Goal: Task Accomplishment & Management: Manage account settings

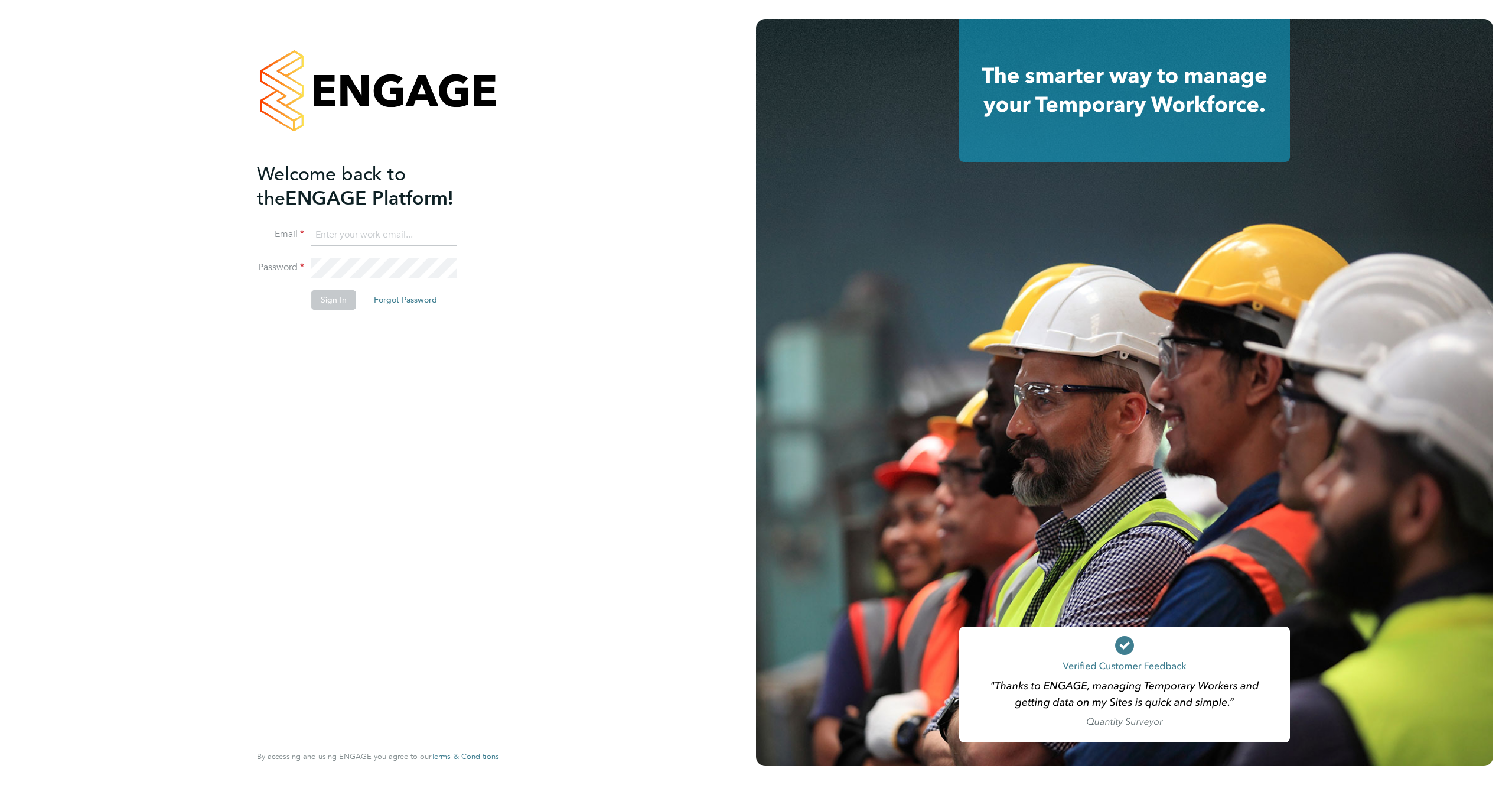
type input "support@engagelabs.io"
click at [355, 304] on li "Sign In Forgot Password" at bounding box center [372, 305] width 231 height 31
click at [344, 303] on button "Sign In" at bounding box center [333, 300] width 45 height 19
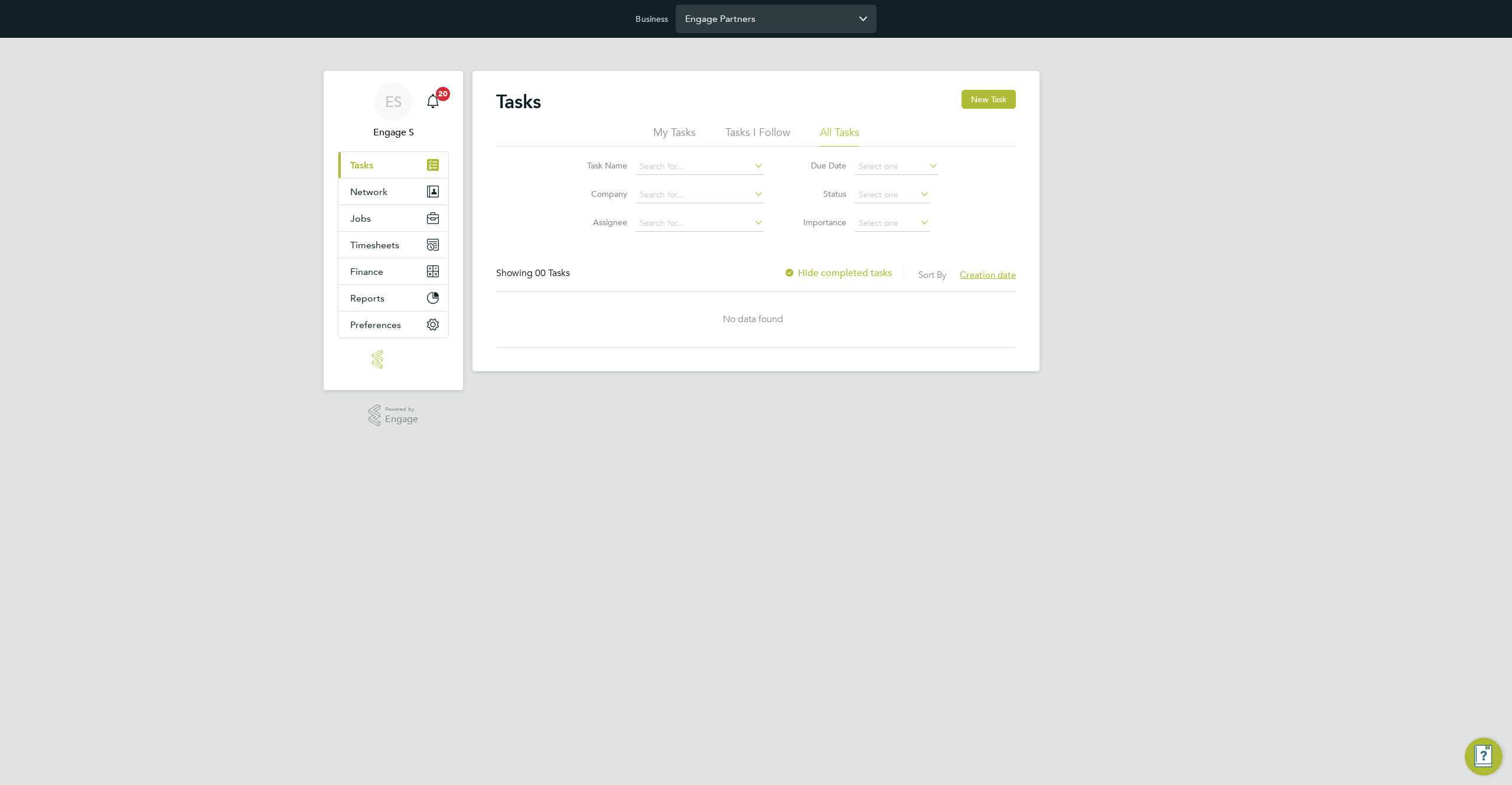
click at [780, 18] on input "Engage Partners" at bounding box center [776, 18] width 201 height 27
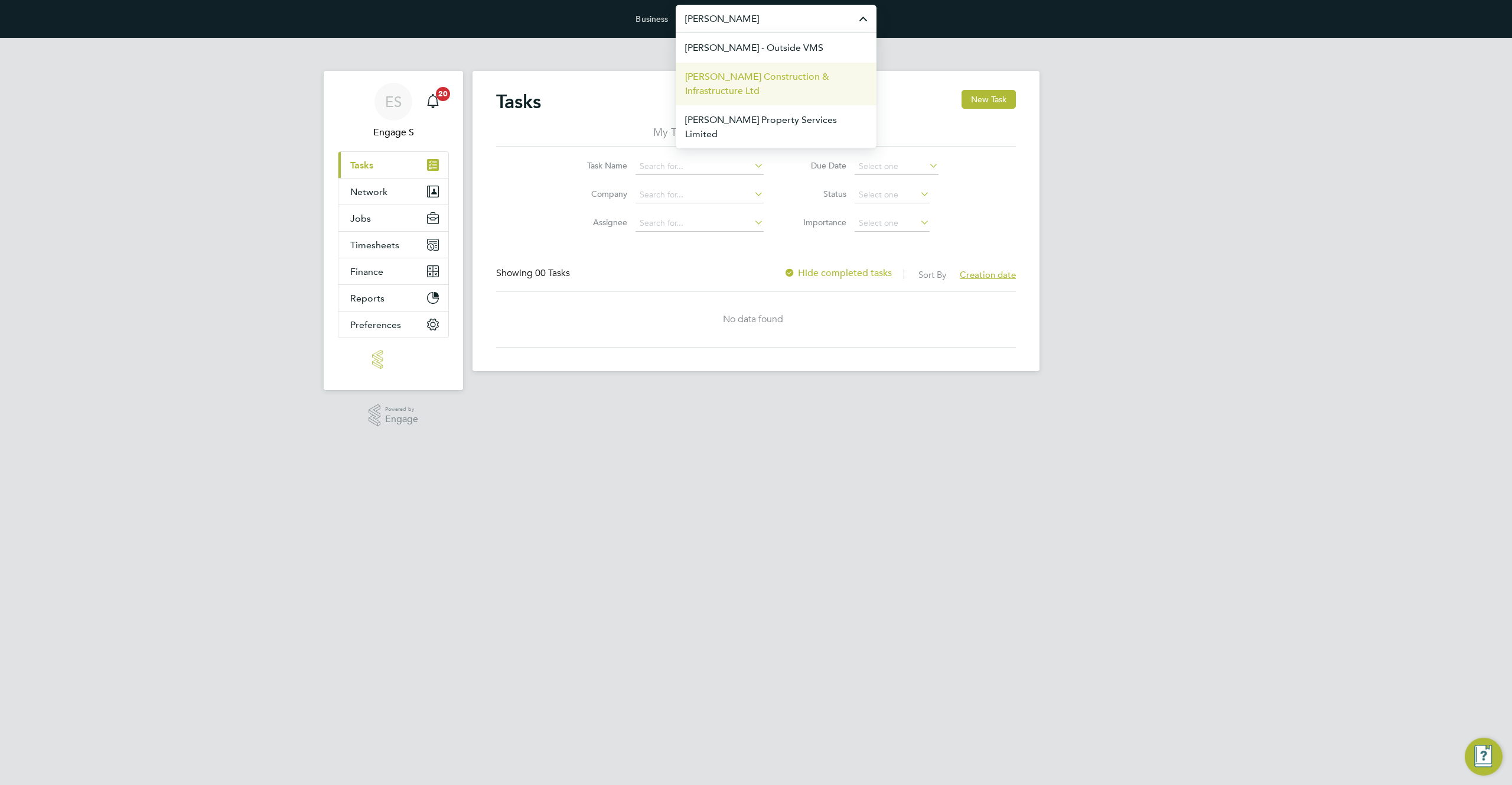
click at [754, 74] on span "Morgan Sindall Construction & Infrastructure Ltd" at bounding box center [776, 84] width 182 height 28
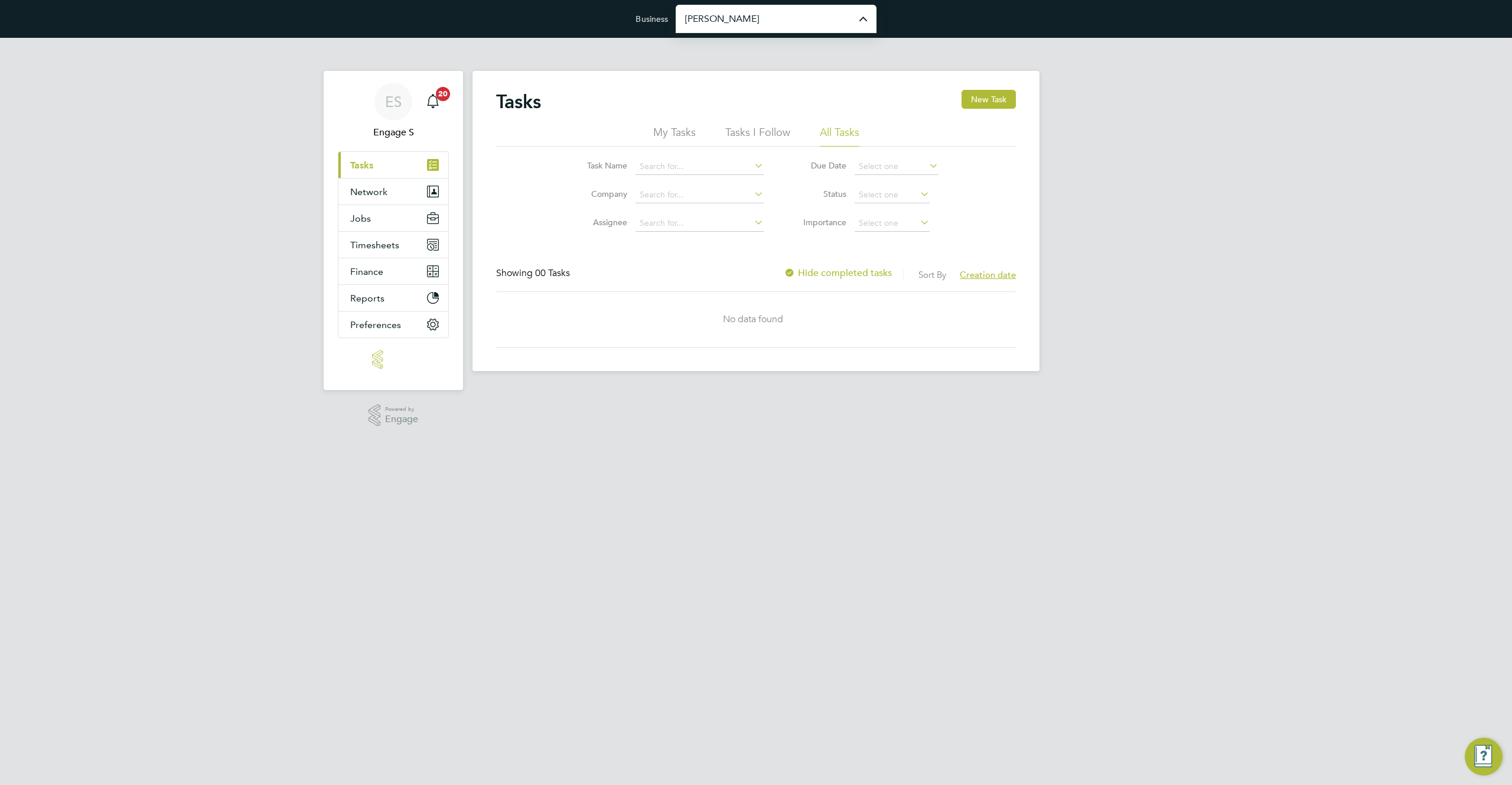
type input "Morgan Sindall Construction & Infrastructure Ltd"
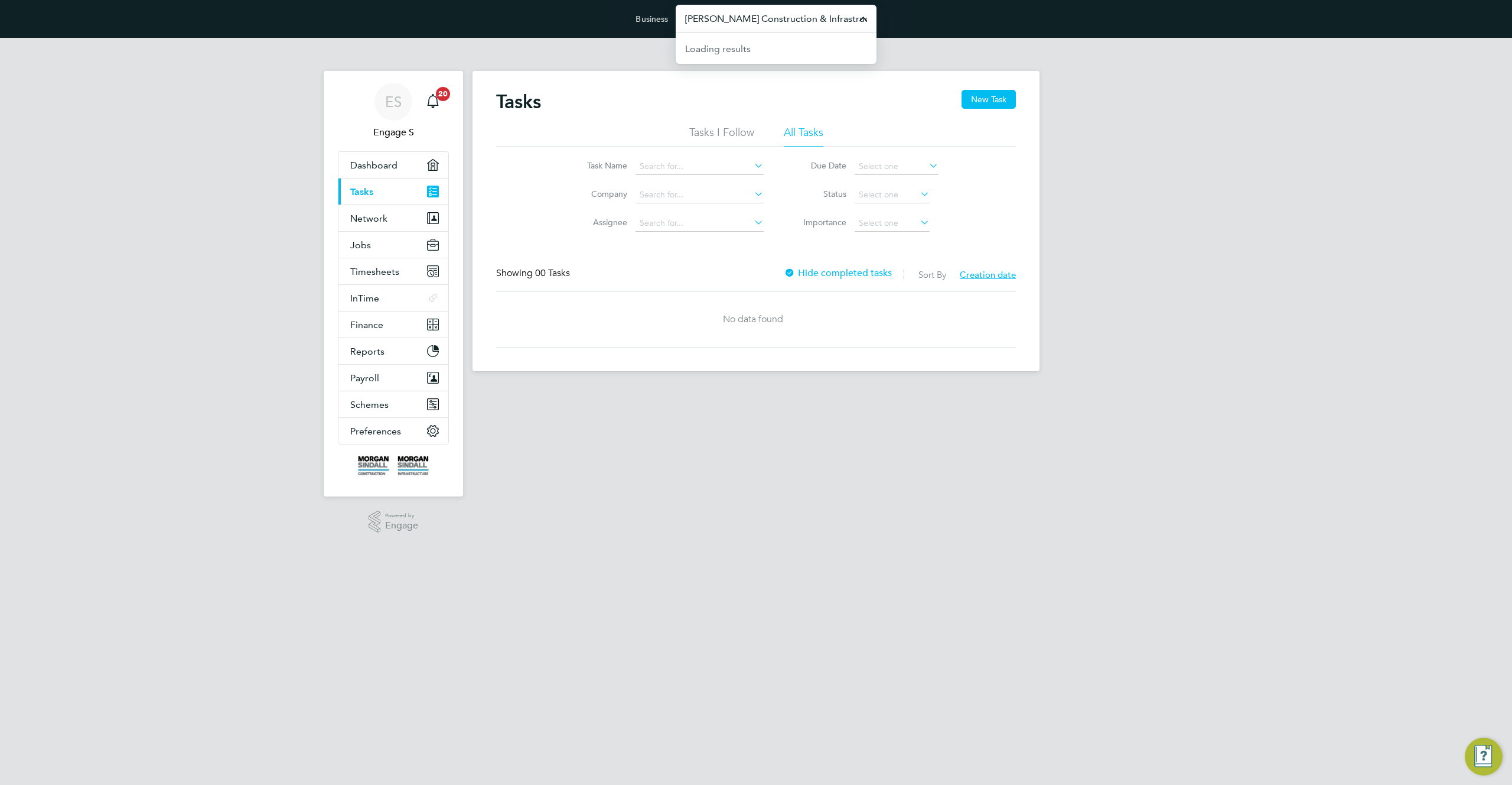
click at [752, 25] on input "Morgan Sindall Construction & Infrastructure Ltd" at bounding box center [776, 18] width 201 height 27
click at [734, 80] on span "Randstad Solutions Limited" at bounding box center [744, 77] width 117 height 14
type input "Randstad Solutions Limited"
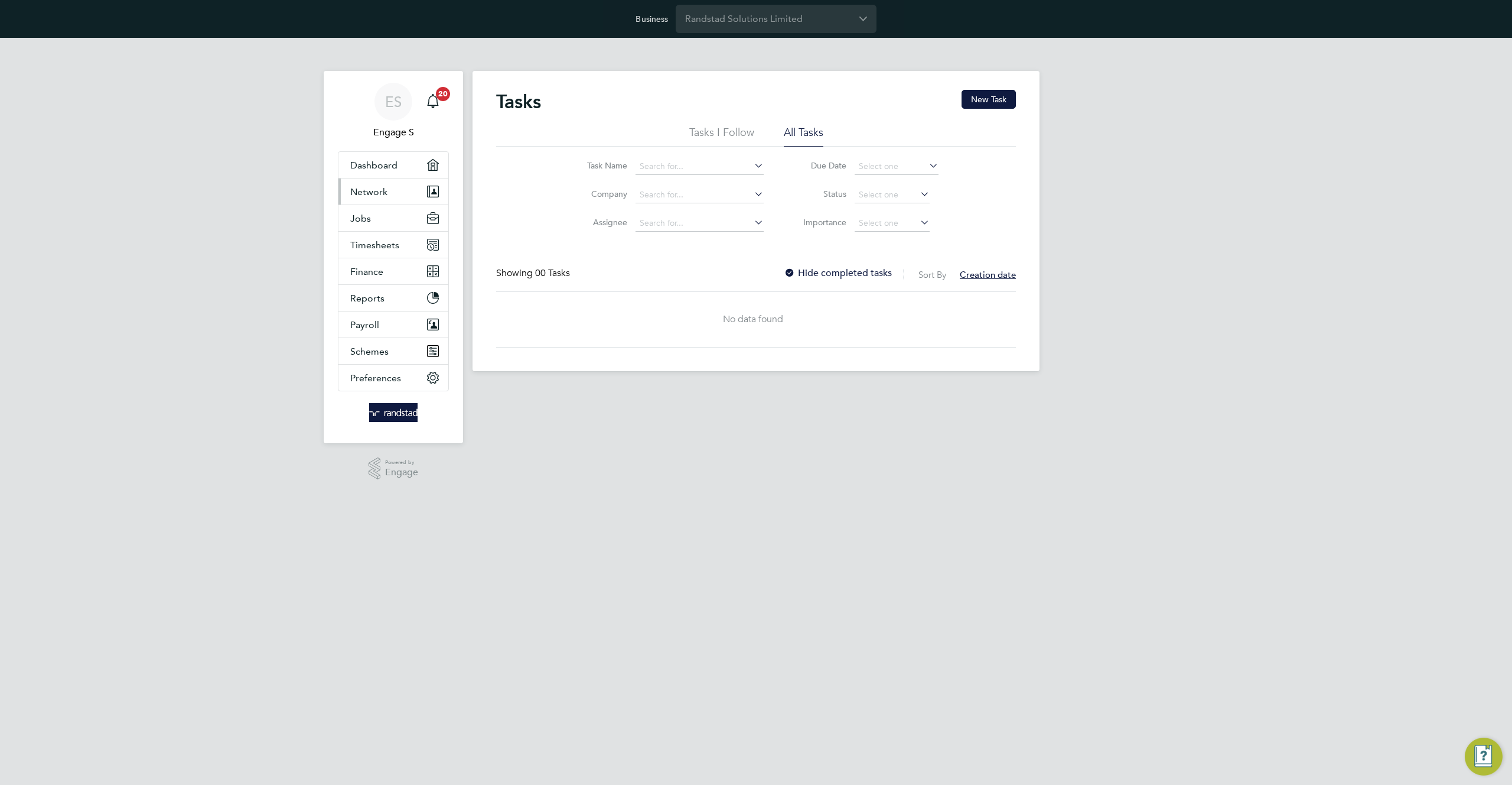
click at [393, 193] on button "Network" at bounding box center [393, 191] width 110 height 26
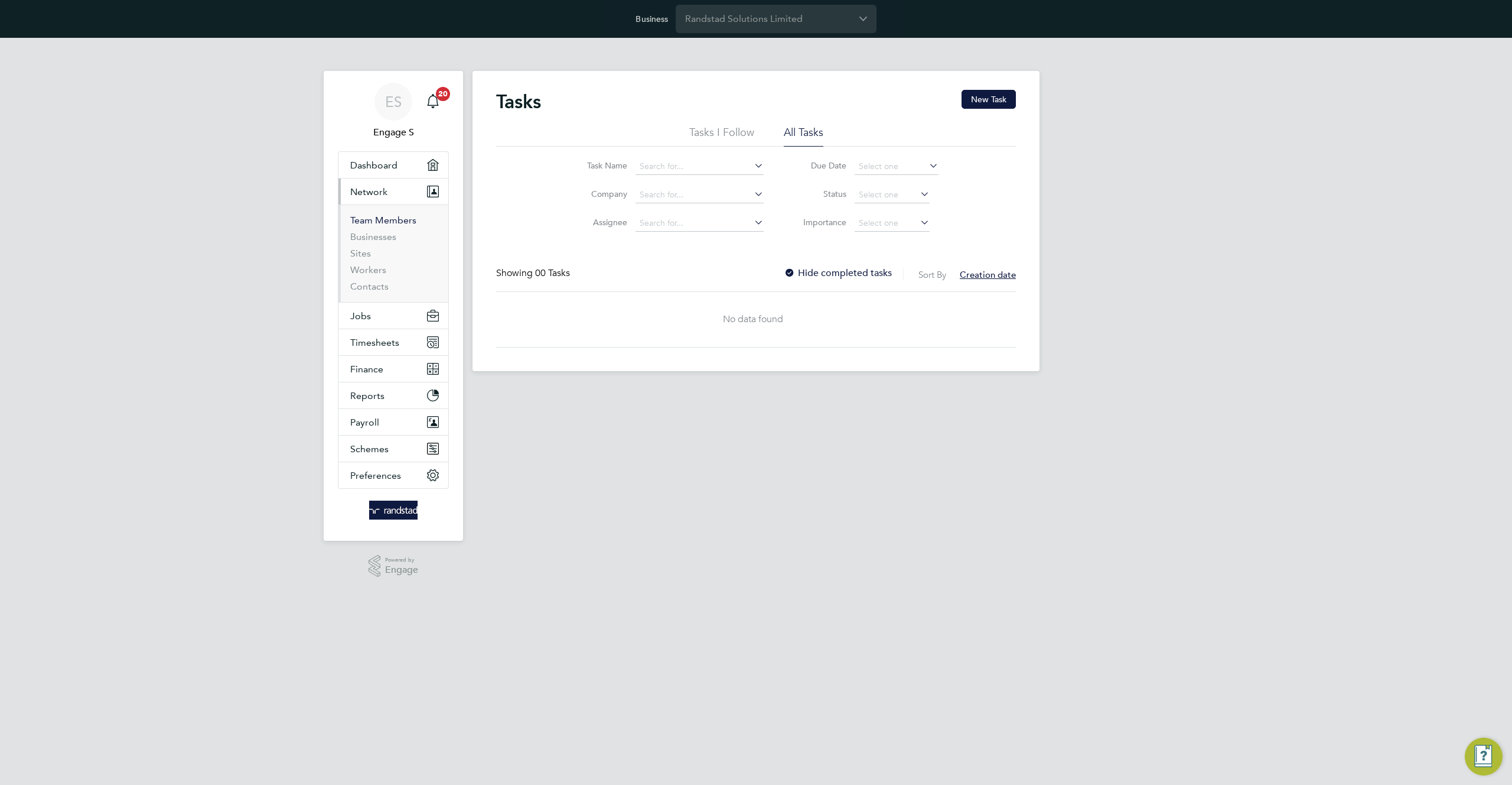
click at [386, 222] on link "Team Members" at bounding box center [383, 220] width 66 height 11
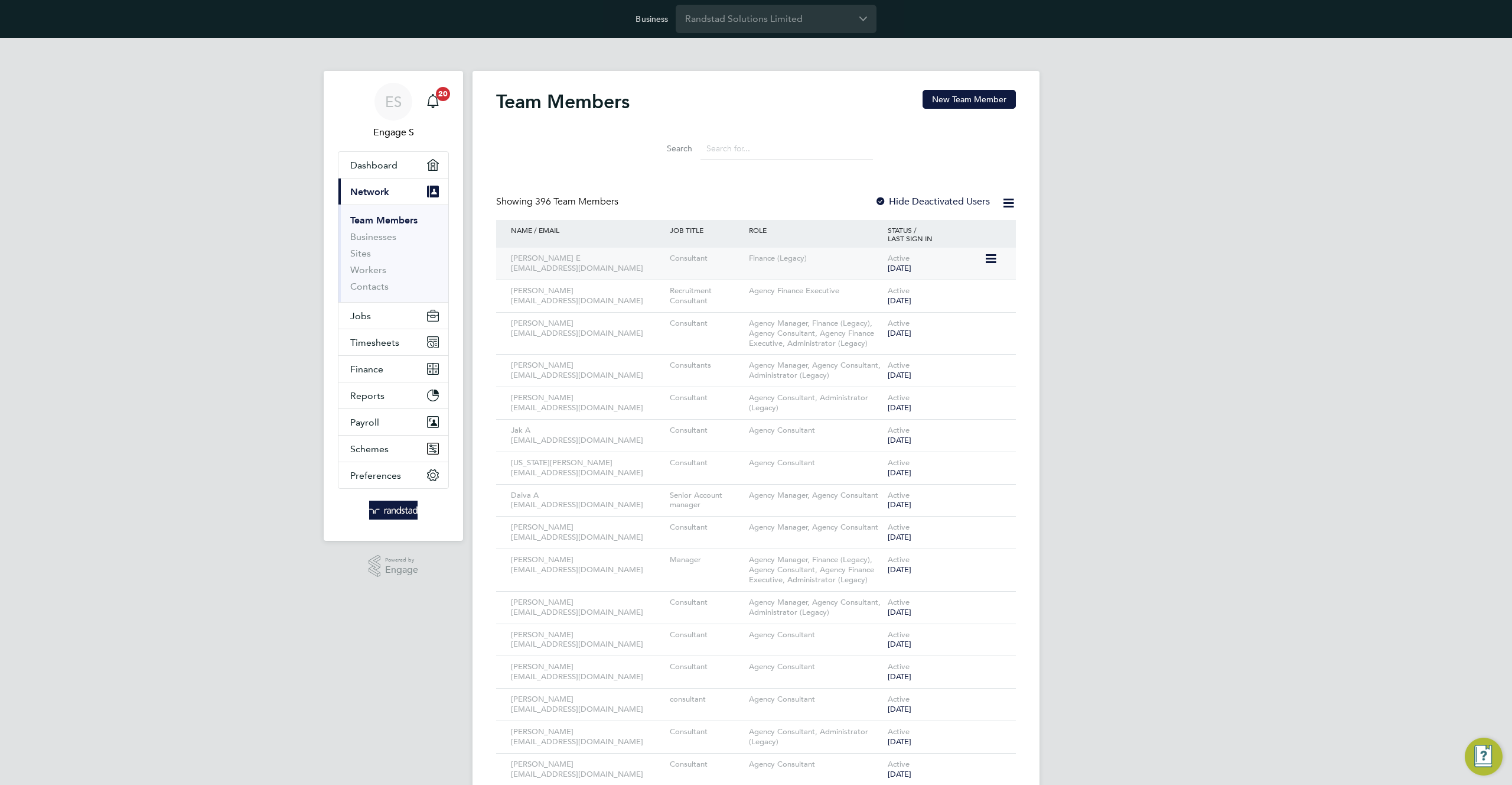
click at [989, 255] on icon at bounding box center [989, 259] width 12 height 14
click at [969, 107] on button "New Team Member" at bounding box center [969, 99] width 93 height 19
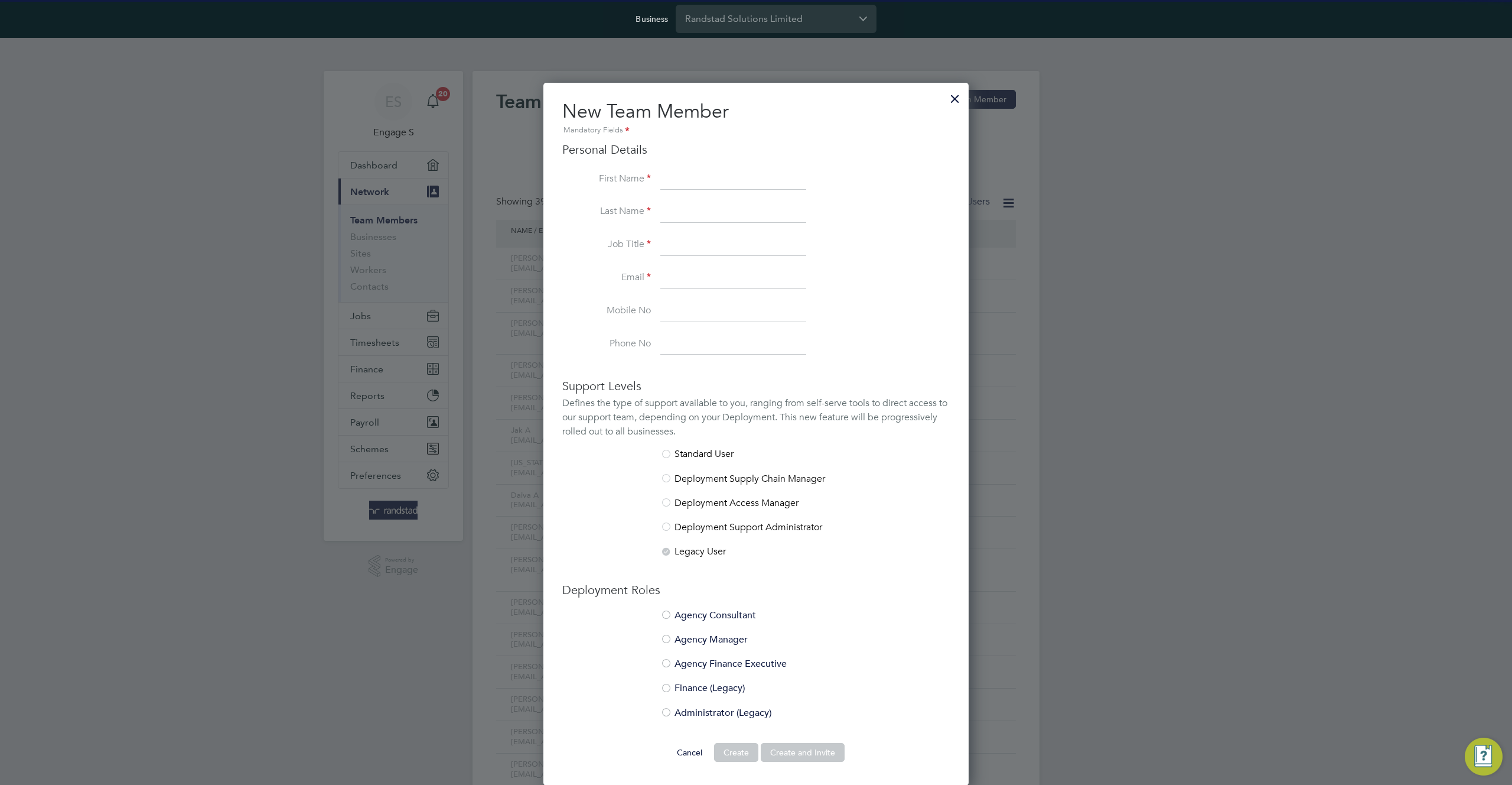
scroll to position [754, 426]
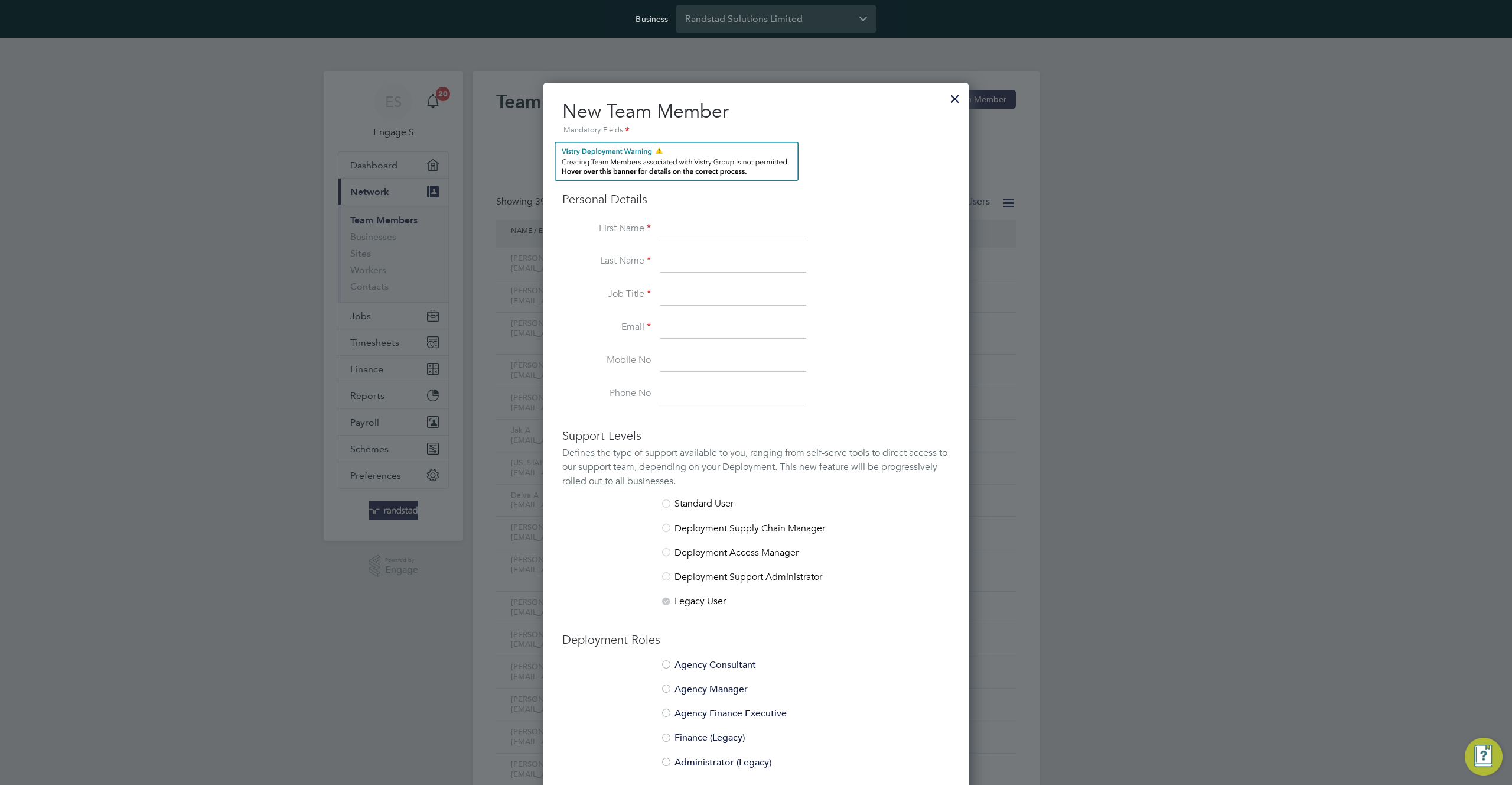
click at [740, 221] on input at bounding box center [733, 229] width 146 height 21
click at [537, 293] on div at bounding box center [756, 392] width 1512 height 785
drag, startPoint x: 684, startPoint y: 229, endPoint x: 776, endPoint y: 223, distance: 92.2
click at [776, 223] on input "test to invite" at bounding box center [733, 229] width 146 height 21
type input "test"
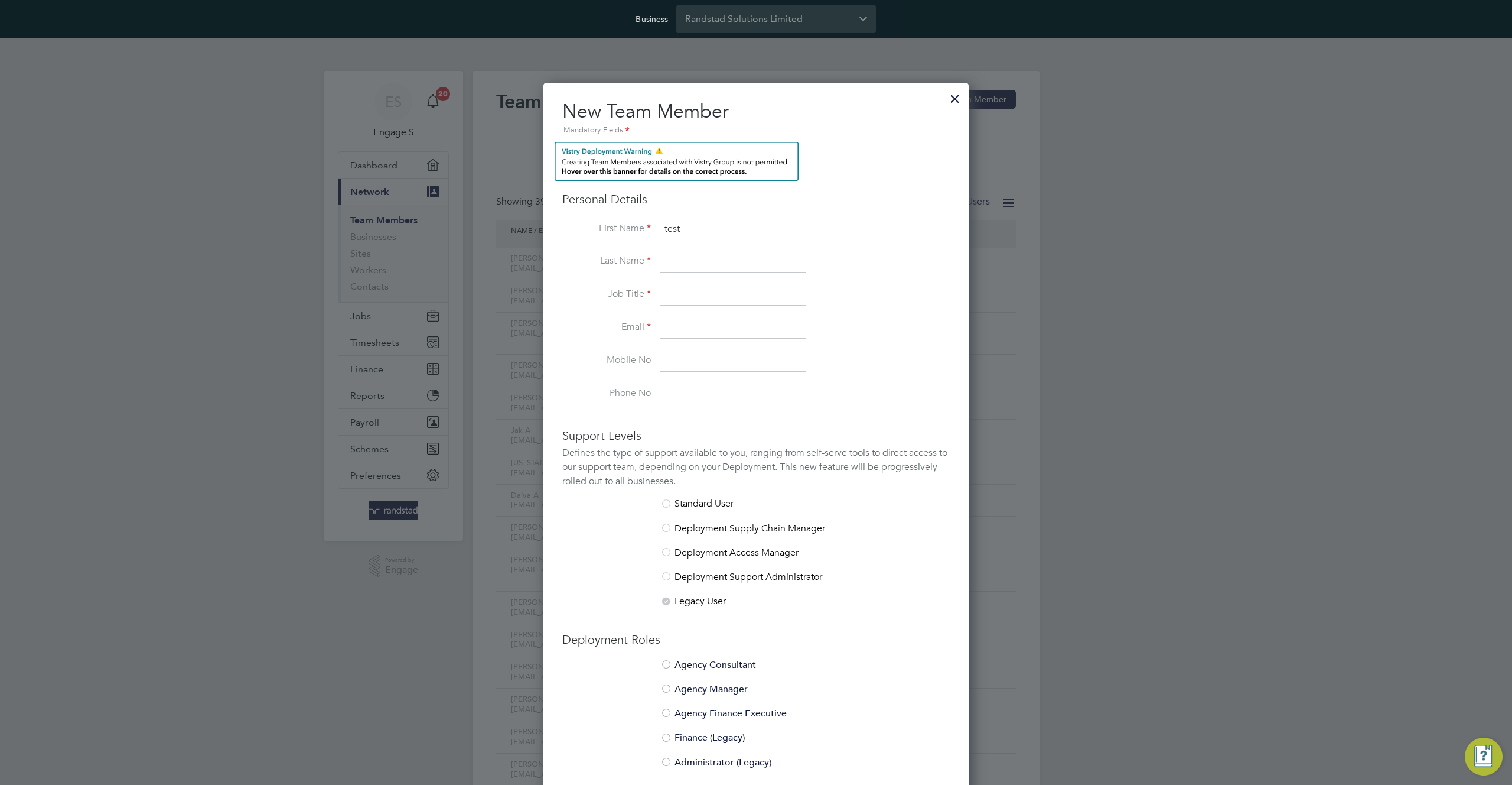
click at [629, 265] on label "Last Name" at bounding box center [606, 261] width 88 height 13
click at [678, 257] on input at bounding box center [733, 261] width 146 height 21
paste input "to invite"
type input "to invite"
drag, startPoint x: 590, startPoint y: 293, endPoint x: 630, endPoint y: 297, distance: 40.2
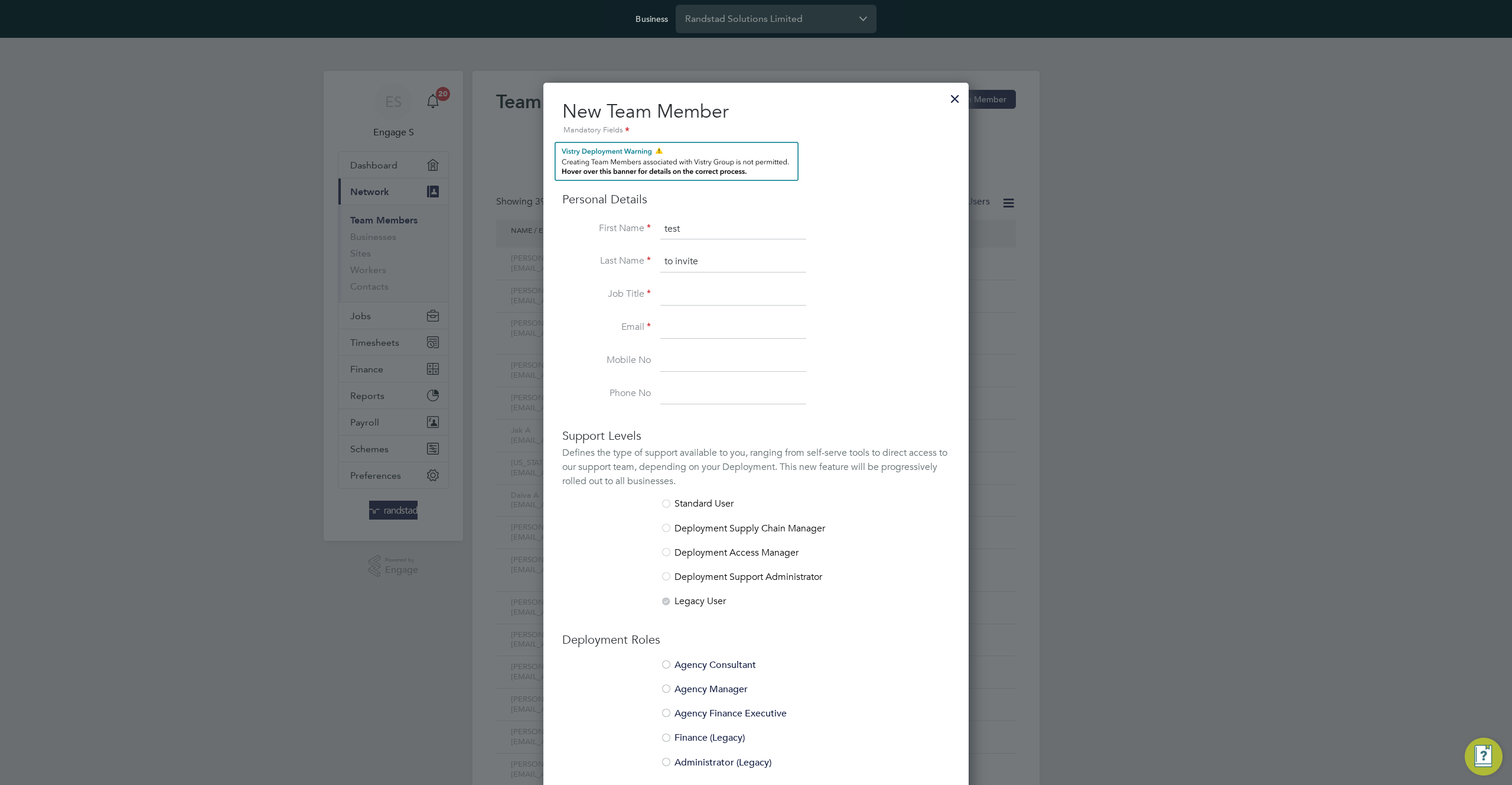
click at [591, 293] on label "Job Title" at bounding box center [606, 294] width 88 height 13
click at [697, 296] on input at bounding box center [733, 294] width 146 height 21
type input "qa"
click at [684, 326] on input at bounding box center [733, 328] width 146 height 21
paste input "to invite"
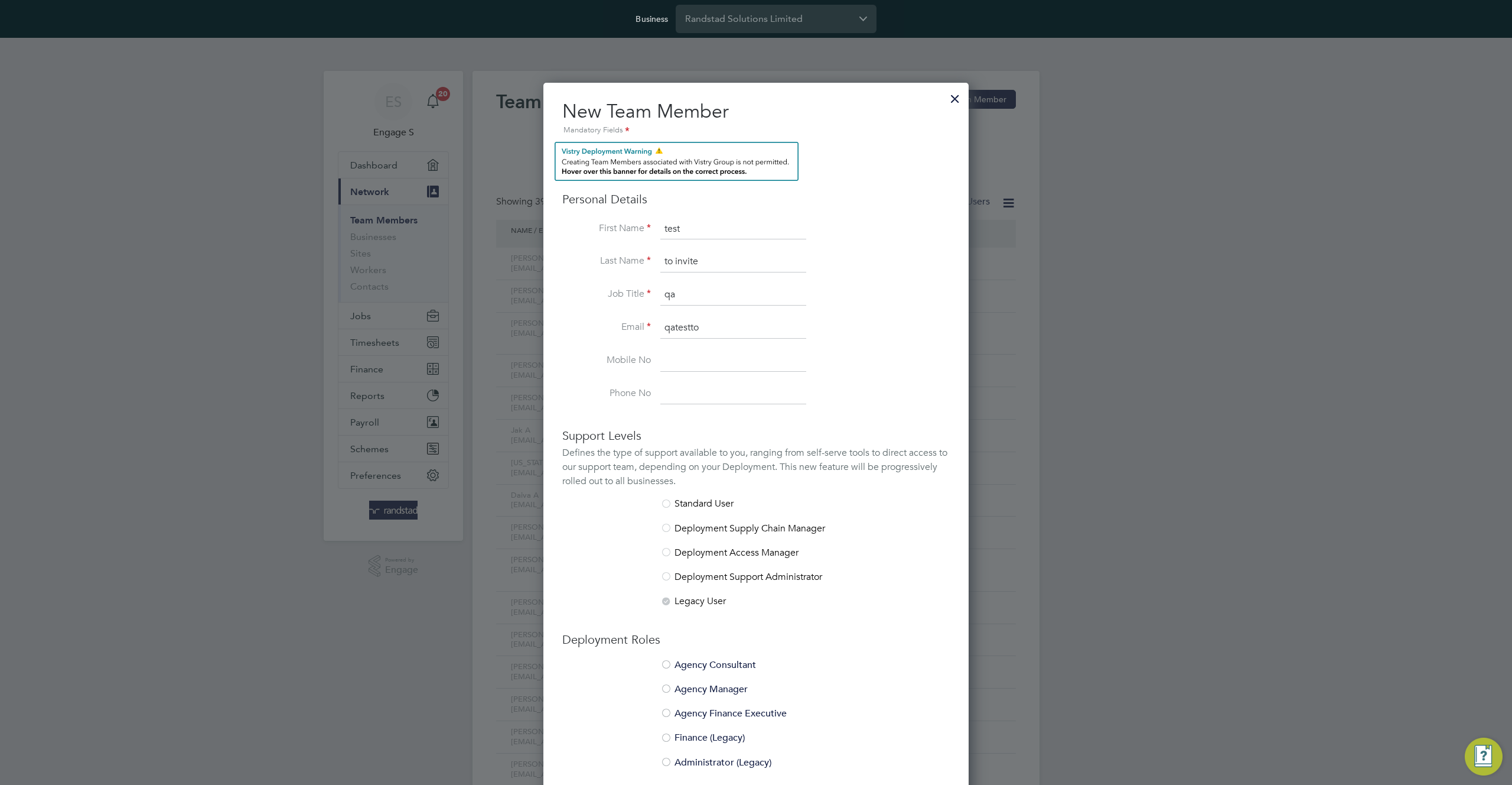
paste input "to invite"
type input "qatesttoto@gmail.com"
click at [597, 371] on li "Mobile No" at bounding box center [756, 367] width 387 height 33
click at [716, 367] on input at bounding box center [733, 361] width 146 height 21
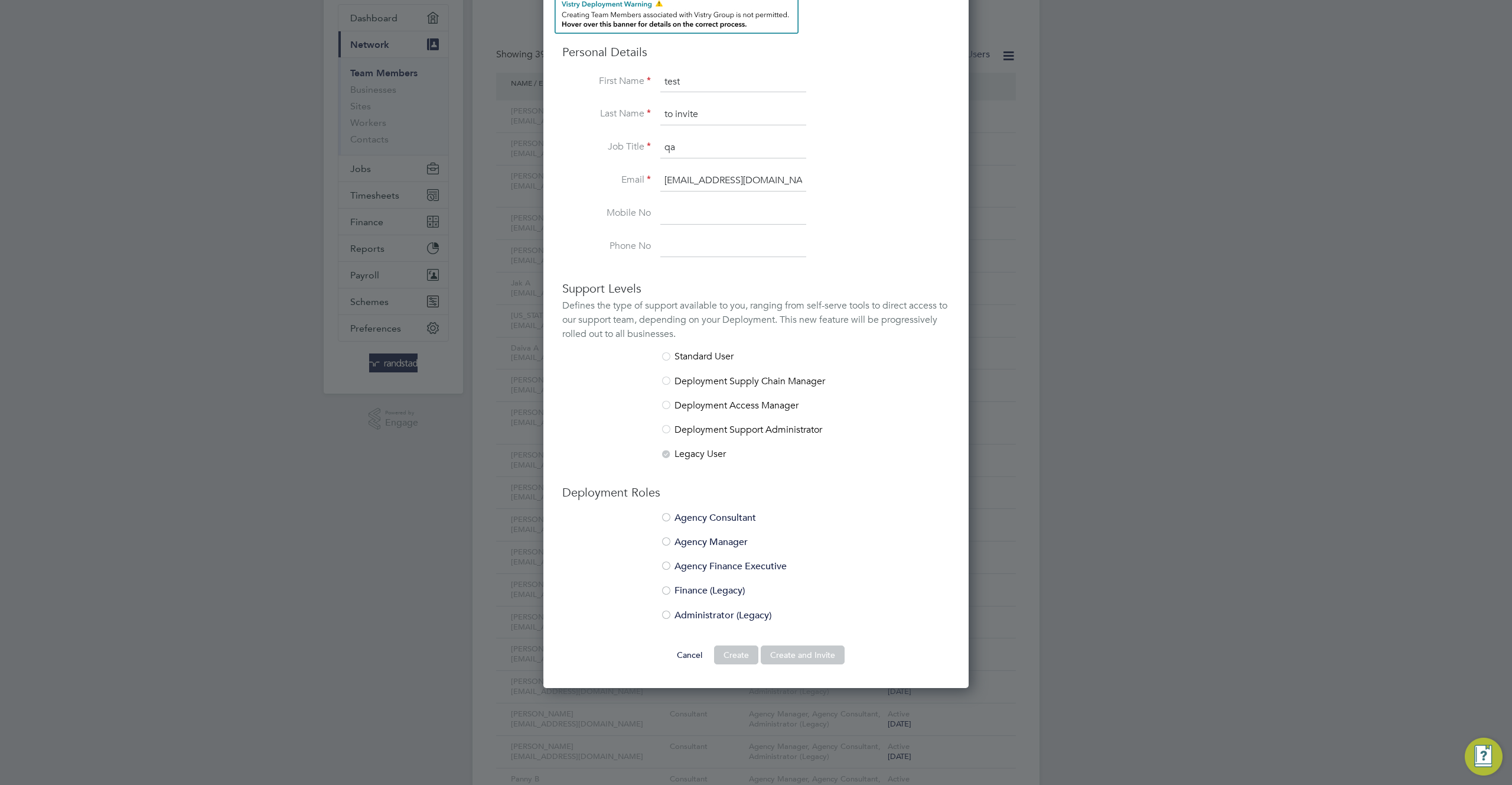
scroll to position [164, 0]
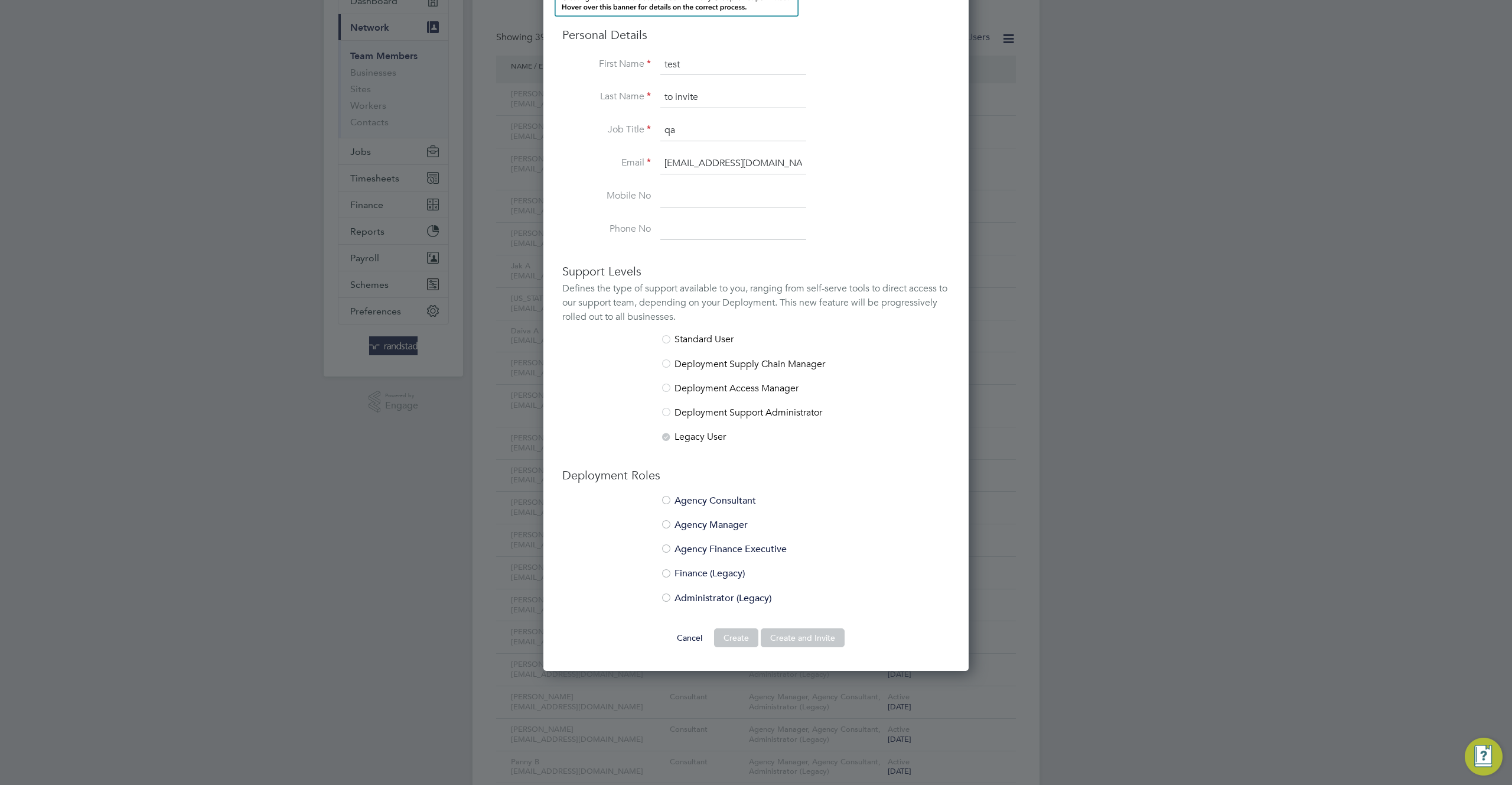
click at [671, 501] on div at bounding box center [666, 501] width 12 height 12
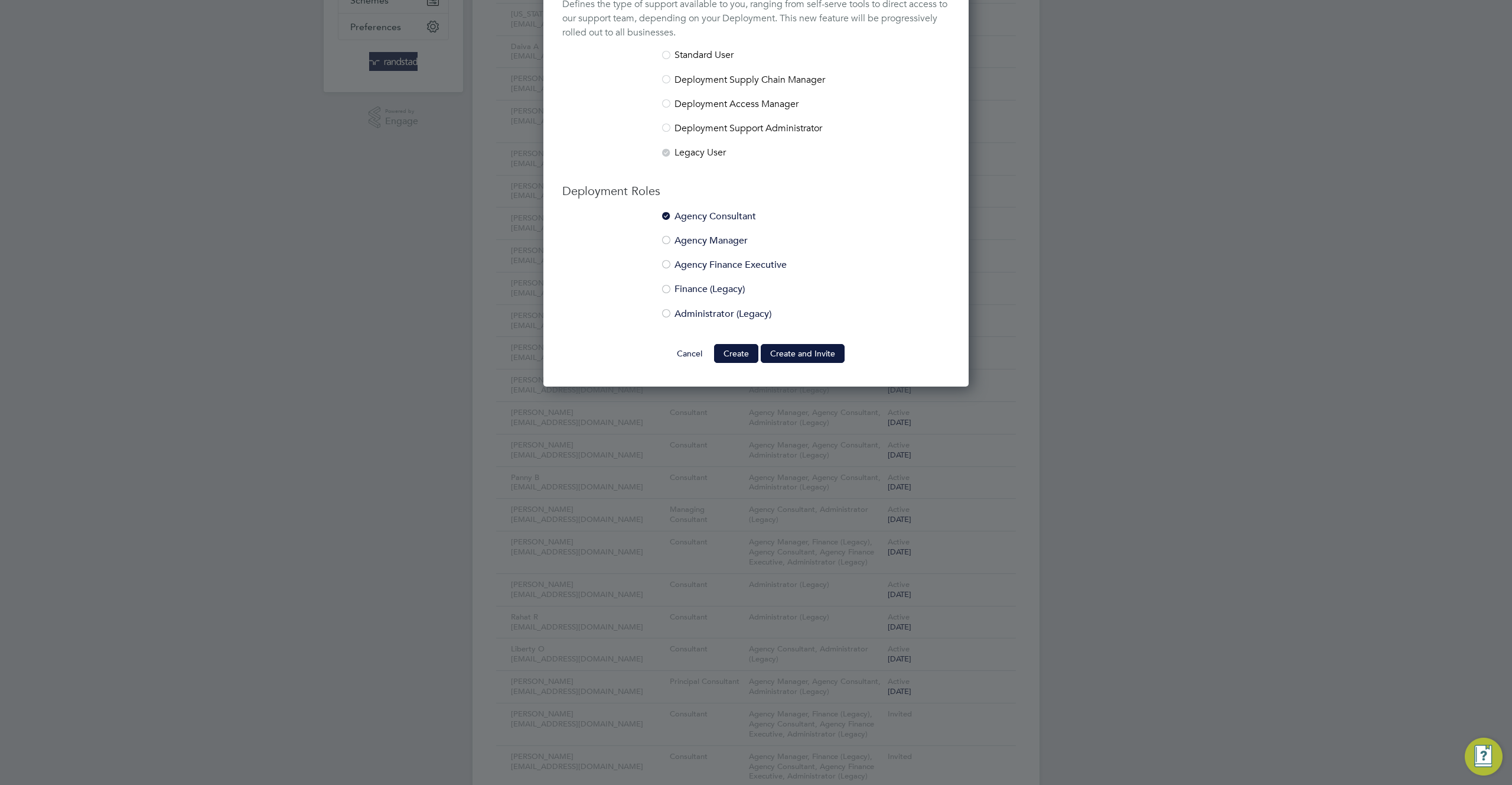
scroll to position [493, 0]
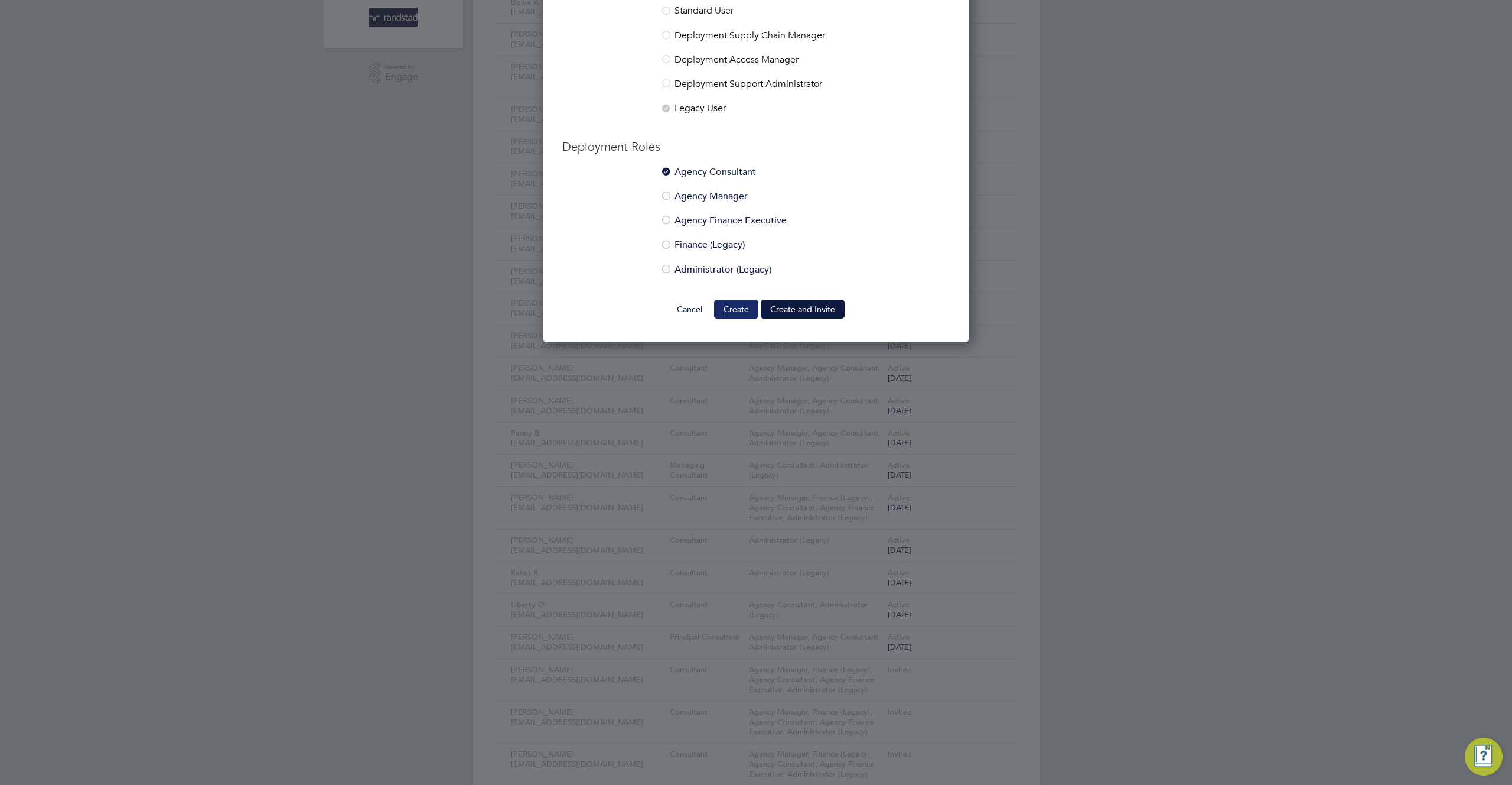
click at [735, 311] on button "Create" at bounding box center [736, 309] width 45 height 19
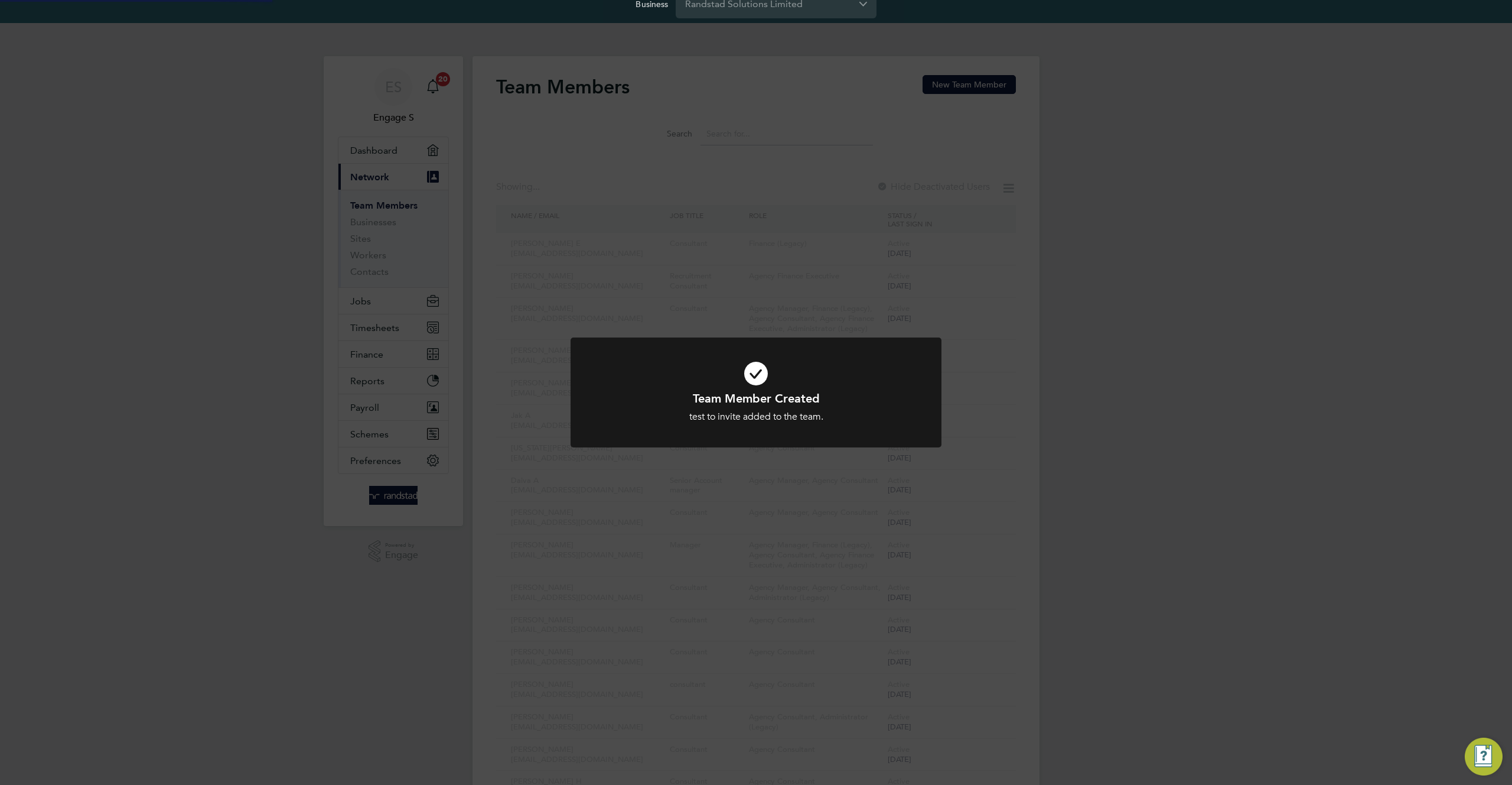
scroll to position [0, 0]
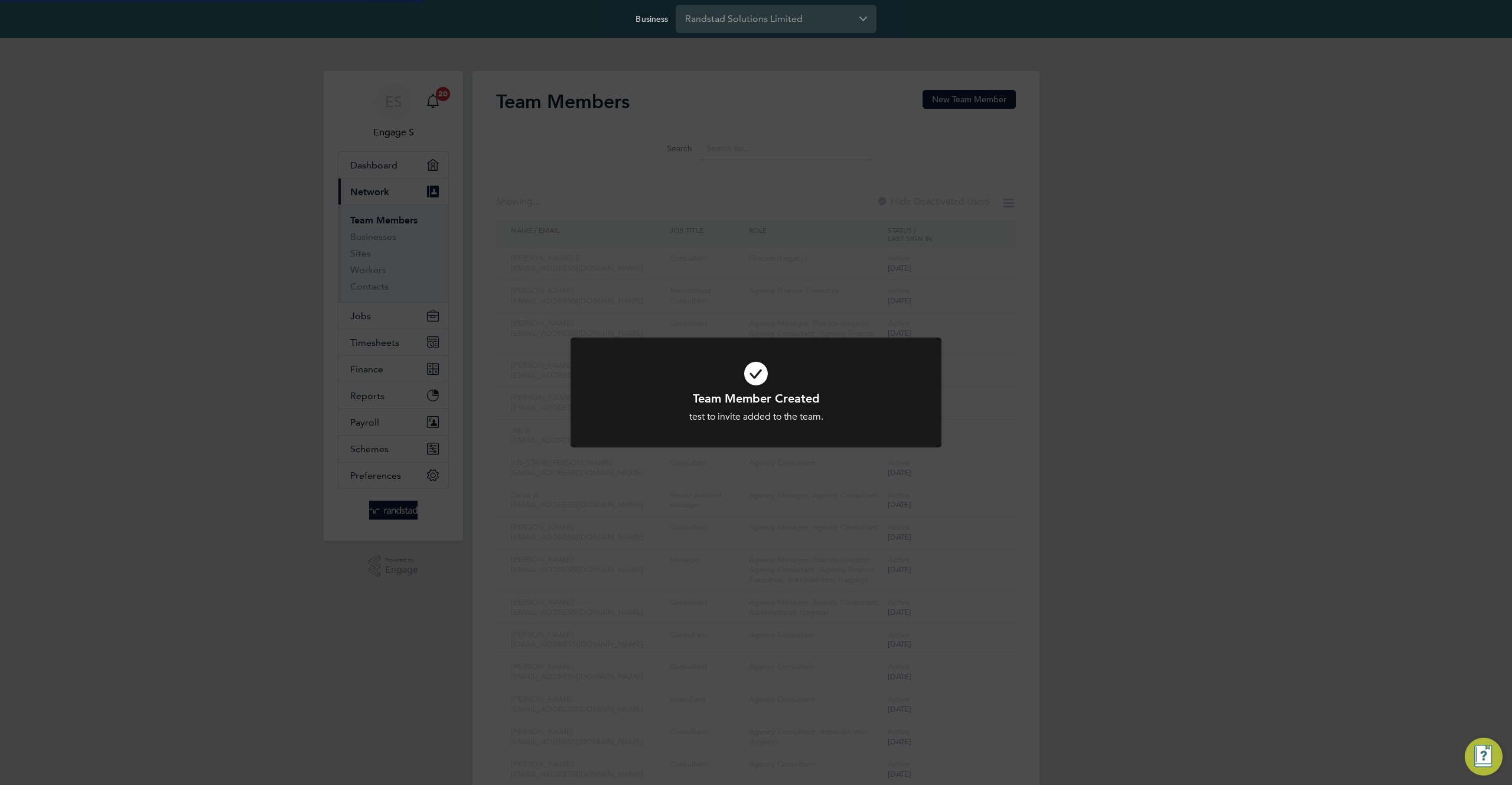
click at [1169, 275] on div "Team Member Created test to invite added to the team. Cancel Okay" at bounding box center [756, 392] width 1512 height 785
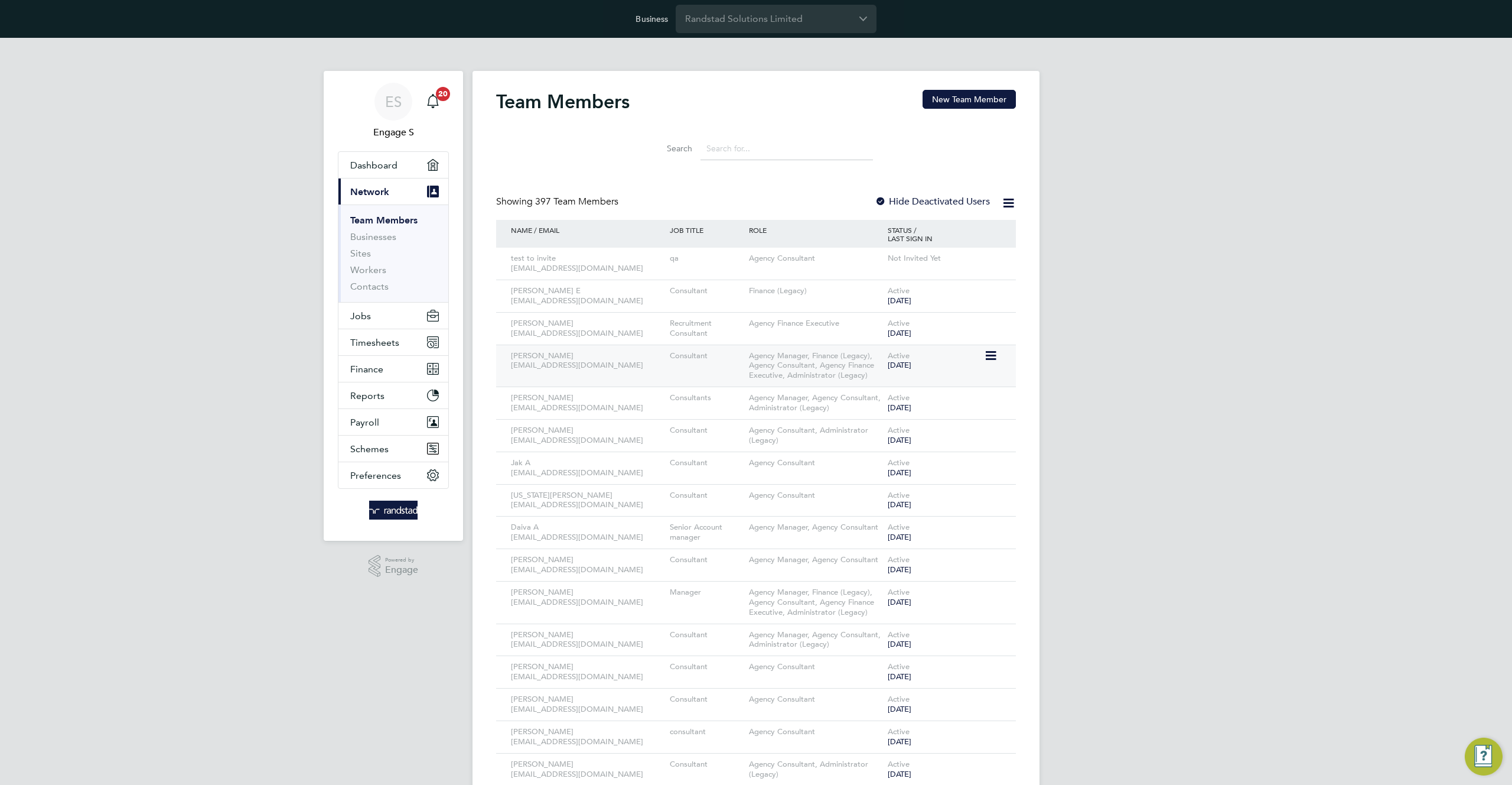
click at [993, 354] on icon at bounding box center [989, 356] width 12 height 14
click at [895, 471] on li "Impersonate" at bounding box center [925, 473] width 142 height 16
click at [993, 290] on icon at bounding box center [989, 291] width 12 height 14
click at [769, 19] on input "Randstad Solutions Limited" at bounding box center [776, 18] width 201 height 27
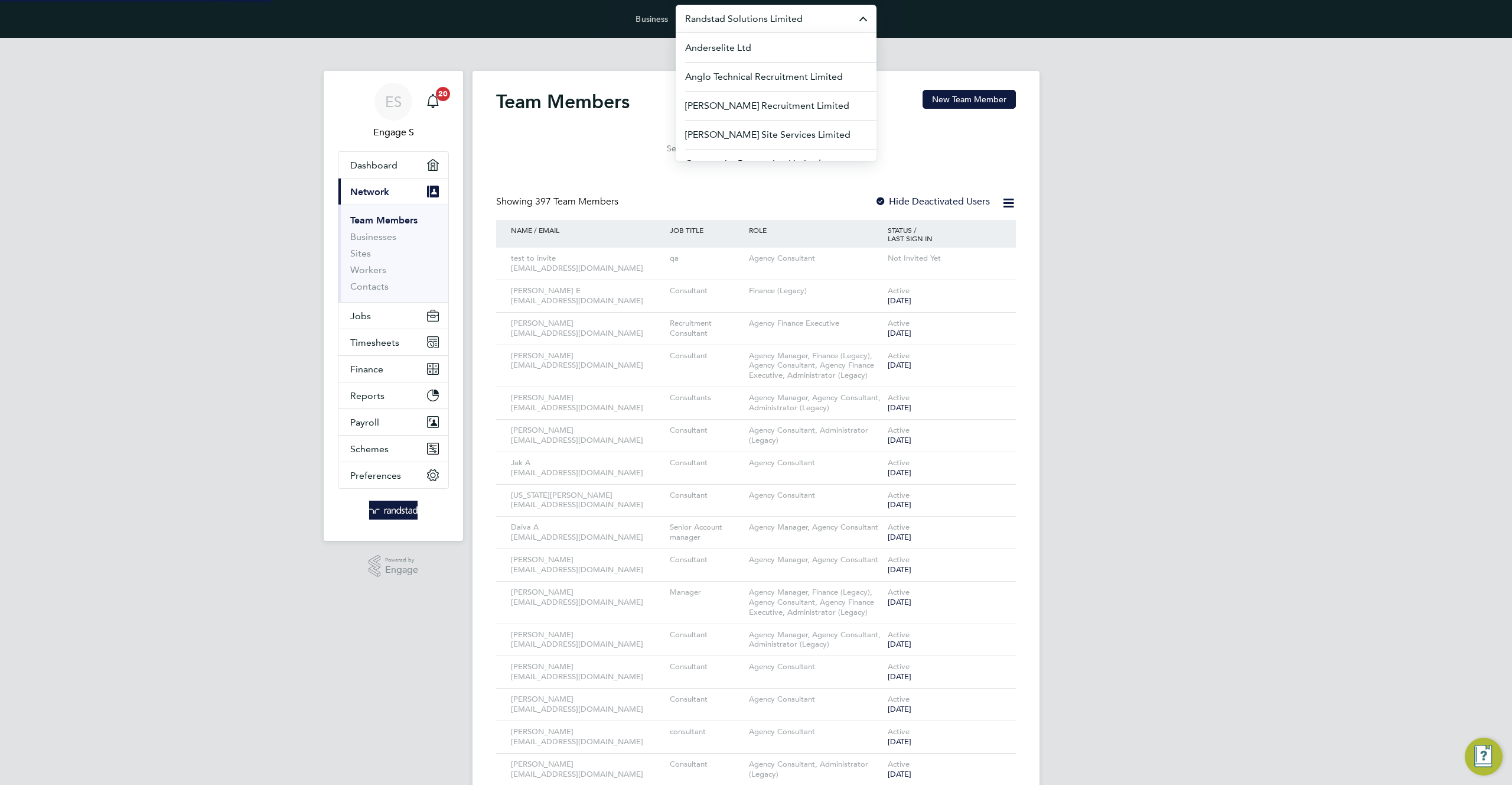
click at [769, 19] on input "Randstad Solutions Limited" at bounding box center [776, 18] width 201 height 27
click at [796, 103] on span "G4S Facilities Management (Uk) Limited" at bounding box center [770, 106] width 171 height 14
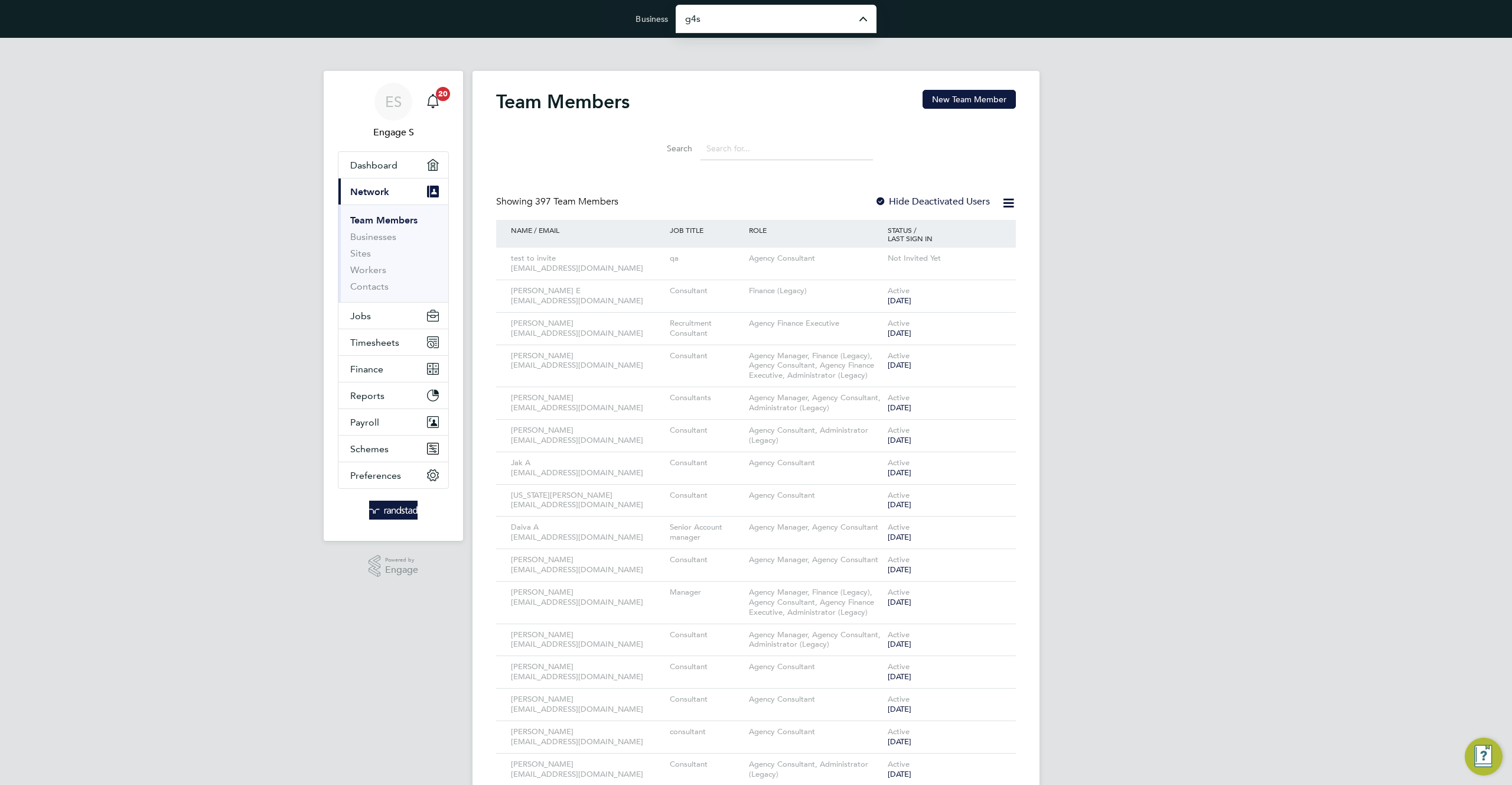
type input "G4S Facilities Management (Uk) Limited"
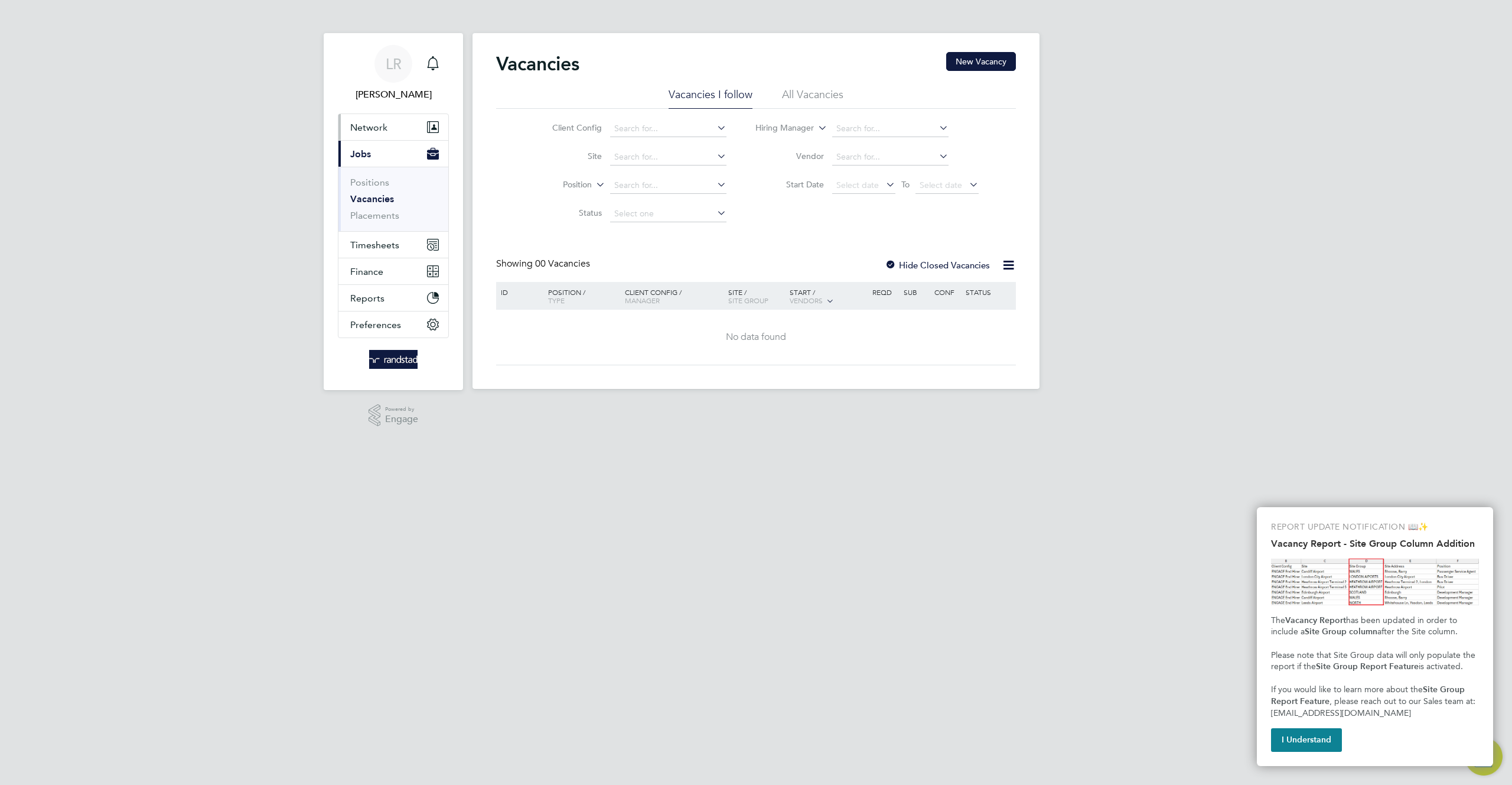
click at [383, 131] on span "Network" at bounding box center [369, 128] width 38 height 11
click at [396, 151] on link "Team Members" at bounding box center [383, 156] width 66 height 11
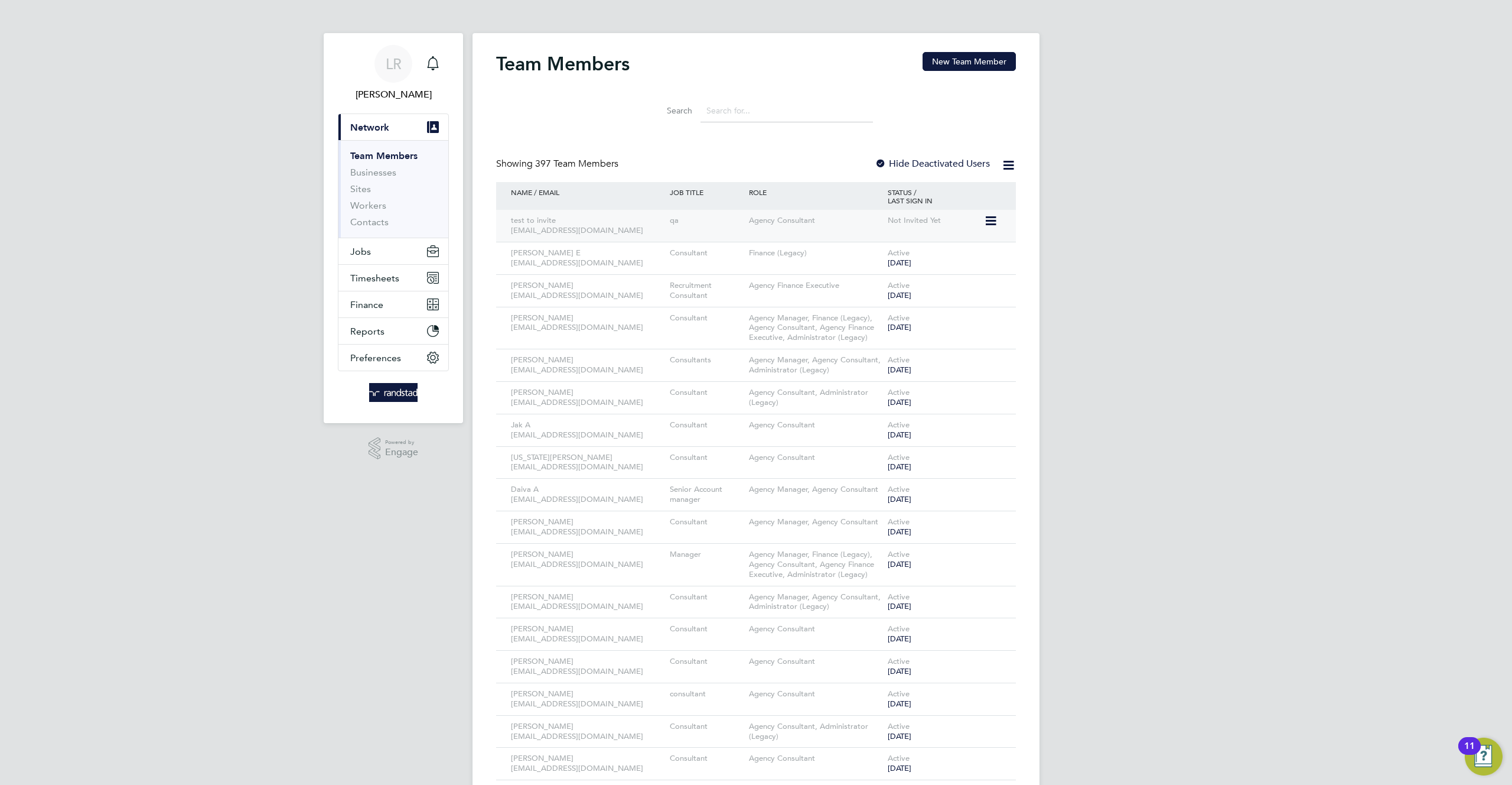
click at [988, 218] on icon at bounding box center [989, 221] width 12 height 14
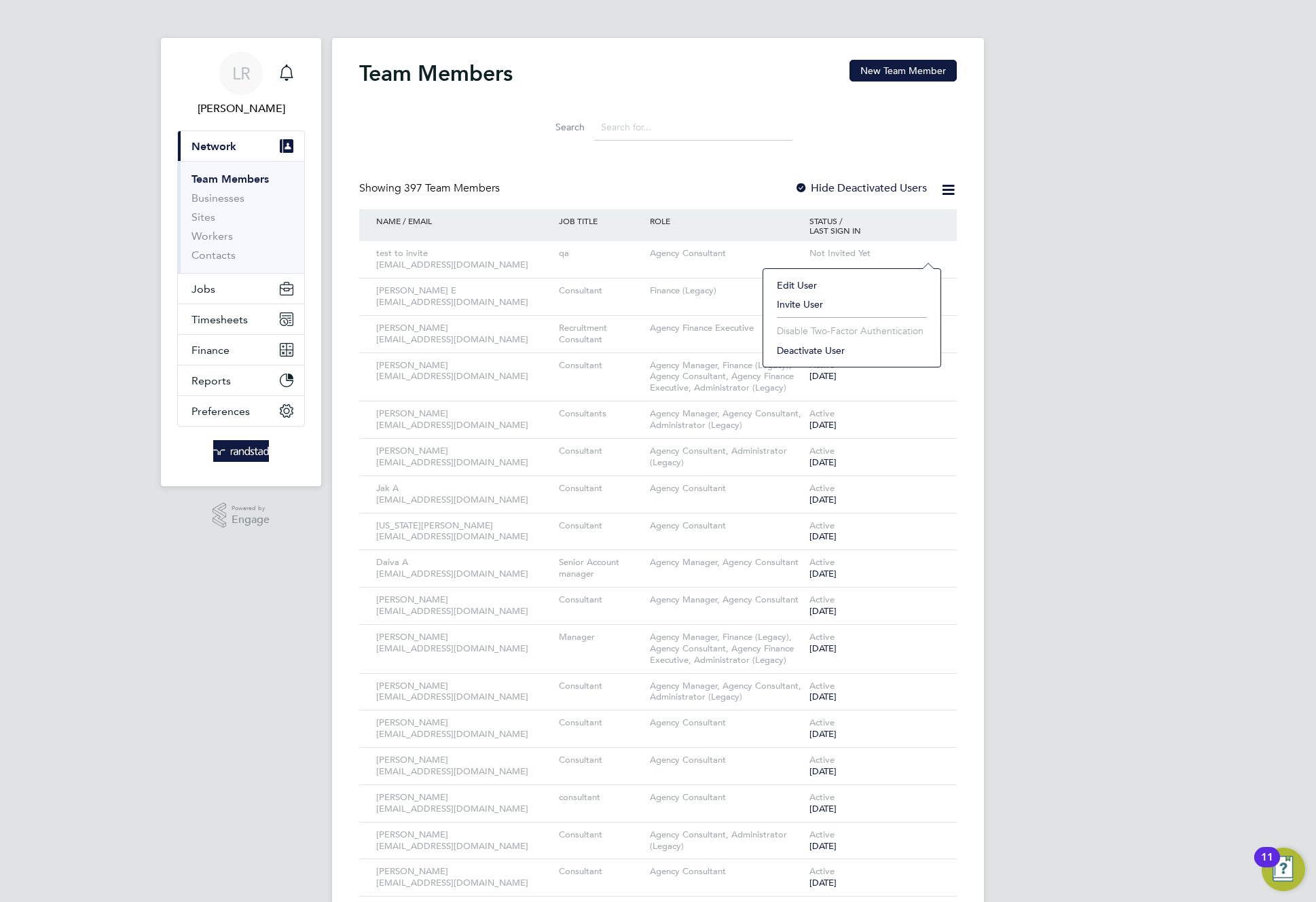
click at [793, 304] on li "Invite User" at bounding box center [851, 304] width 164 height 19
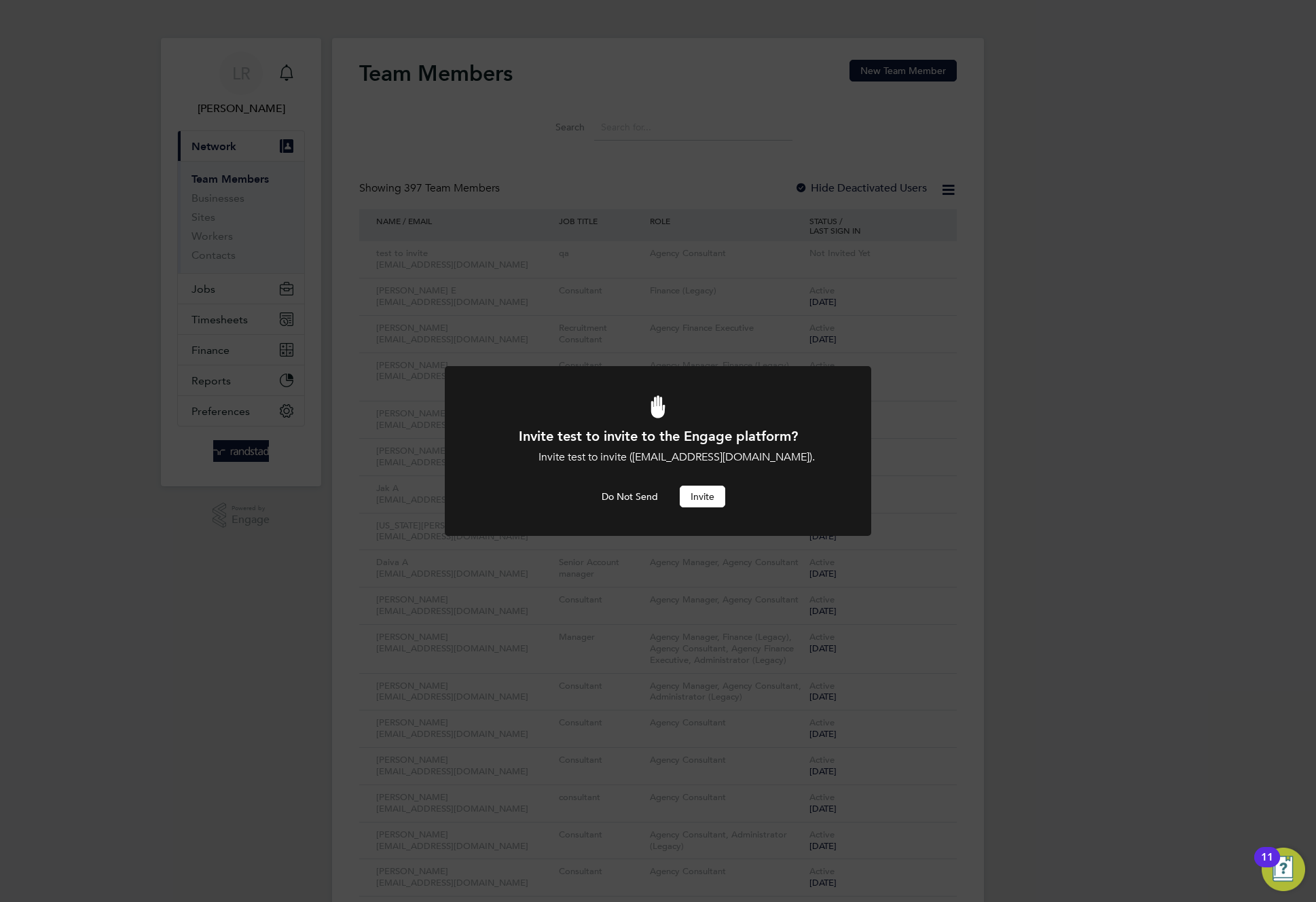
click at [698, 501] on button "Invite" at bounding box center [702, 496] width 46 height 22
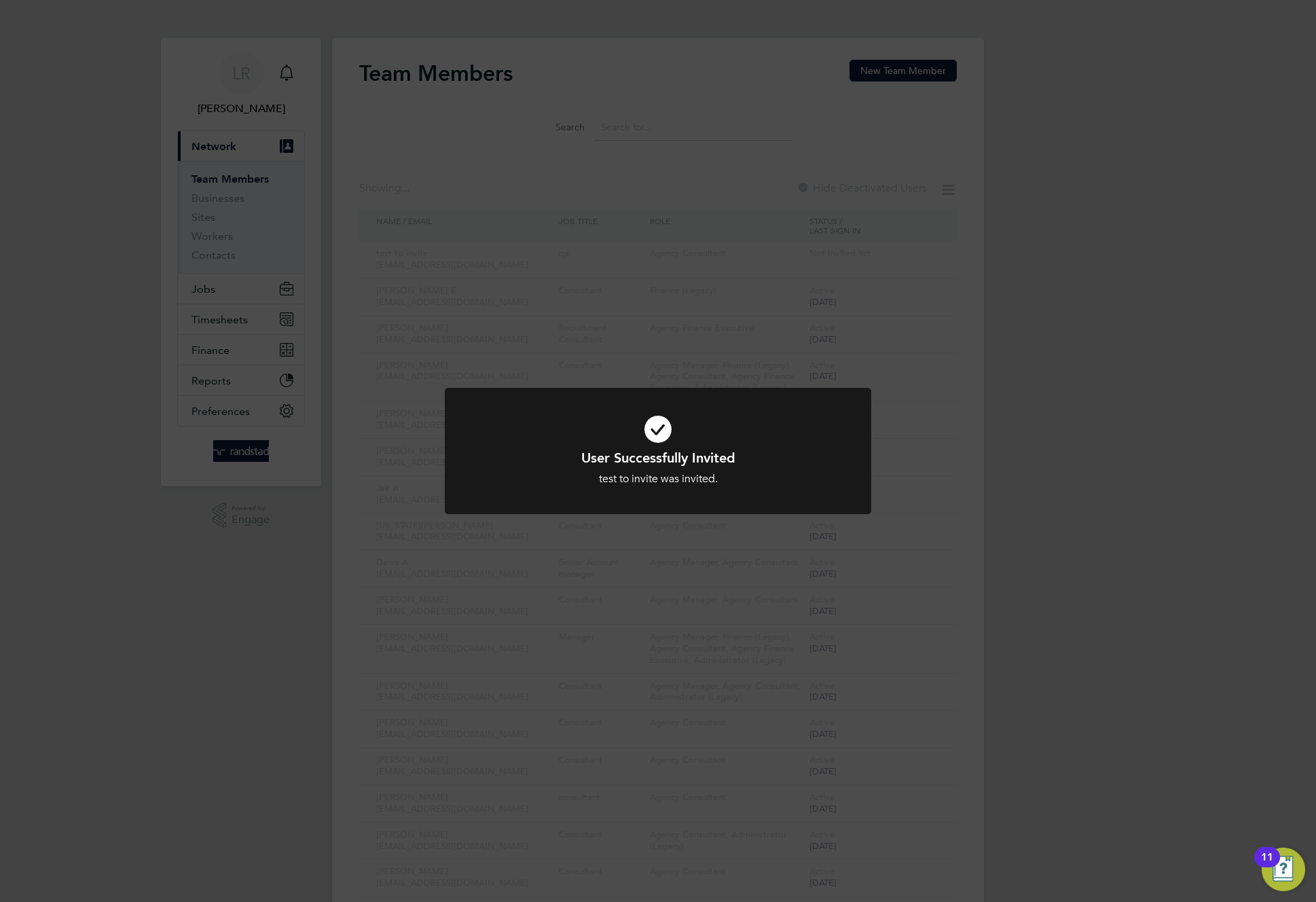
click at [1009, 396] on div "User Successfully Invited test to invite was invited. Cancel Okay" at bounding box center [658, 451] width 1316 height 902
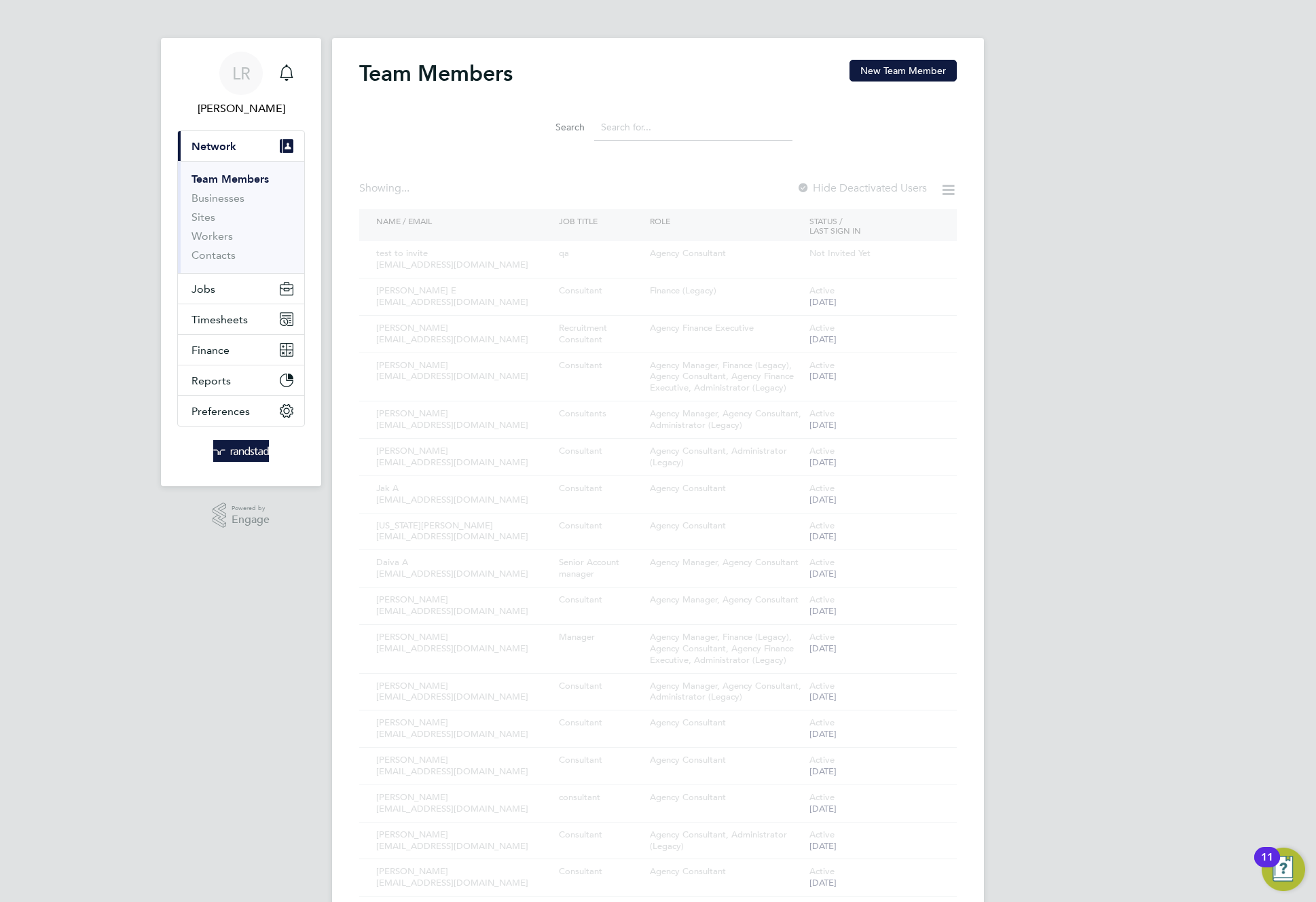
click at [826, 298] on div "User Successfully Invited test to invite was invited. Cancel Okay" at bounding box center [658, 451] width 1316 height 902
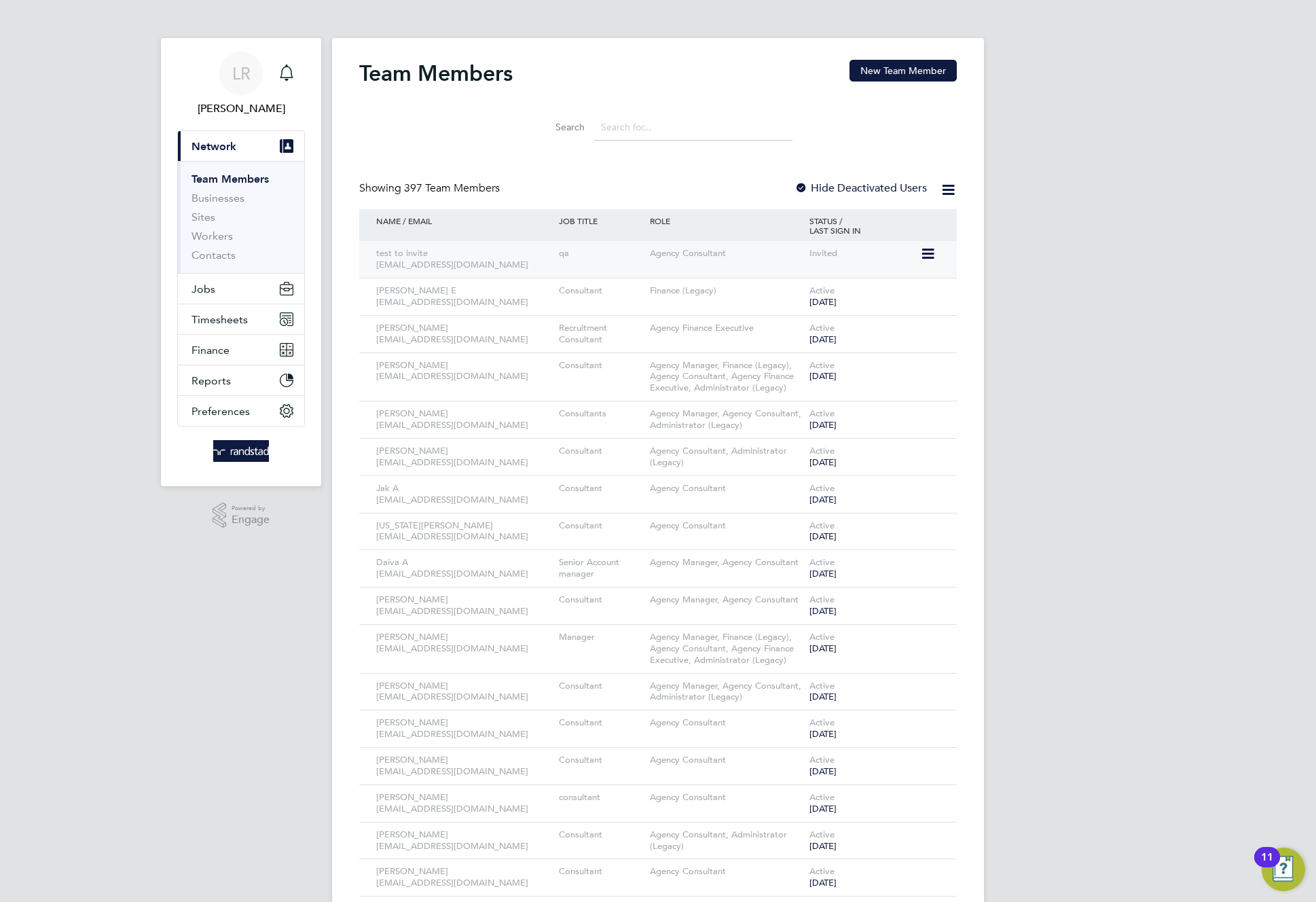
click at [858, 256] on div "Invited" at bounding box center [863, 254] width 114 height 25
click at [927, 251] on icon at bounding box center [926, 254] width 13 height 16
click at [953, 252] on div "test to invite qatesttoto@gmail.com qa Agency Consultant Invited" at bounding box center [658, 259] width 598 height 37
click at [929, 297] on icon at bounding box center [926, 291] width 13 height 16
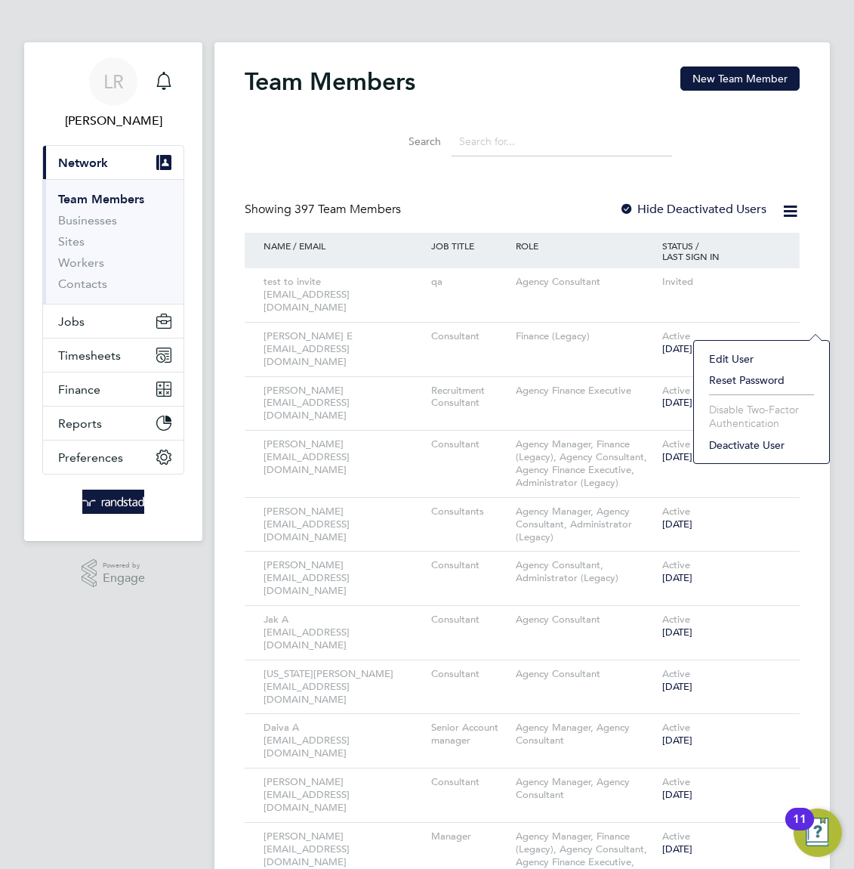
click at [511, 160] on li "Search" at bounding box center [522, 141] width 337 height 45
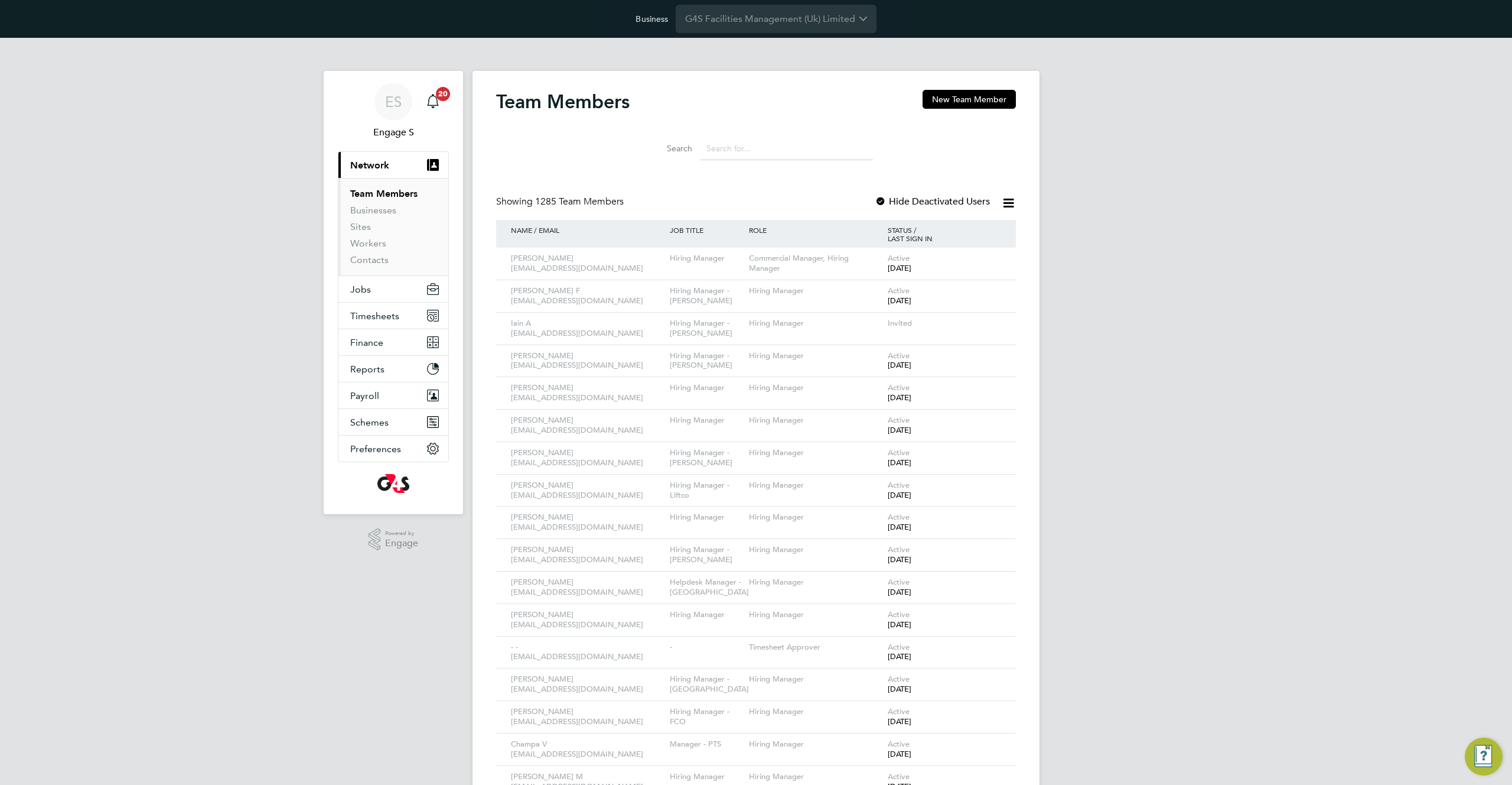
click at [731, 199] on div "Showing 1285 Team Members Hide Deactivated Users" at bounding box center [756, 207] width 520 height 24
click at [962, 100] on button "New Team Member" at bounding box center [969, 99] width 93 height 19
click at [0, 0] on h3 "Personal Details" at bounding box center [0, 0] width 0 height 0
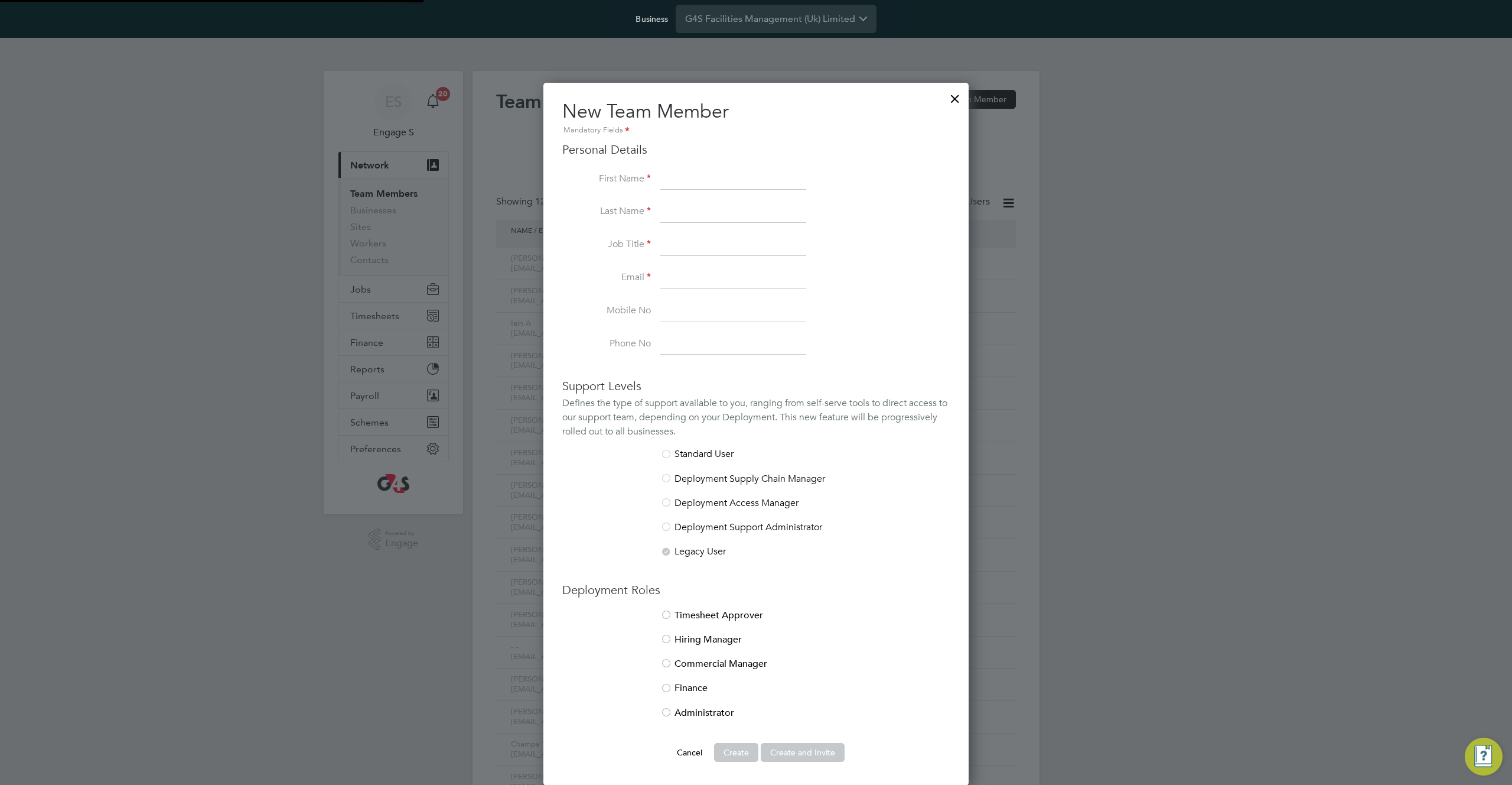
scroll to position [704, 426]
click at [1051, 182] on div at bounding box center [756, 392] width 1512 height 785
click at [953, 102] on div at bounding box center [955, 95] width 21 height 21
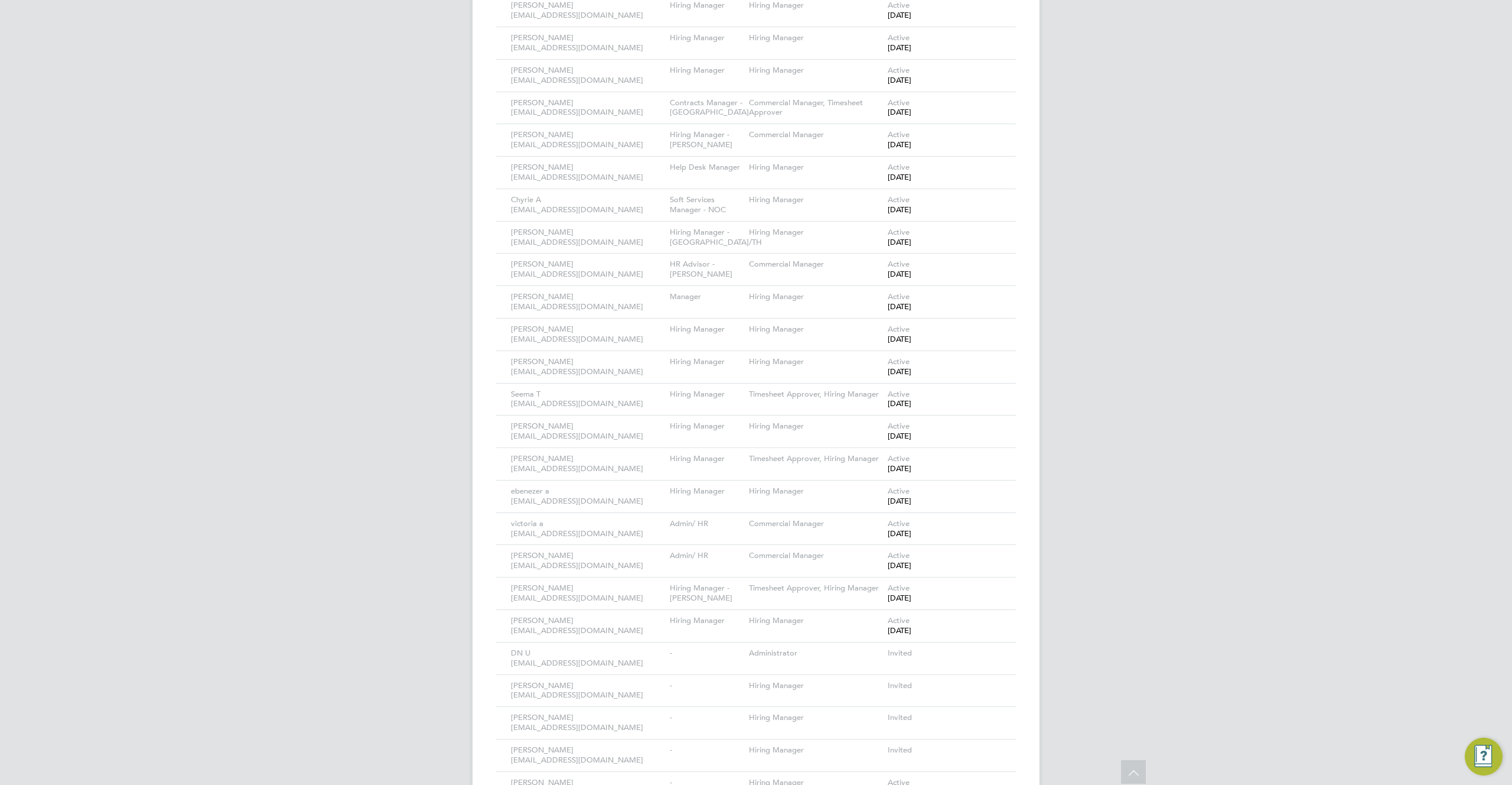
scroll to position [1665, 0]
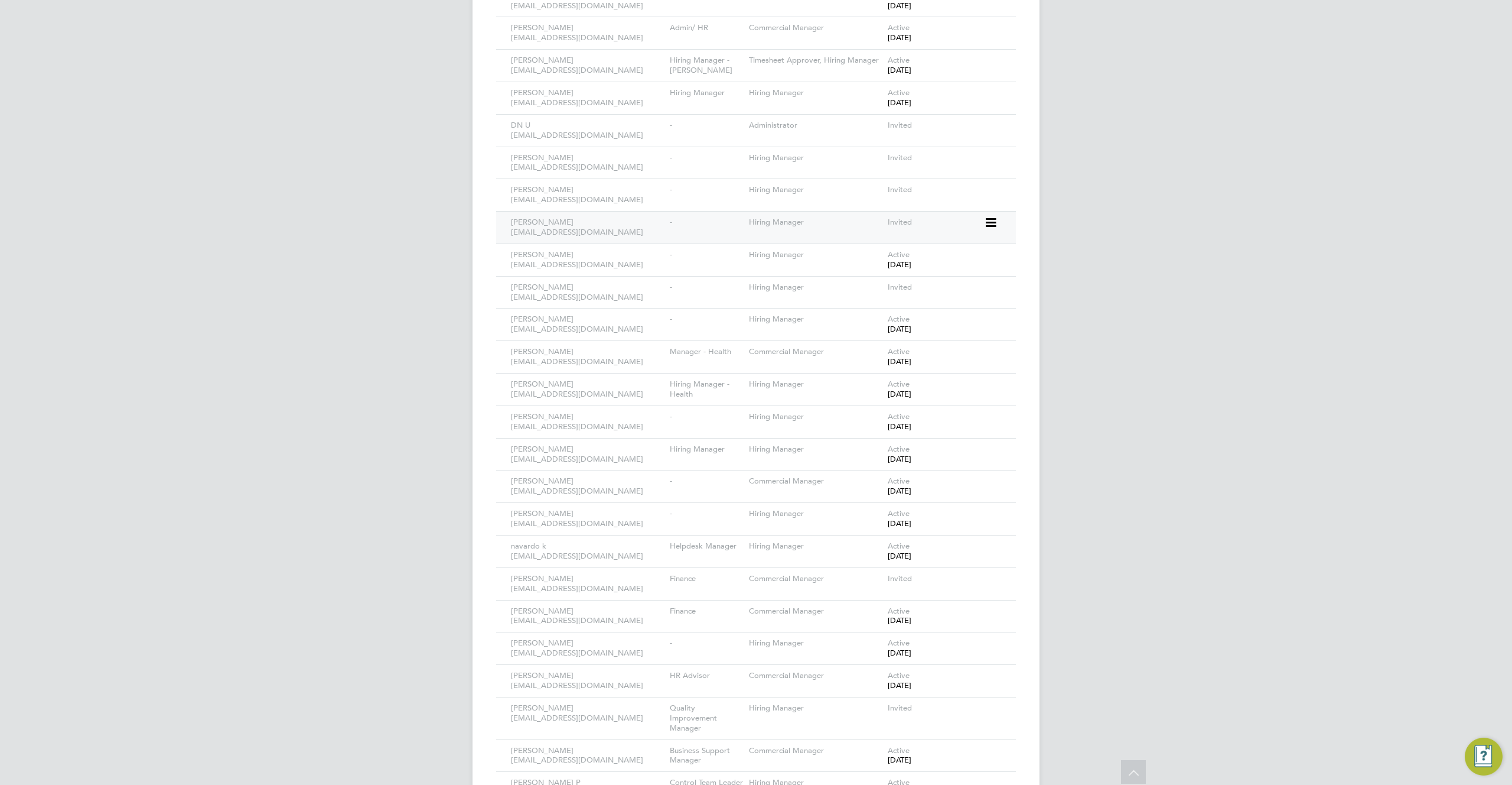
click at [987, 216] on icon at bounding box center [989, 223] width 12 height 14
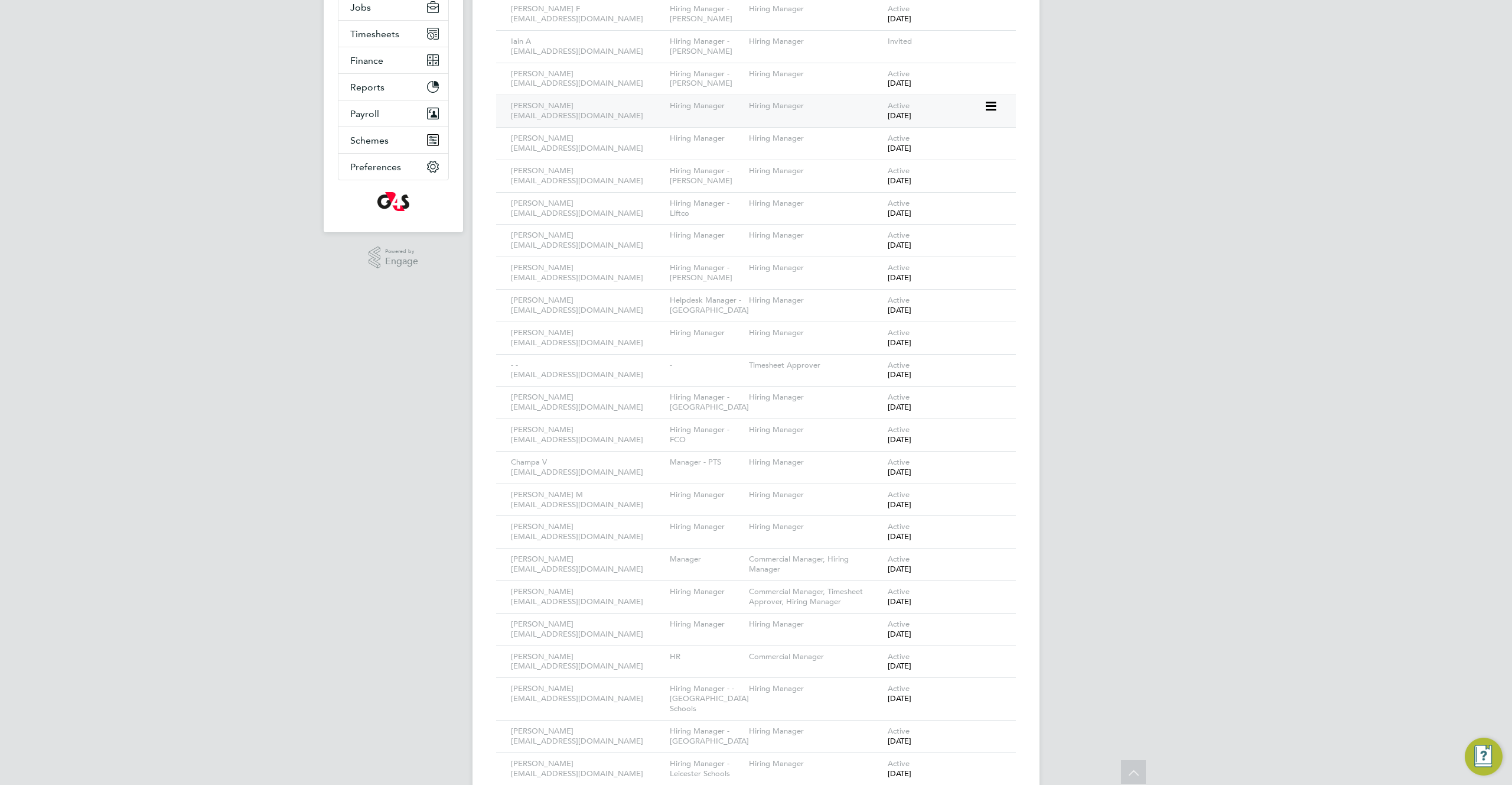
scroll to position [0, 0]
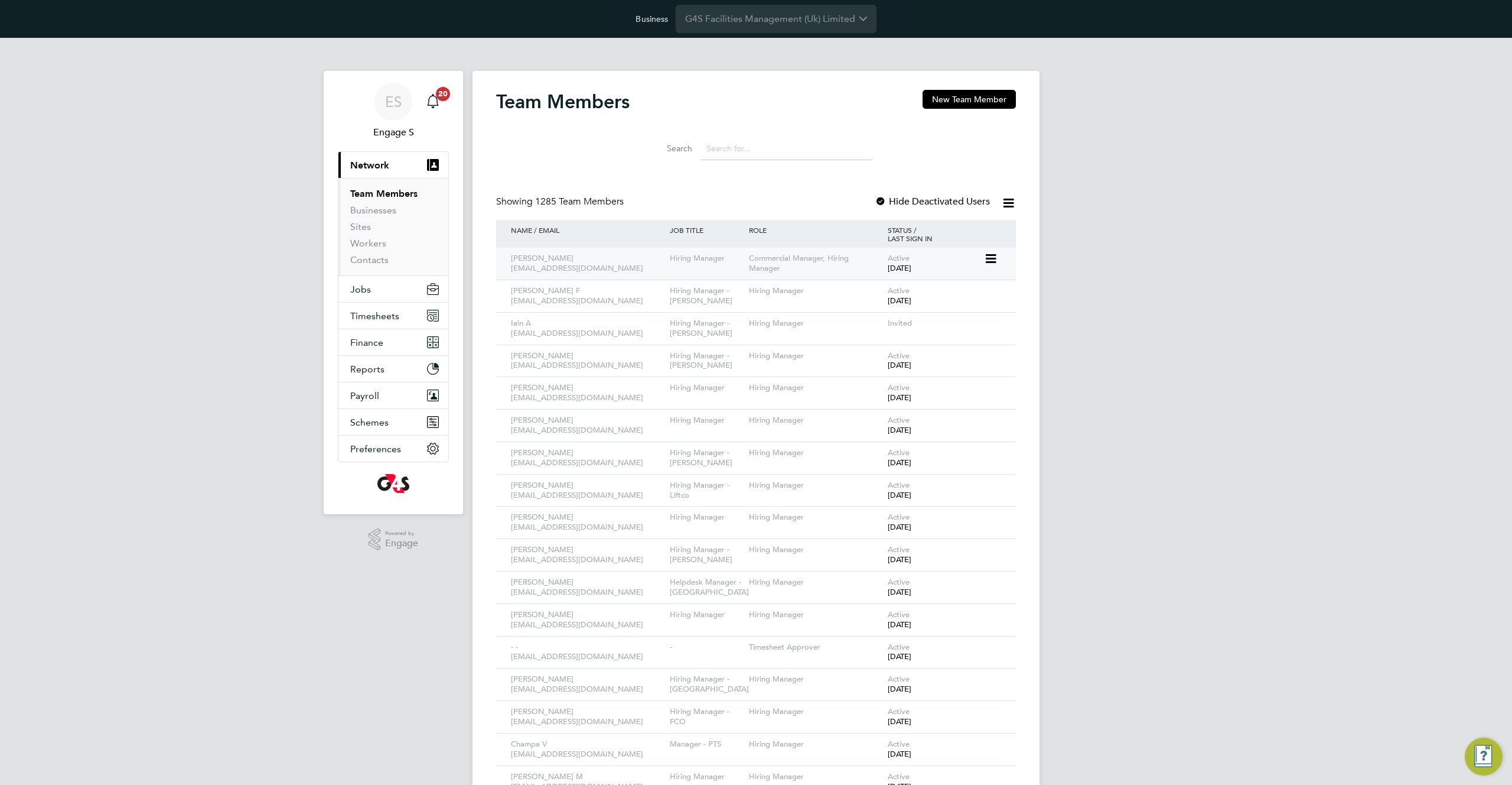
click at [991, 259] on icon at bounding box center [989, 259] width 12 height 14
click at [875, 284] on li "Edit User" at bounding box center [925, 286] width 142 height 16
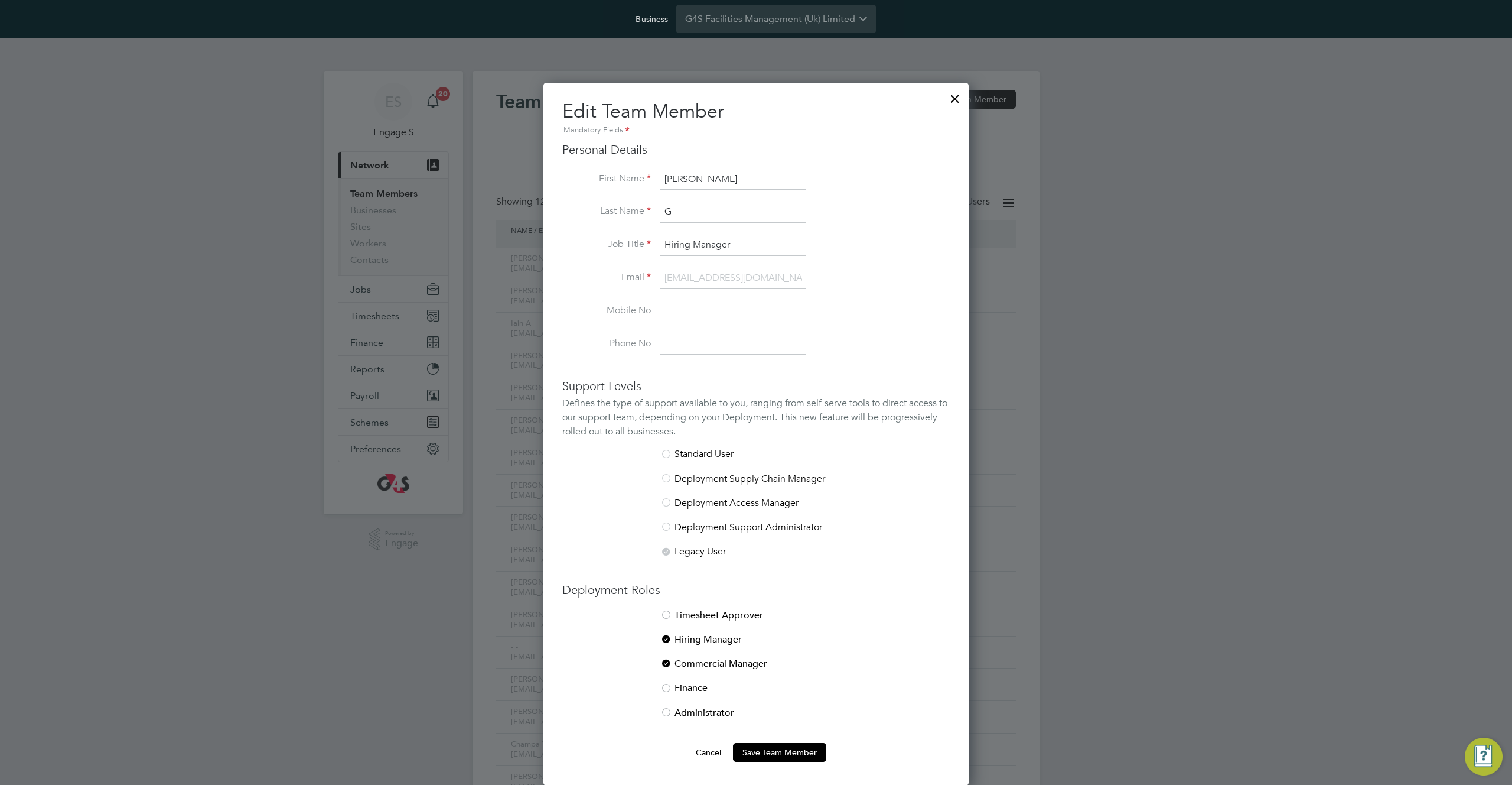
scroll to position [704, 426]
drag, startPoint x: 670, startPoint y: 710, endPoint x: 664, endPoint y: 685, distance: 25.7
click at [670, 710] on div at bounding box center [666, 713] width 12 height 12
drag, startPoint x: 670, startPoint y: 664, endPoint x: 668, endPoint y: 649, distance: 15.1
click at [671, 663] on div at bounding box center [666, 664] width 12 height 12
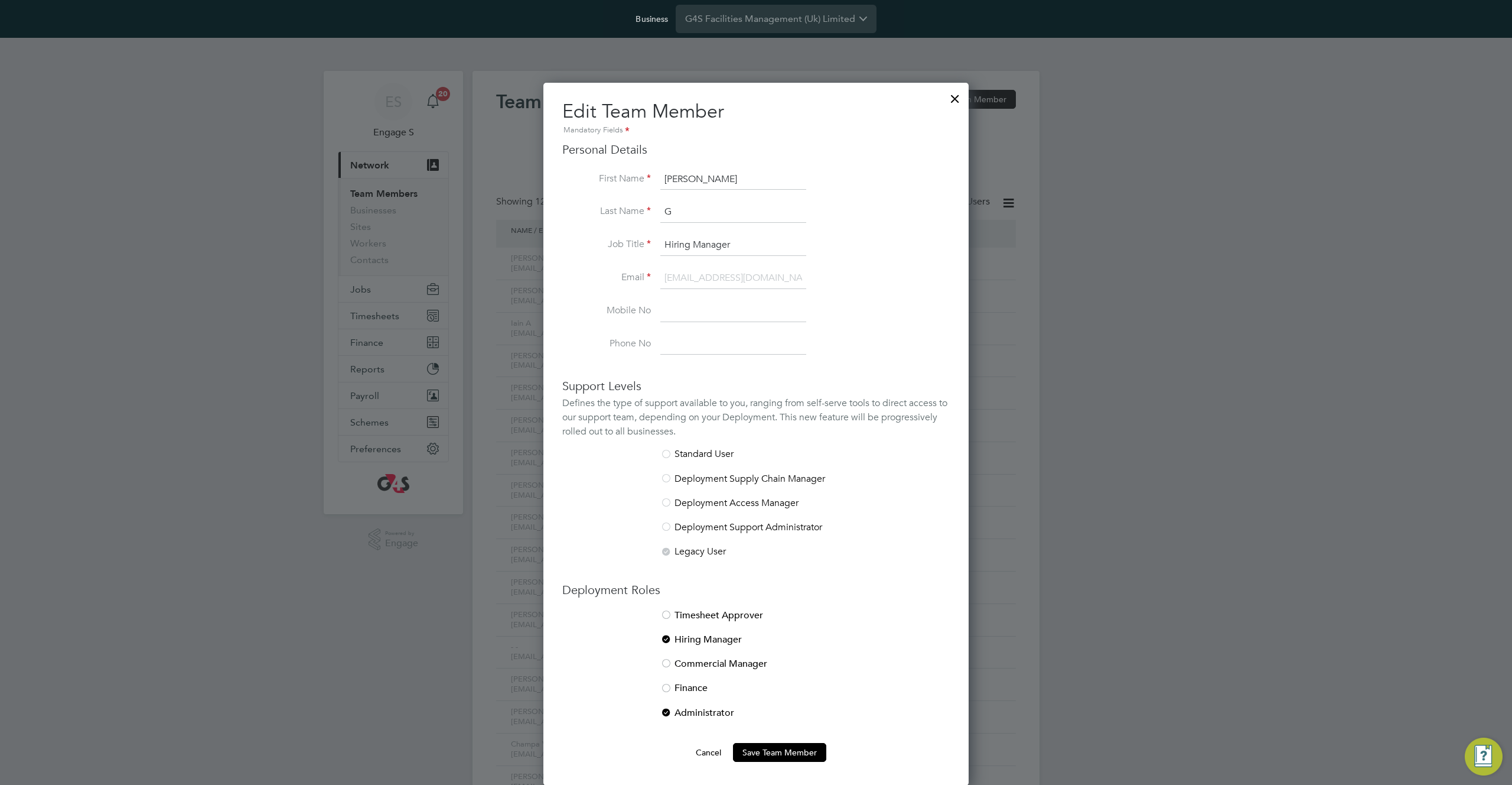
click at [667, 639] on div at bounding box center [666, 639] width 12 height 12
click at [783, 752] on button "Save Team Member" at bounding box center [779, 752] width 93 height 19
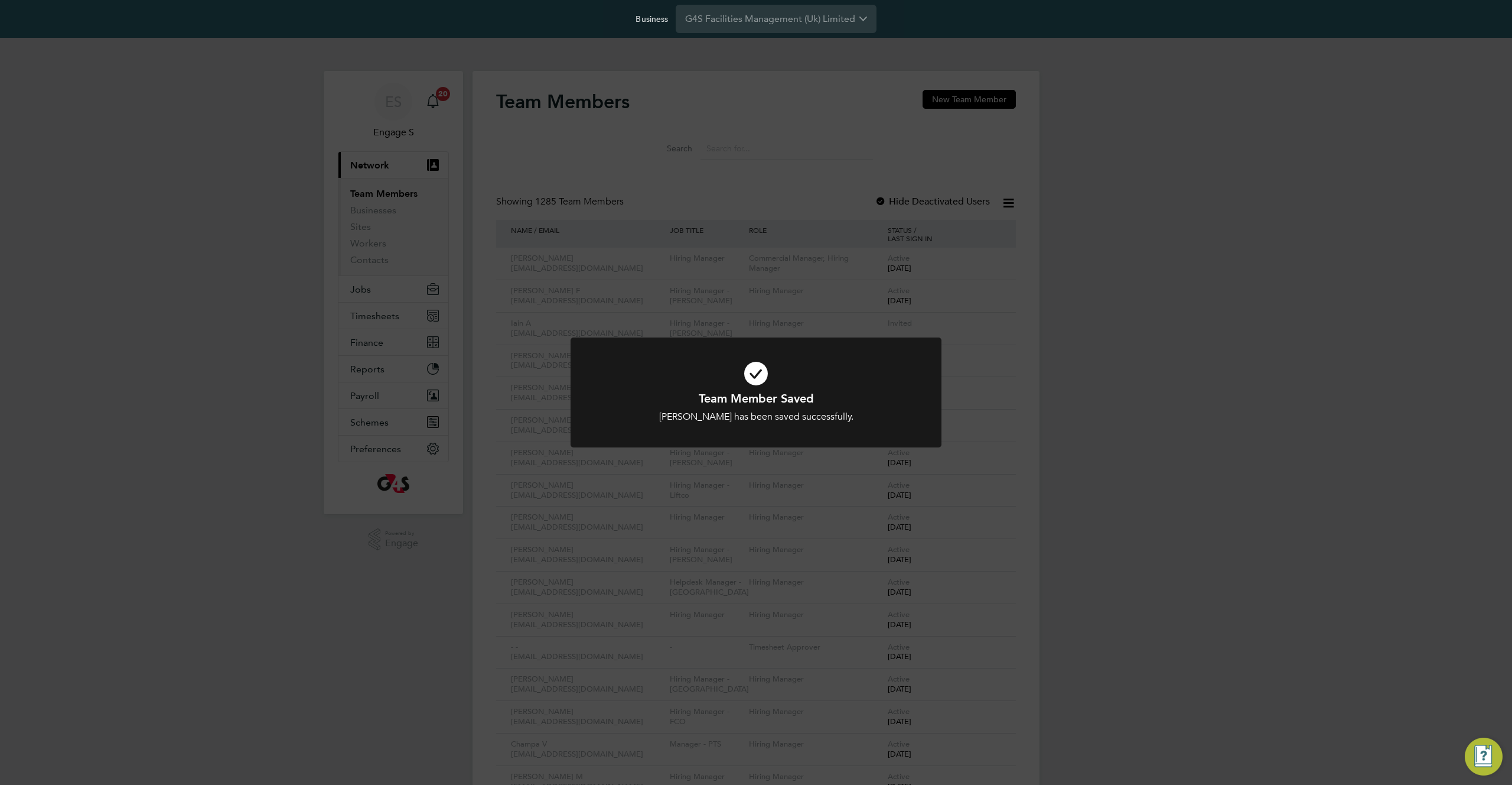
click at [1138, 403] on div "Team Member Saved Ellie G has been saved successfully. Cancel Okay" at bounding box center [756, 392] width 1512 height 785
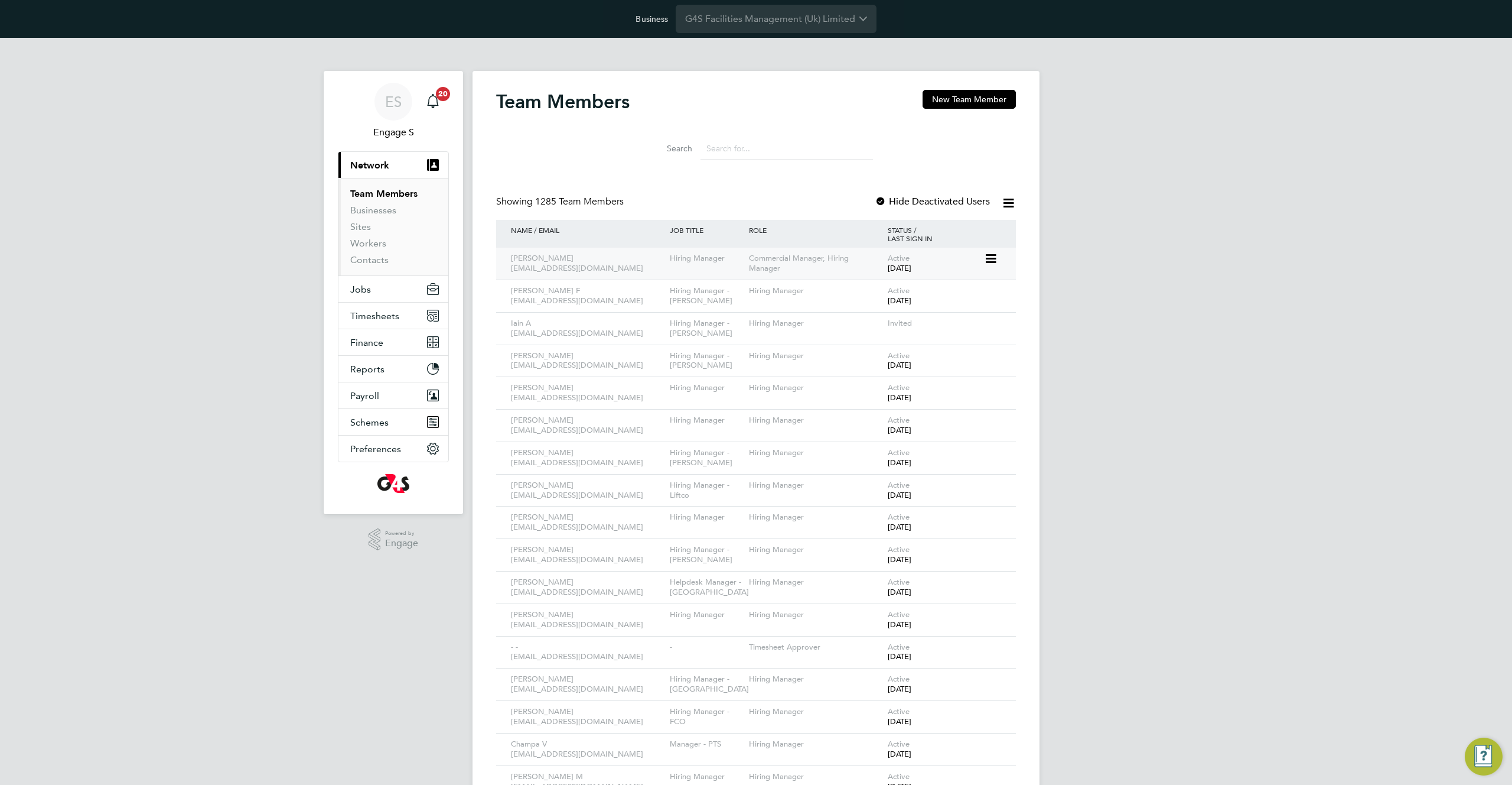
click at [989, 257] on icon at bounding box center [989, 259] width 12 height 14
click at [889, 375] on li "Impersonate" at bounding box center [925, 376] width 142 height 16
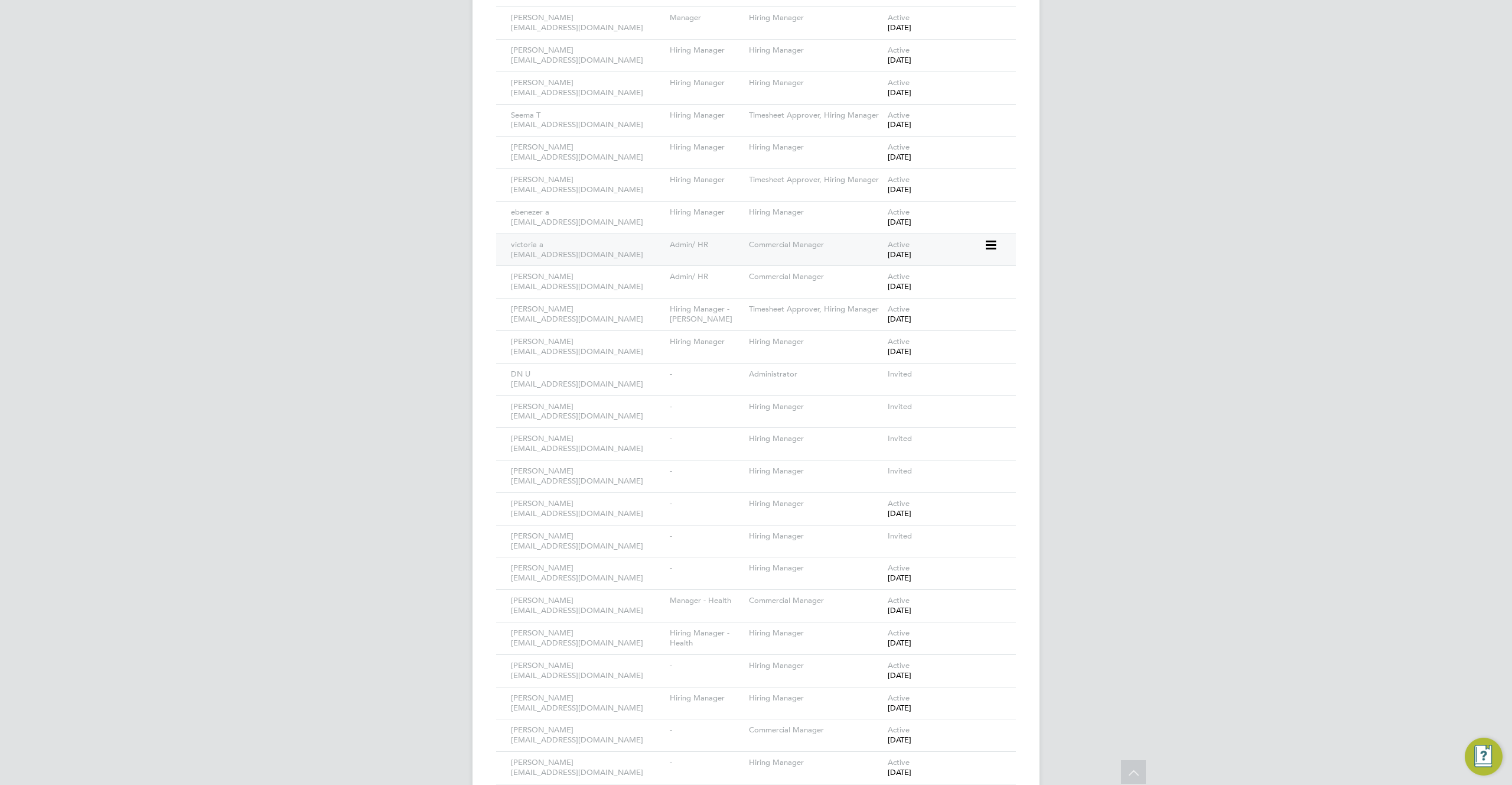
scroll to position [1628, 0]
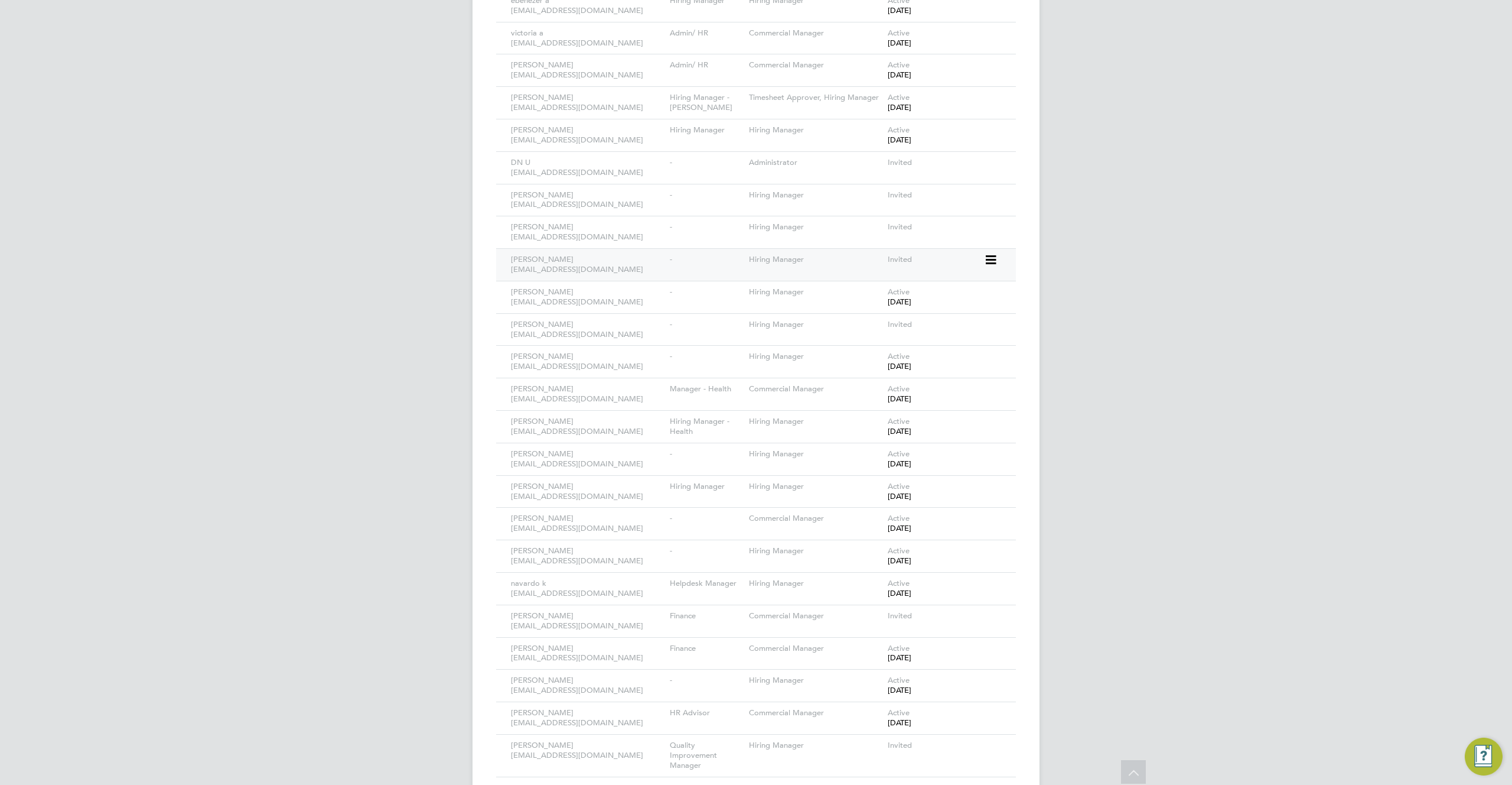
click at [986, 253] on icon at bounding box center [989, 260] width 12 height 14
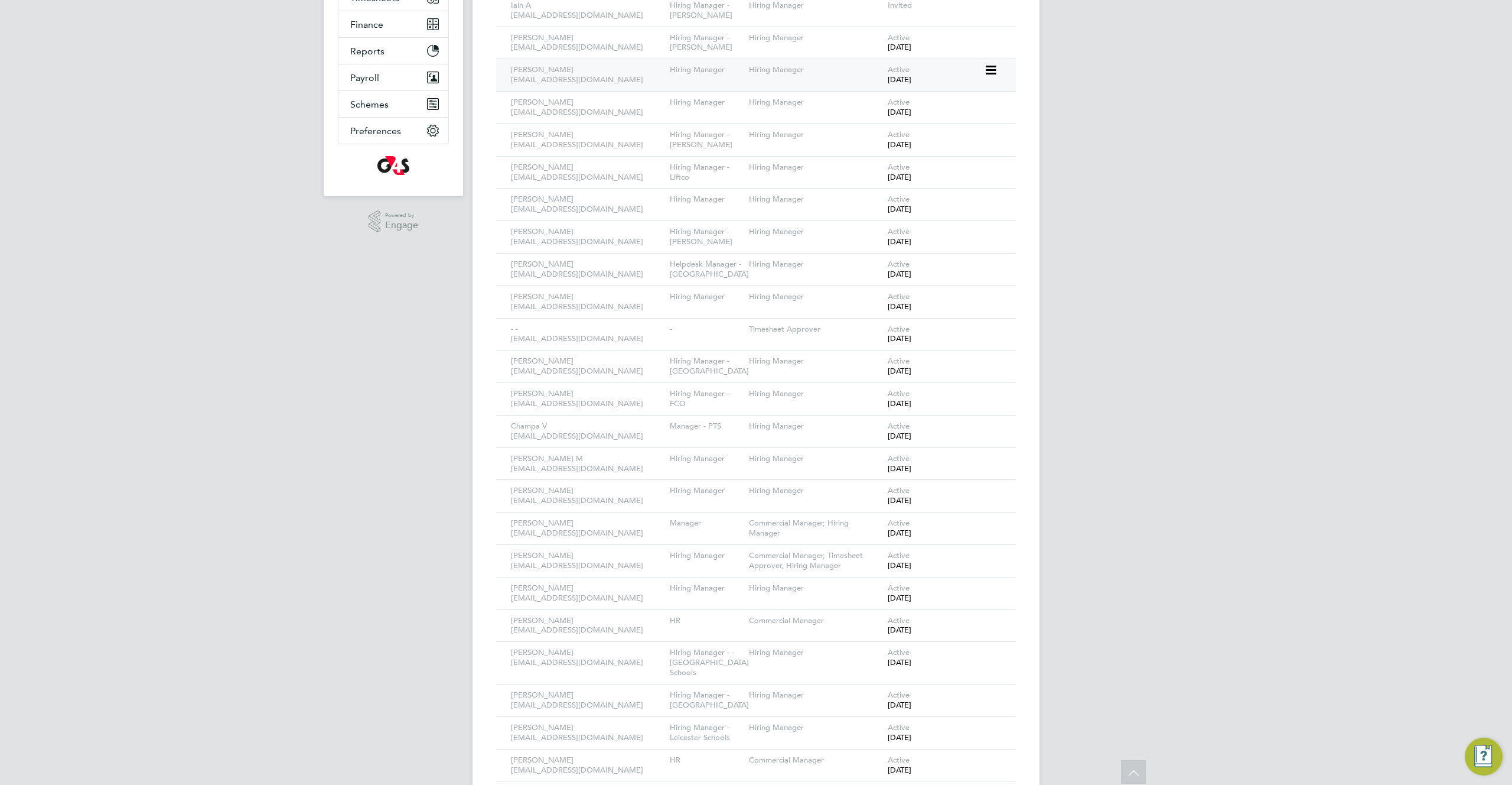
scroll to position [0, 0]
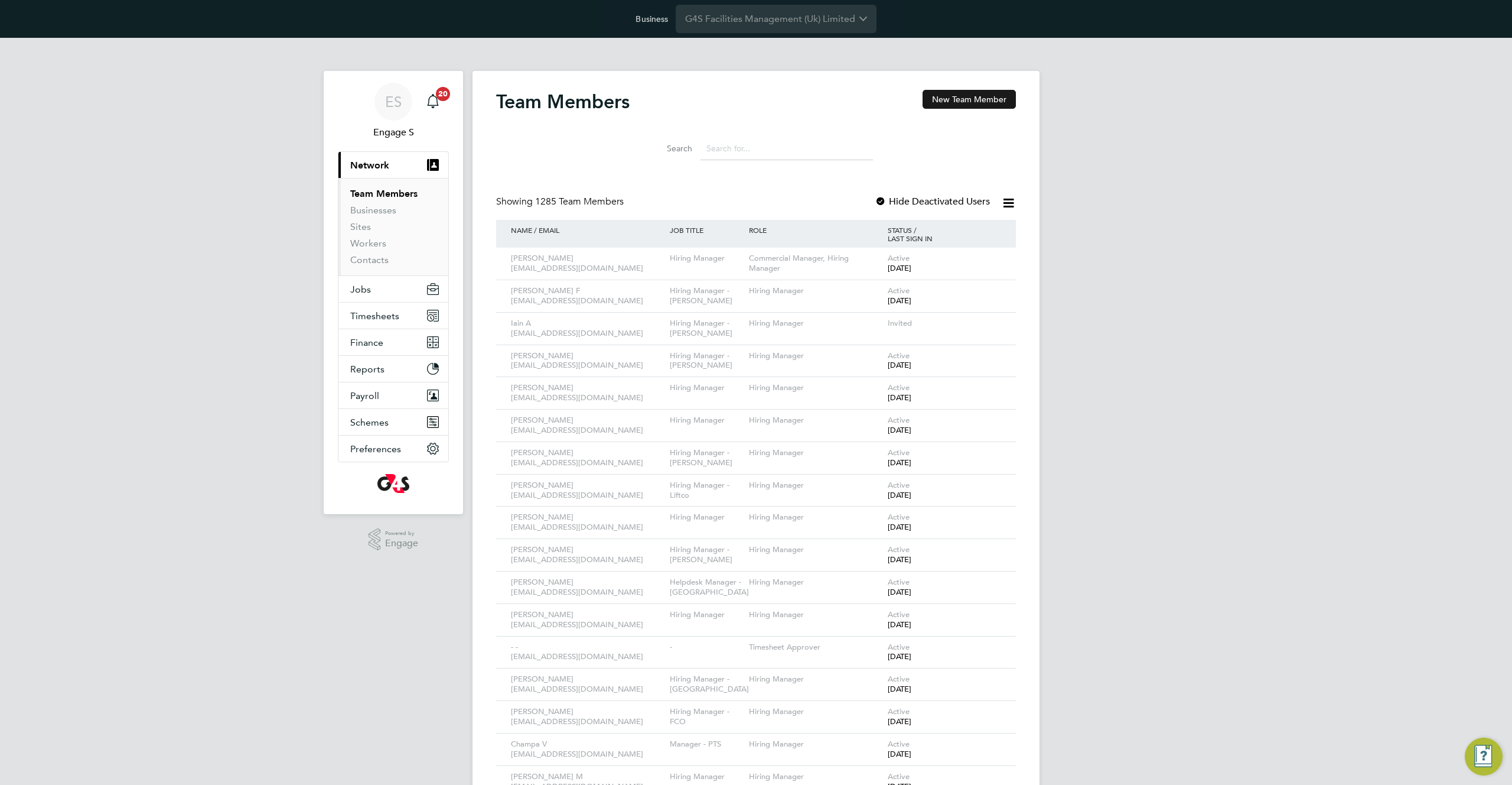
click at [982, 103] on button "New Team Member" at bounding box center [969, 99] width 93 height 19
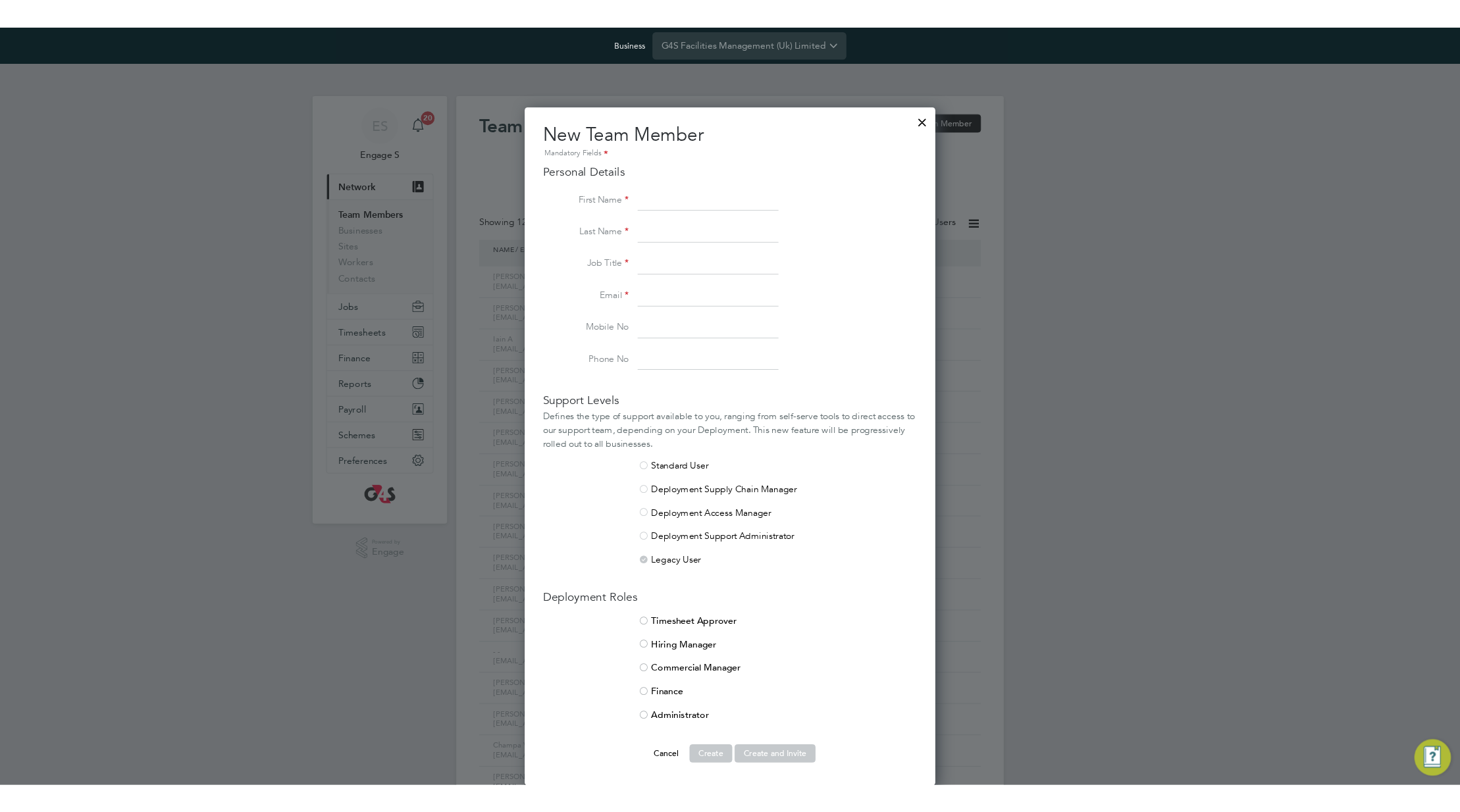
scroll to position [783, 475]
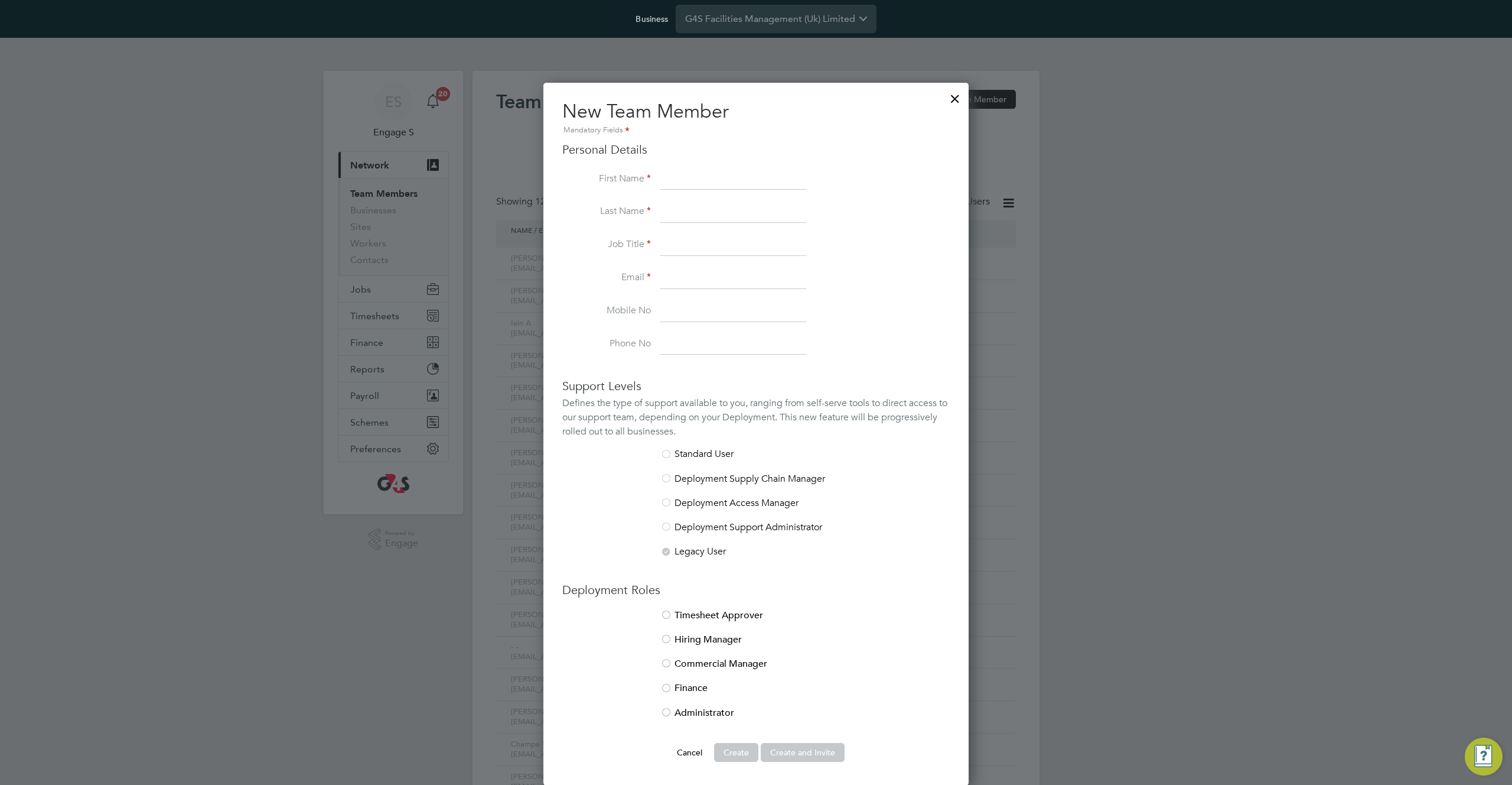
click at [751, 173] on input at bounding box center [733, 179] width 146 height 21
type input "non invited"
type input "TM"
type input "qa 2"
type input "[EMAIL_ADDRESS][DOMAIN_NAME]"
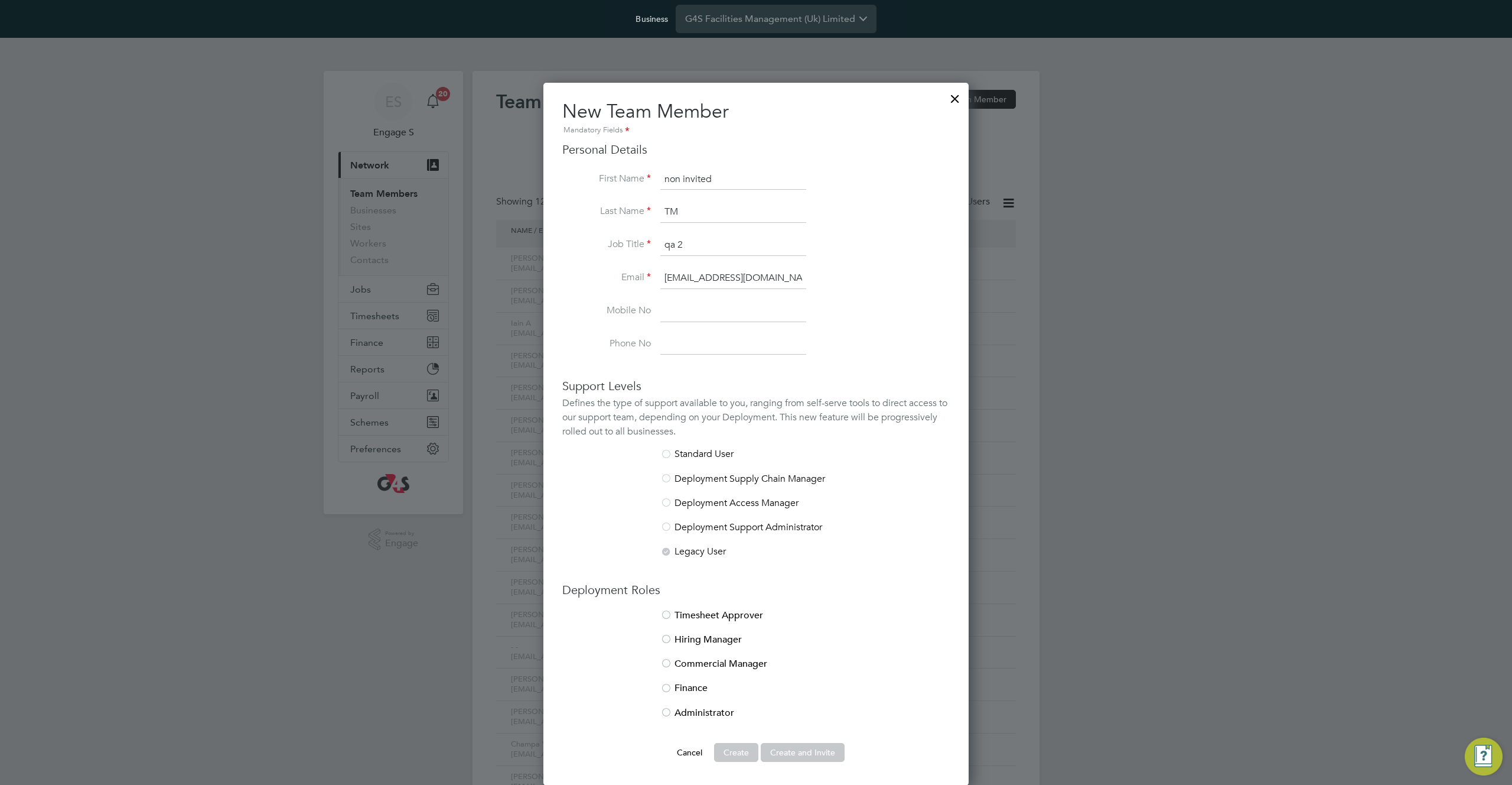
click at [704, 668] on li "Commercial Manager" at bounding box center [756, 670] width 387 height 24
click at [738, 758] on button "Create" at bounding box center [736, 752] width 45 height 19
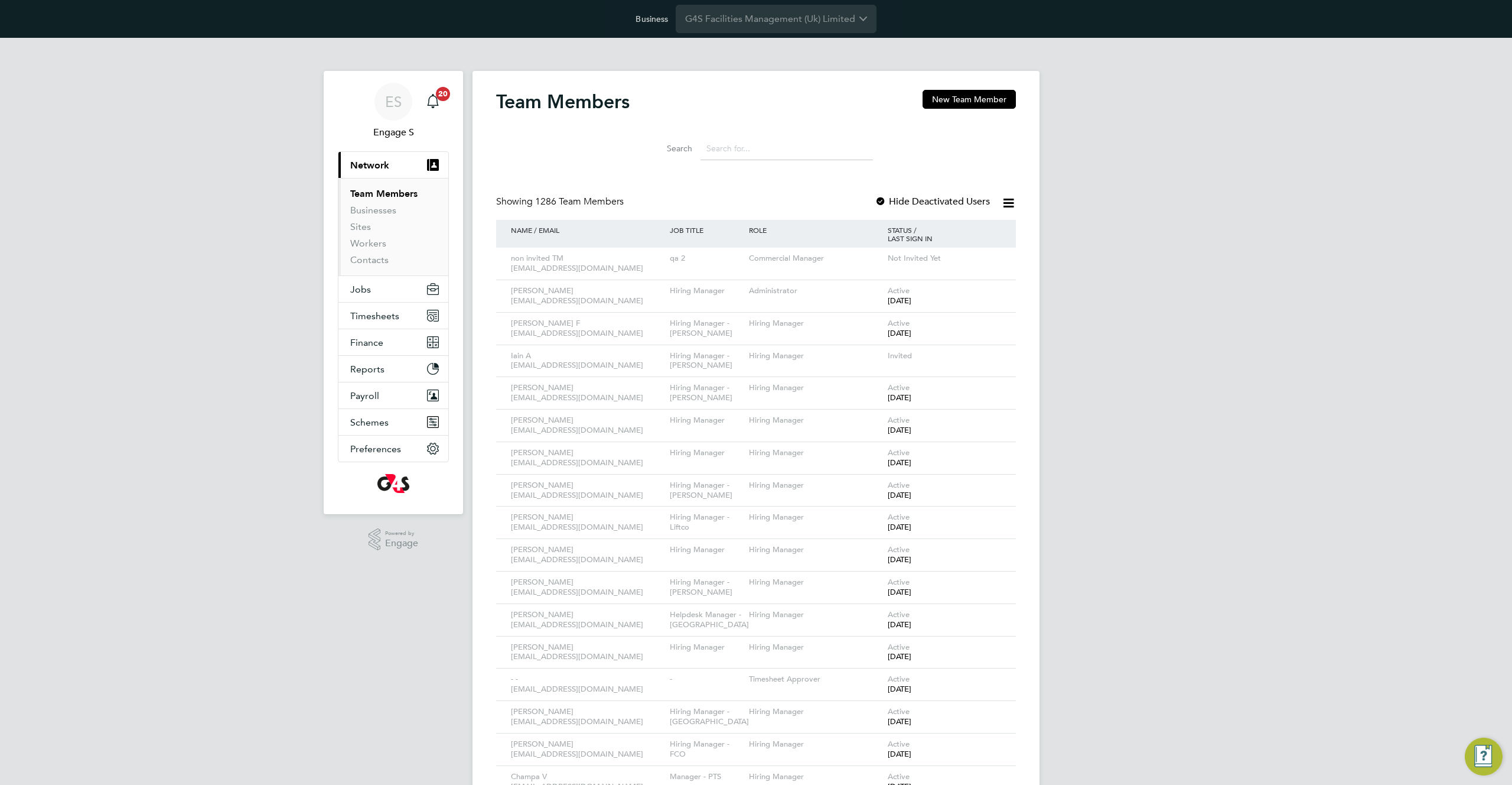
click at [989, 257] on icon at bounding box center [989, 259] width 12 height 14
click at [786, 27] on input "G4S Facilities Management (Uk) Limited" at bounding box center [776, 18] width 201 height 27
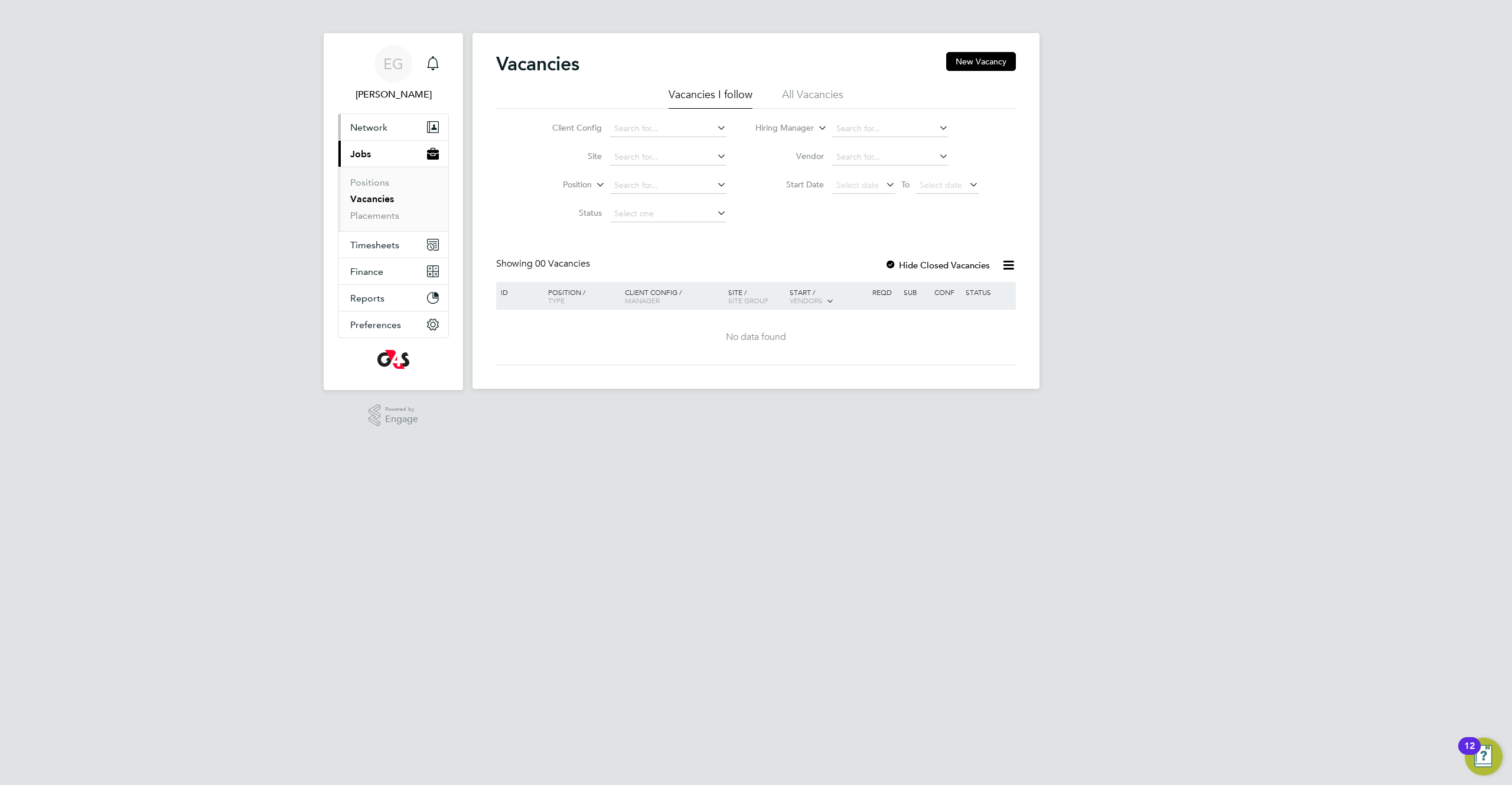
click at [397, 132] on button "Network" at bounding box center [393, 127] width 110 height 26
click at [390, 156] on link "Team Members" at bounding box center [383, 156] width 66 height 11
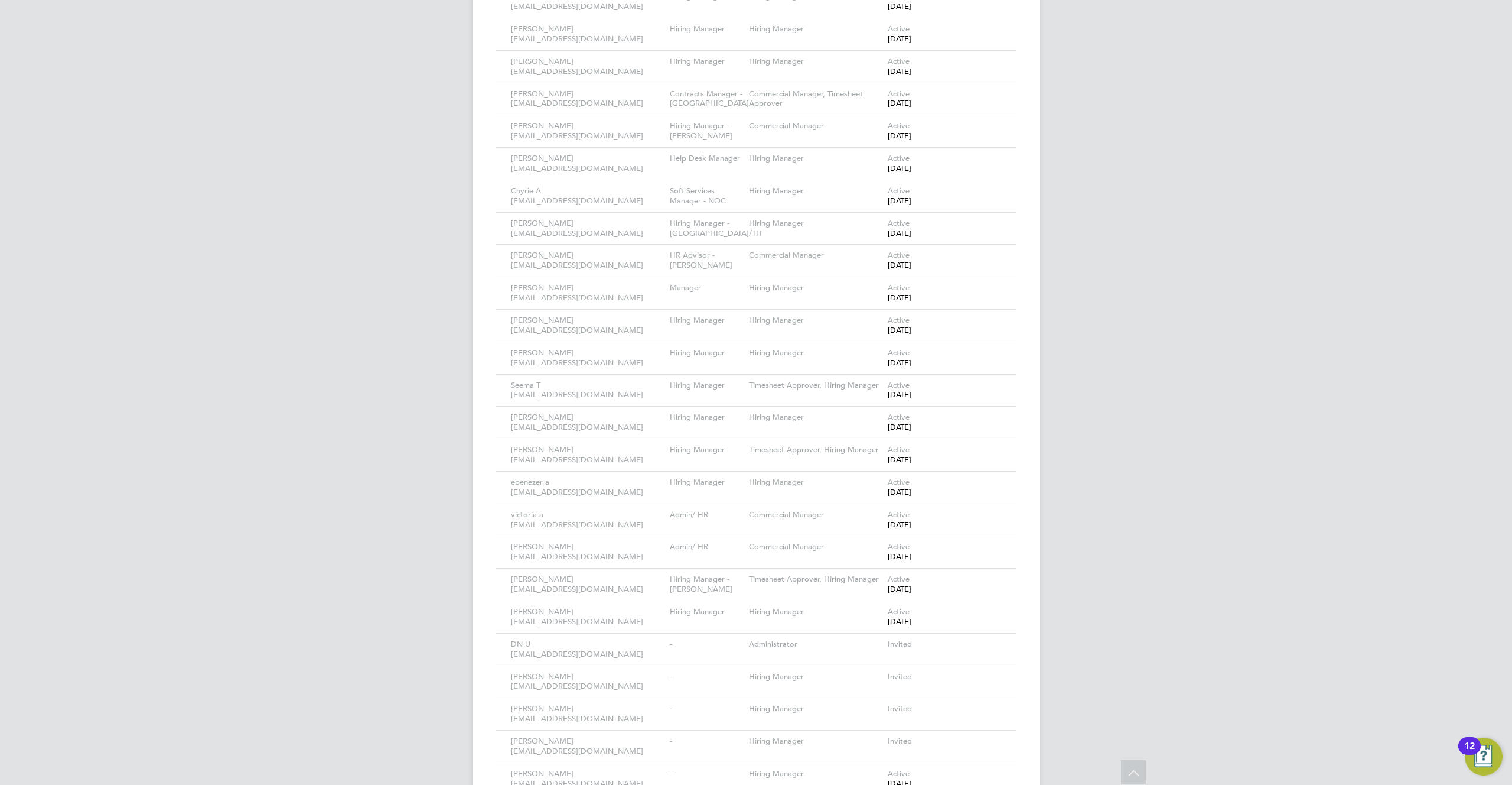
scroll to position [1653, 0]
click at [987, 158] on icon at bounding box center [989, 165] width 12 height 14
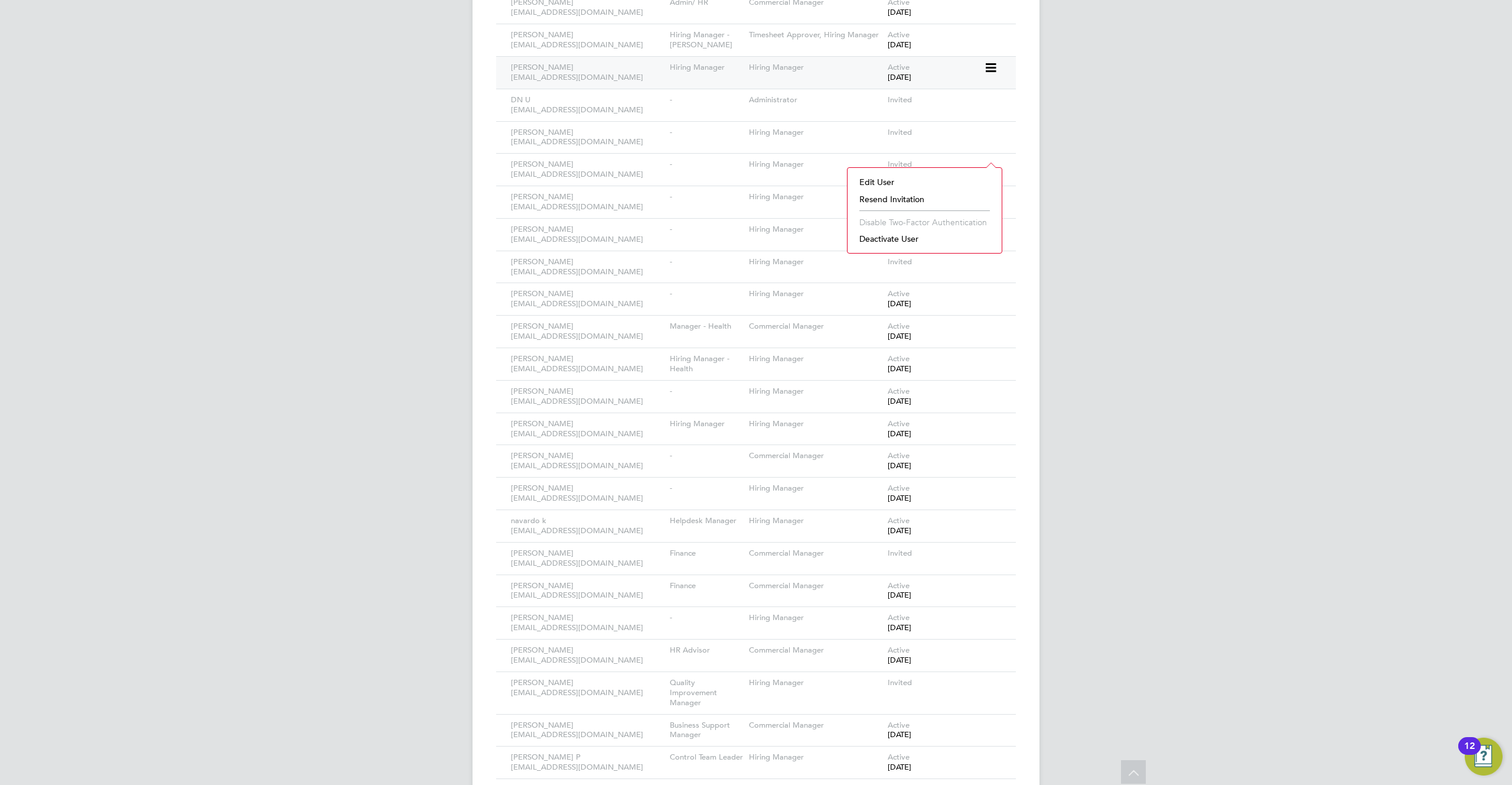
click at [989, 61] on icon at bounding box center [989, 68] width 12 height 14
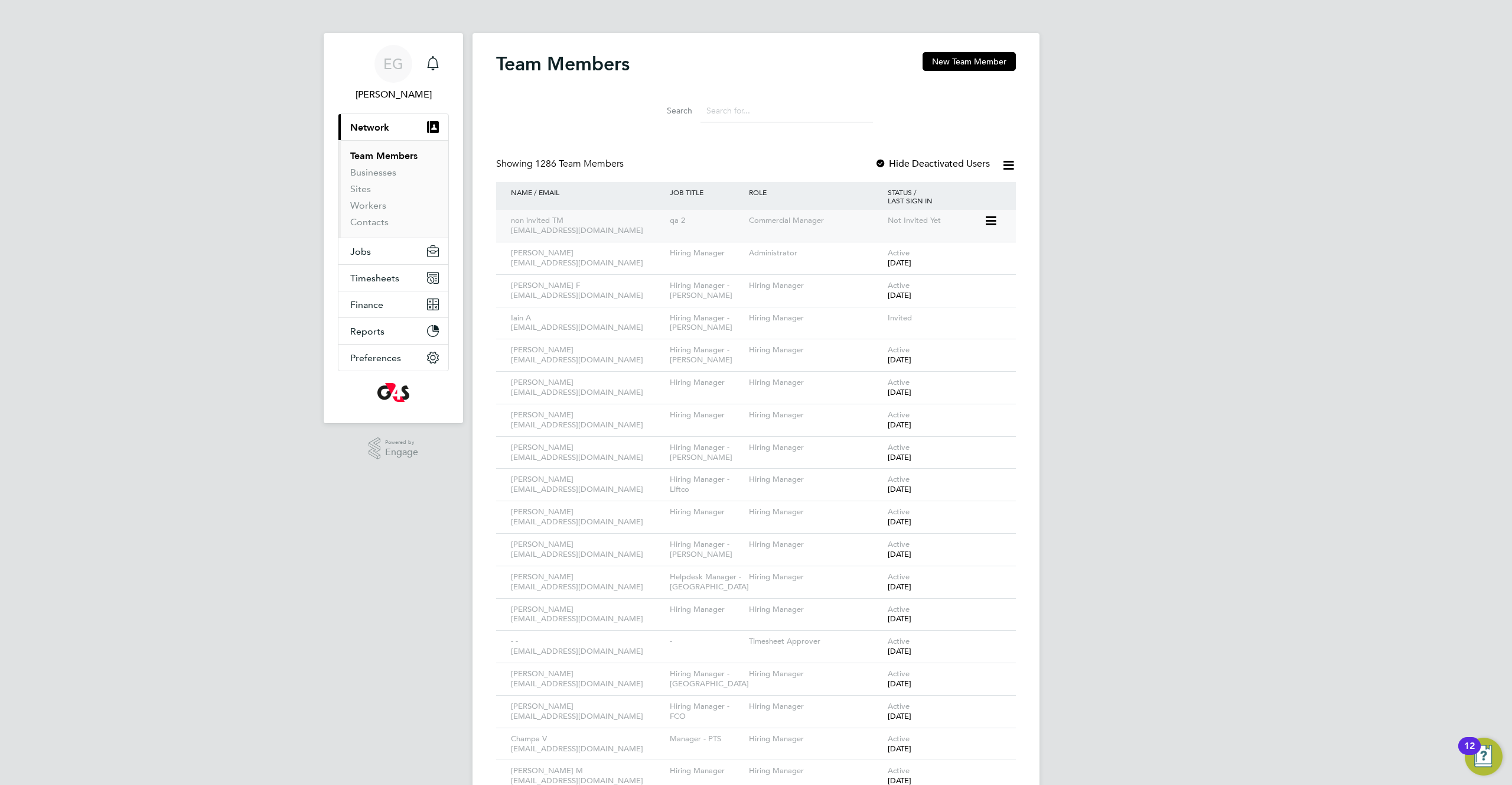
click at [989, 221] on icon at bounding box center [989, 221] width 12 height 14
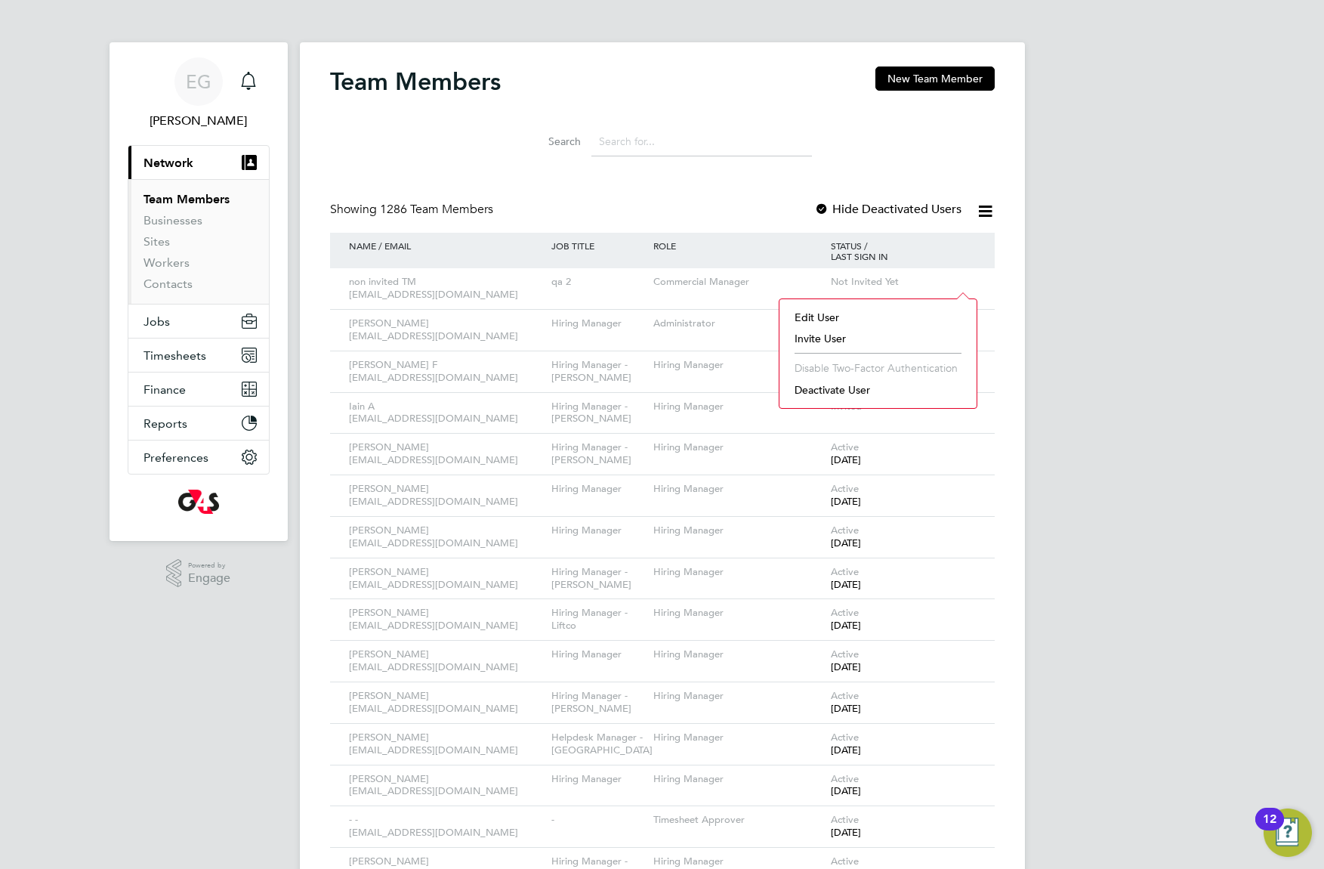
click at [659, 127] on input at bounding box center [701, 141] width 221 height 29
click at [962, 277] on icon at bounding box center [961, 282] width 15 height 18
click at [685, 116] on div "Search" at bounding box center [662, 138] width 665 height 52
click at [962, 279] on icon at bounding box center [961, 282] width 15 height 18
click at [822, 316] on li "Edit User" at bounding box center [878, 317] width 182 height 21
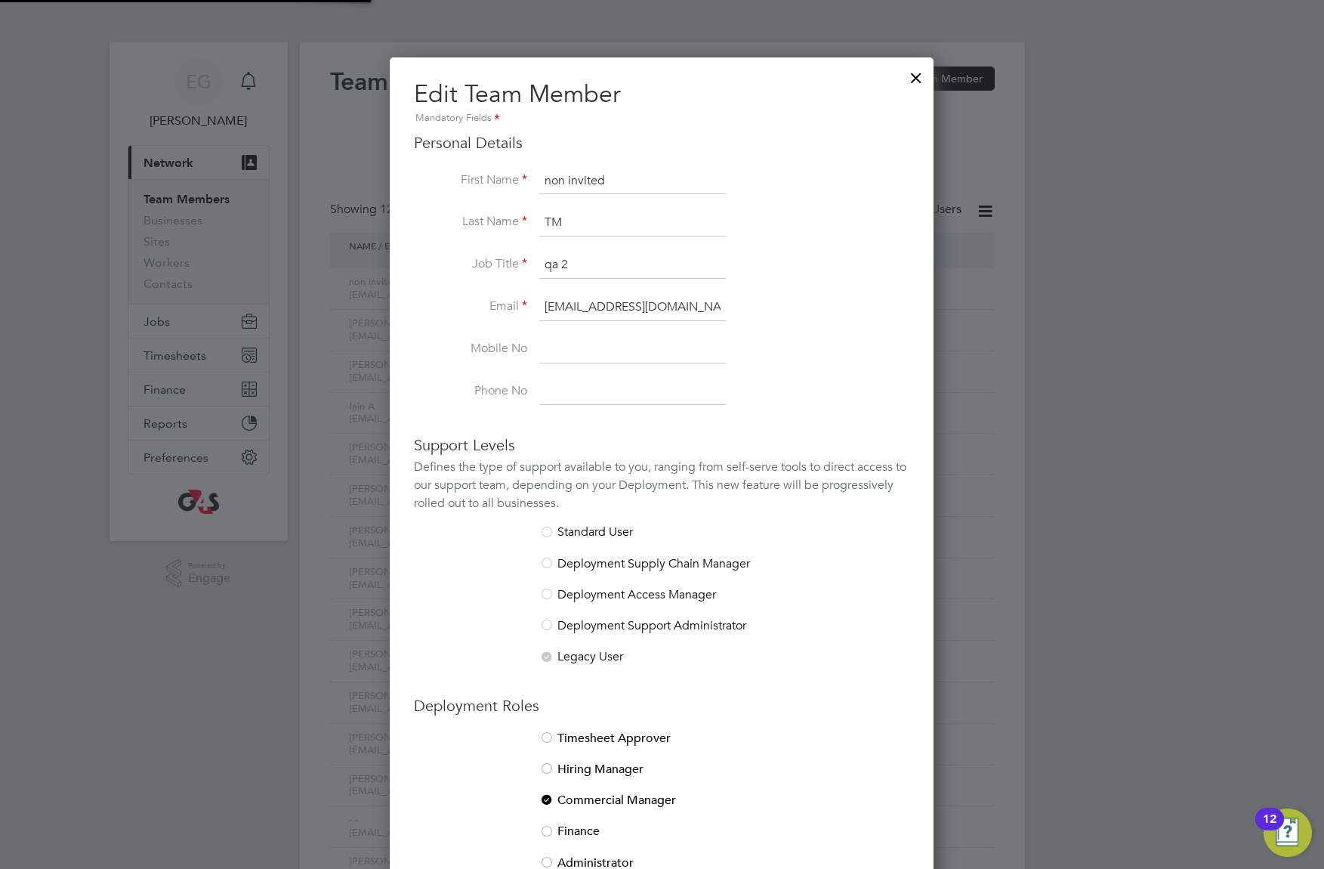
scroll to position [899, 545]
click at [914, 71] on div at bounding box center [916, 73] width 27 height 27
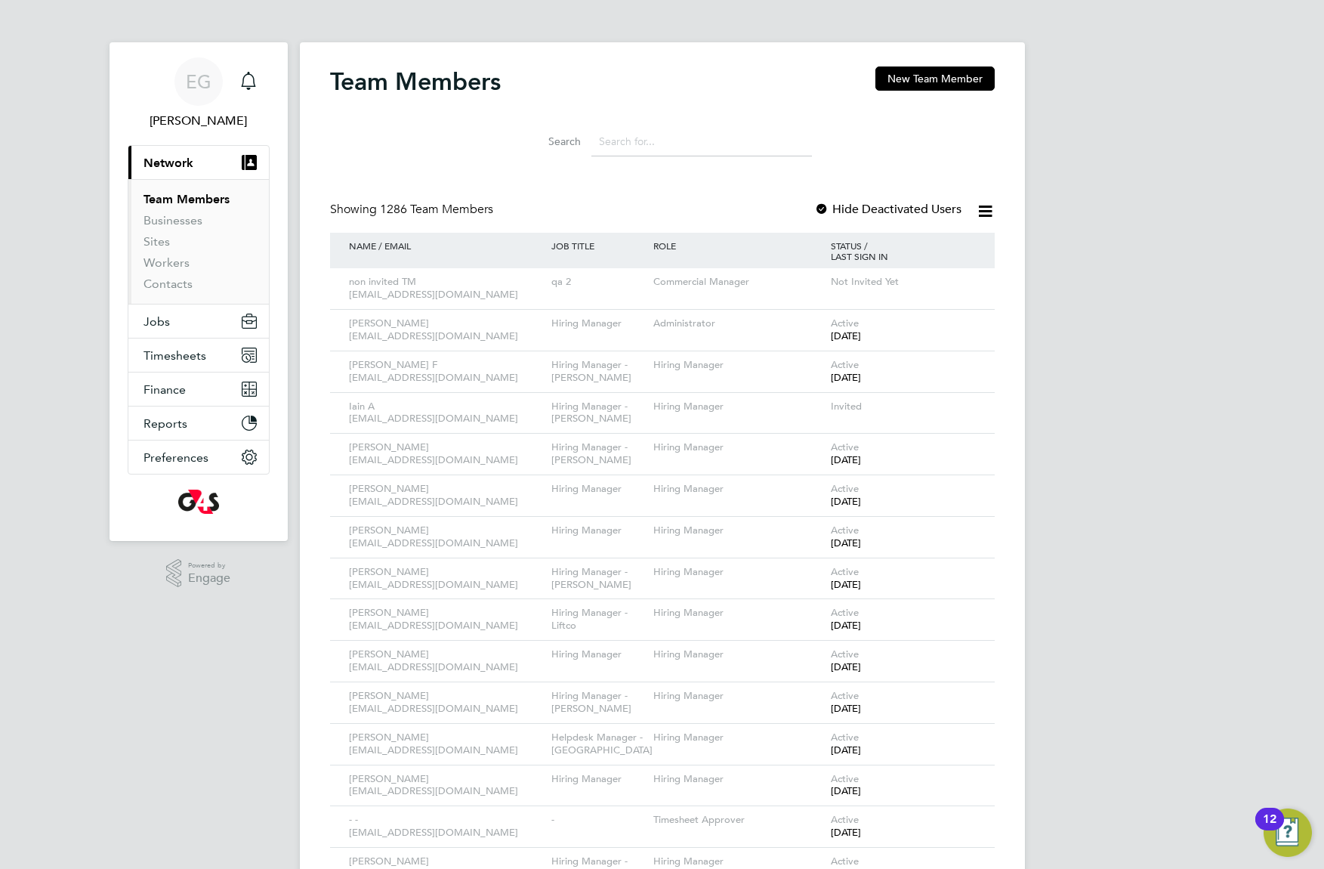
click at [688, 94] on div "Team Members New Team Member" at bounding box center [662, 88] width 665 height 45
click at [966, 281] on icon at bounding box center [961, 282] width 15 height 18
click at [791, 203] on div "Showing 1286 Team Members Hide Deactivated Users" at bounding box center [662, 217] width 665 height 31
click at [969, 279] on icon at bounding box center [961, 282] width 15 height 18
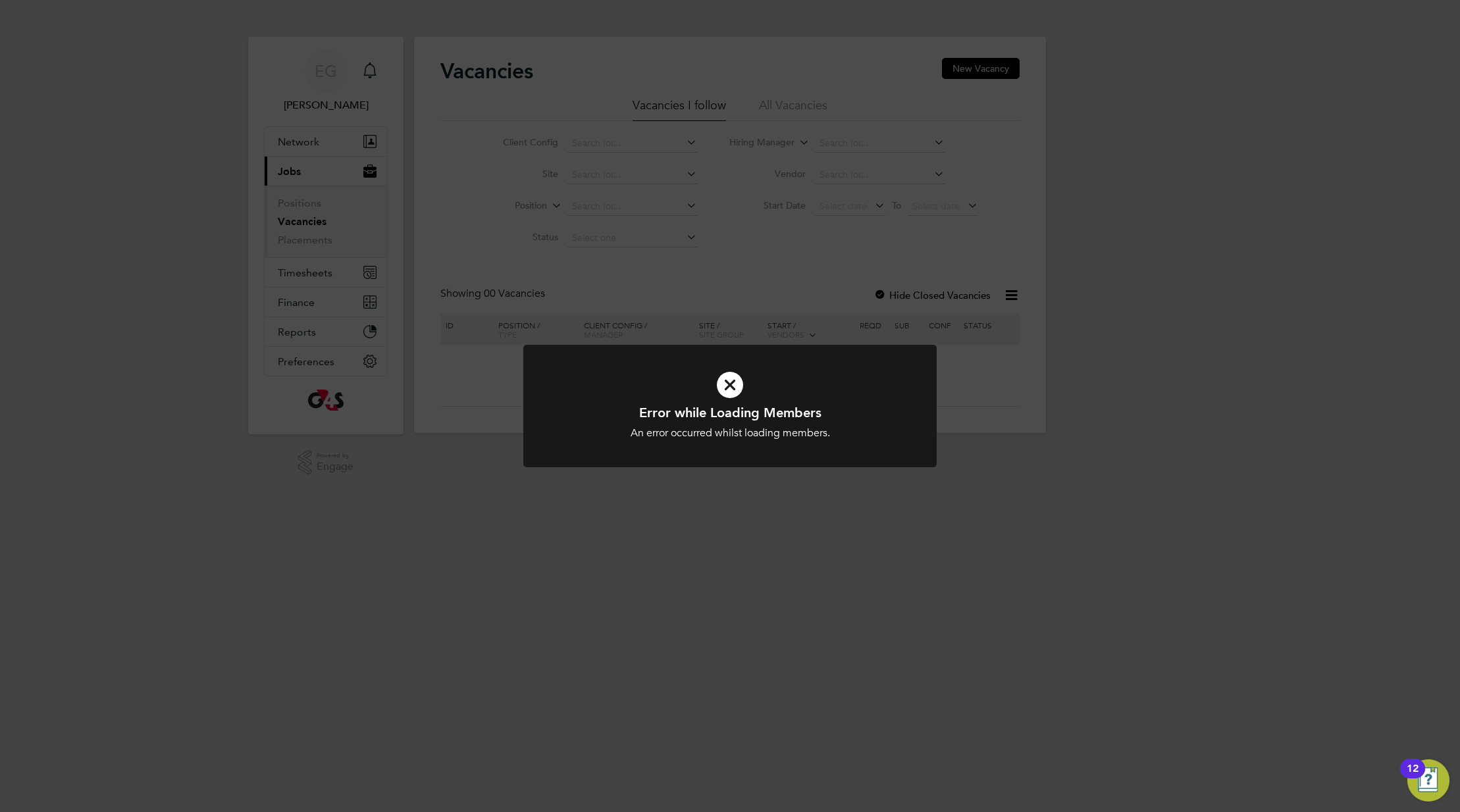
click at [316, 143] on div "Error while Loading Members An error occurred whilst loading members. Cancel Ok…" at bounding box center [730, 406] width 1460 height 812
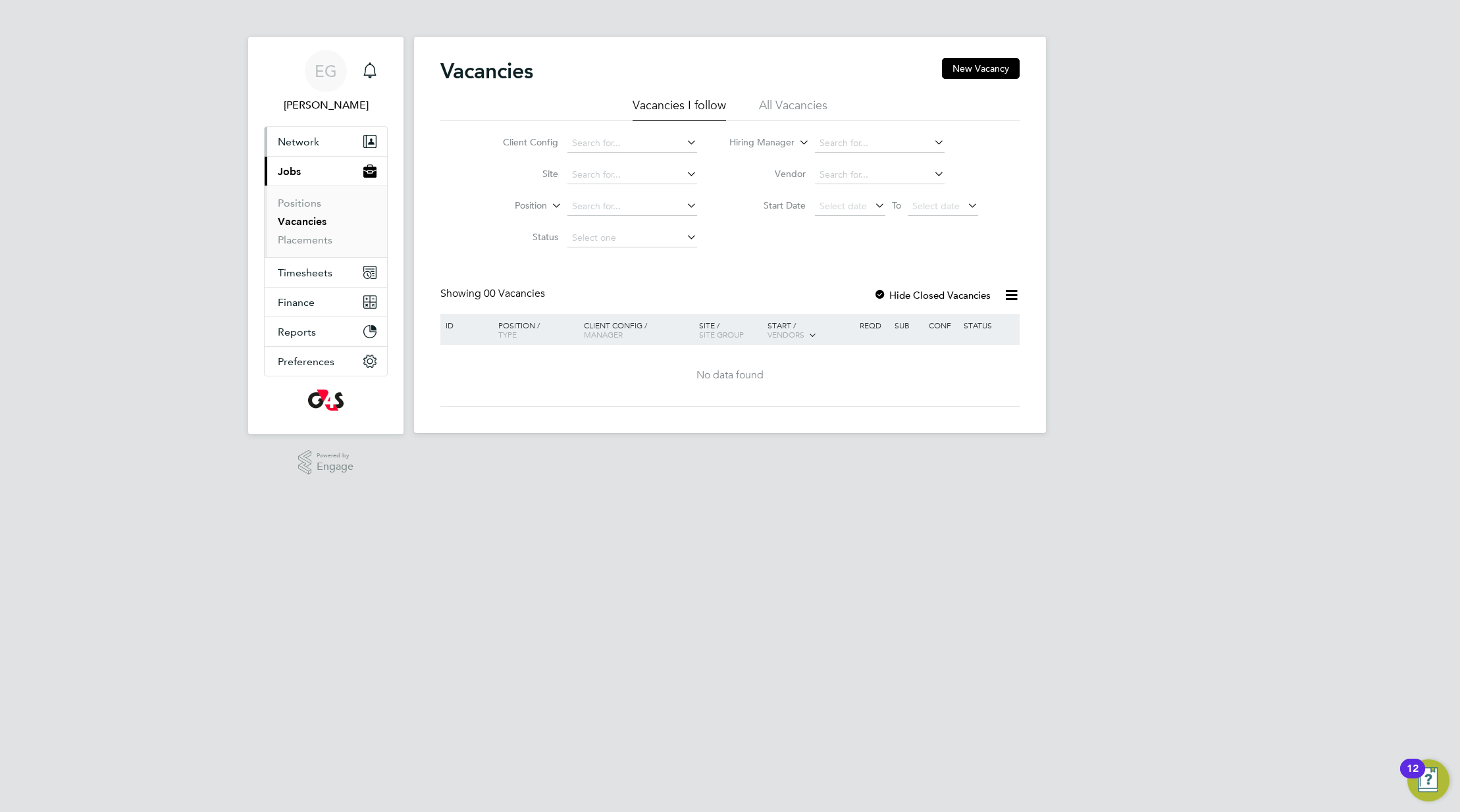
click at [316, 143] on span "Network" at bounding box center [299, 142] width 42 height 12
click at [303, 170] on link "Businesses" at bounding box center [303, 173] width 51 height 12
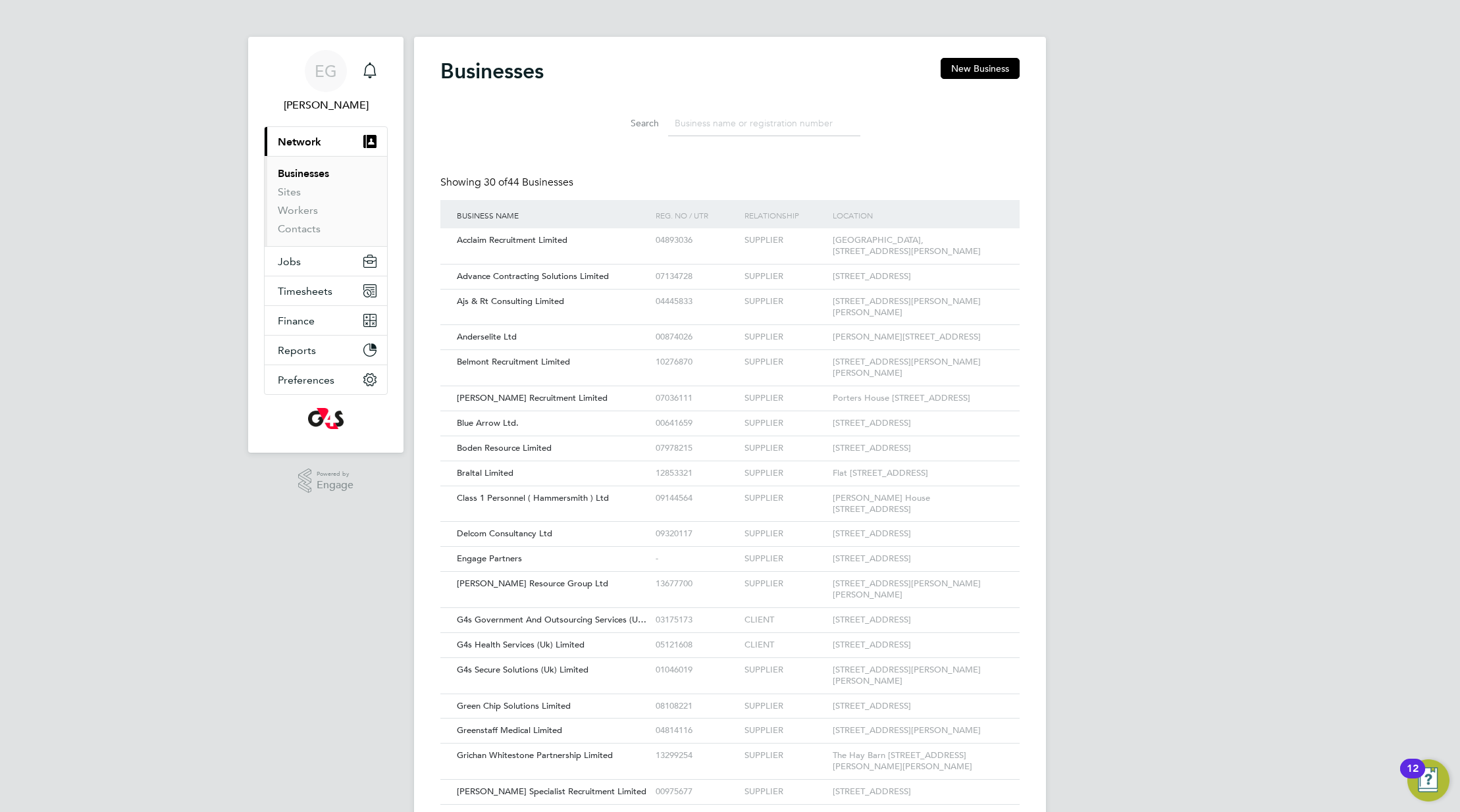
click at [448, 80] on h2 "Businesses" at bounding box center [492, 71] width 104 height 26
click at [450, 79] on h2 "Businesses" at bounding box center [492, 71] width 104 height 26
click at [456, 78] on h2 "Businesses" at bounding box center [492, 71] width 104 height 26
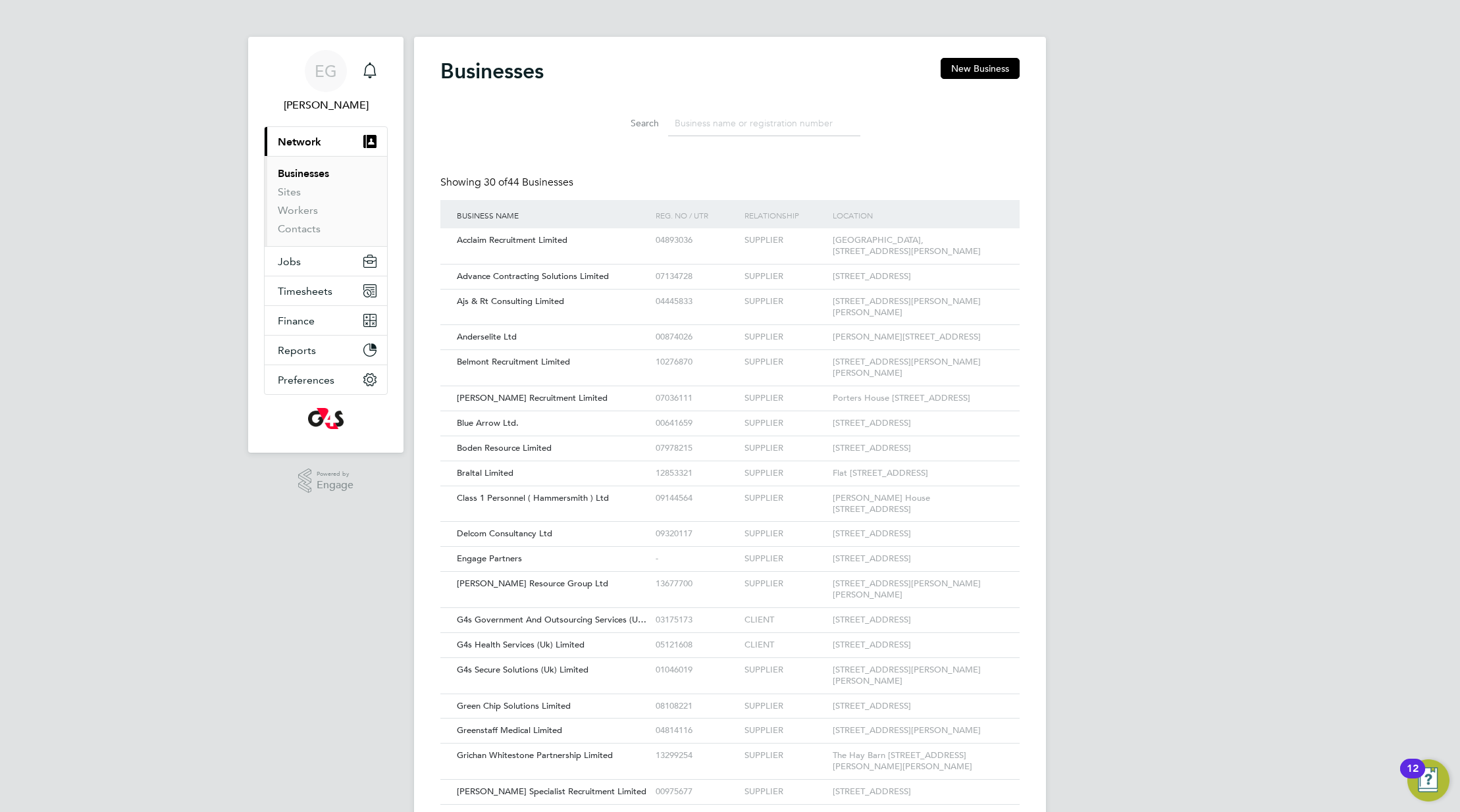
click at [681, 103] on div "Search" at bounding box center [730, 120] width 580 height 45
click at [628, 120] on label "Search" at bounding box center [629, 123] width 59 height 12
click at [307, 227] on link "Contacts" at bounding box center [299, 228] width 43 height 12
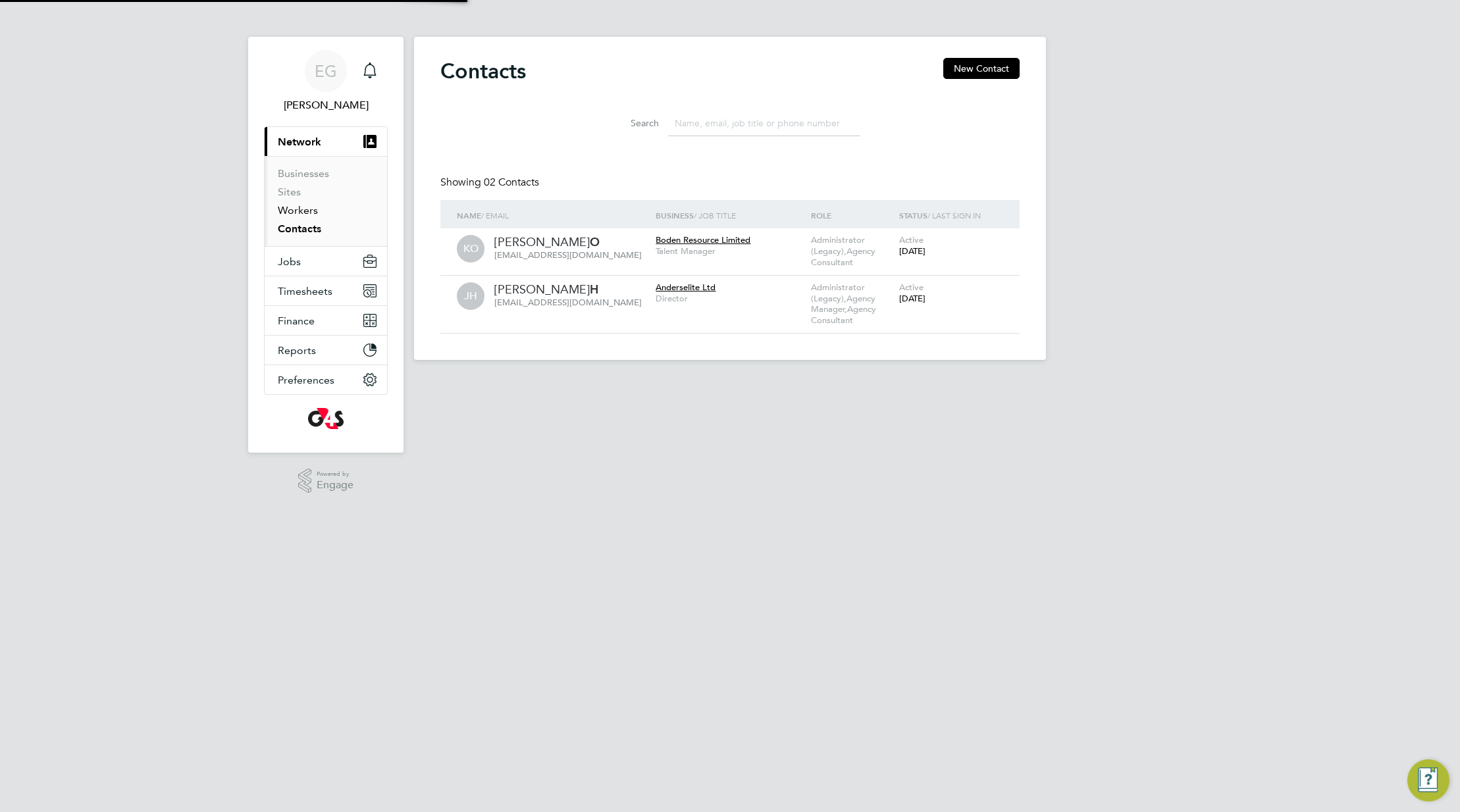
click at [302, 210] on link "Workers" at bounding box center [298, 210] width 40 height 12
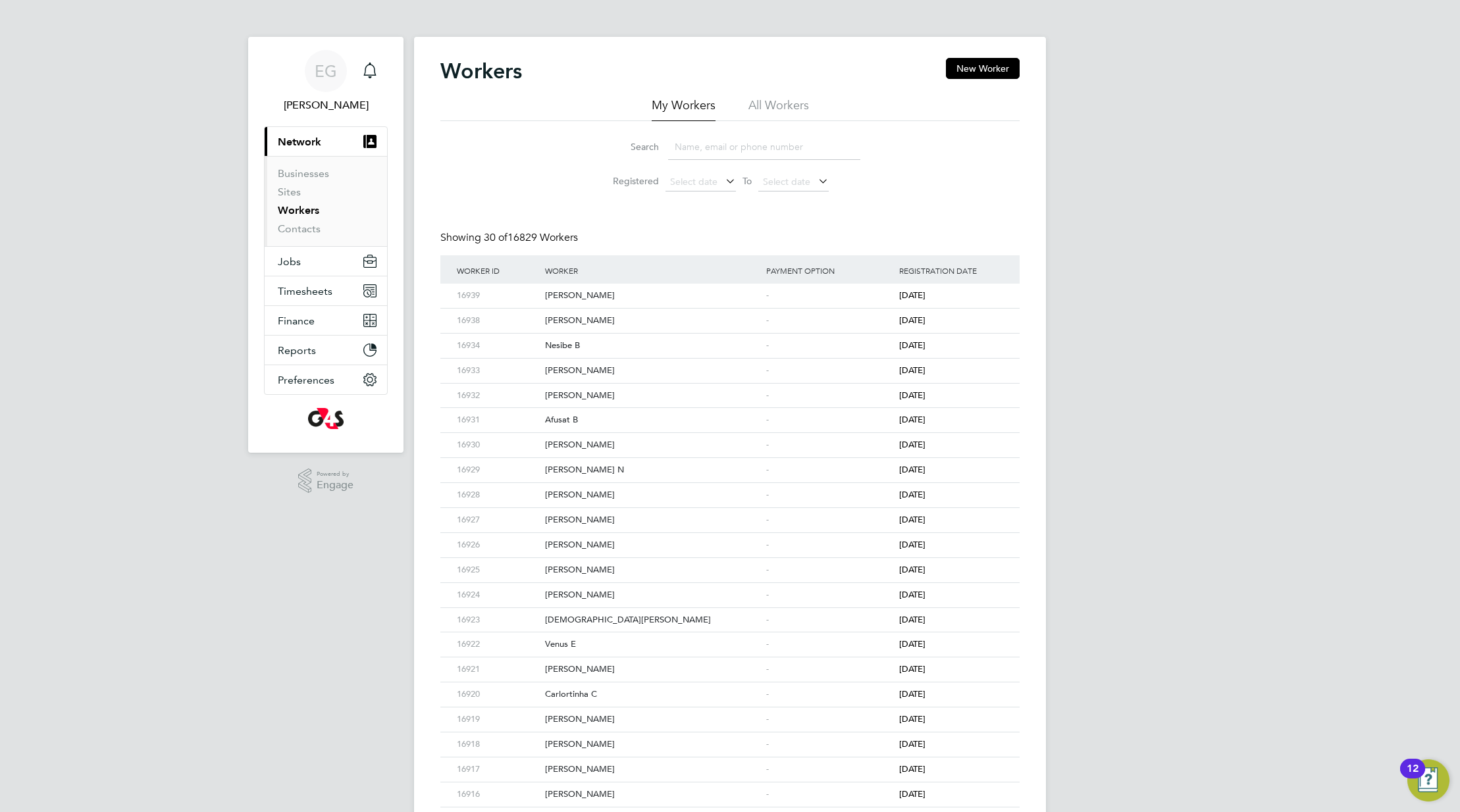
click at [764, 109] on li "All Workers" at bounding box center [778, 109] width 60 height 24
click at [991, 294] on icon at bounding box center [990, 296] width 13 height 16
click at [897, 258] on div "Registration Date" at bounding box center [951, 270] width 111 height 30
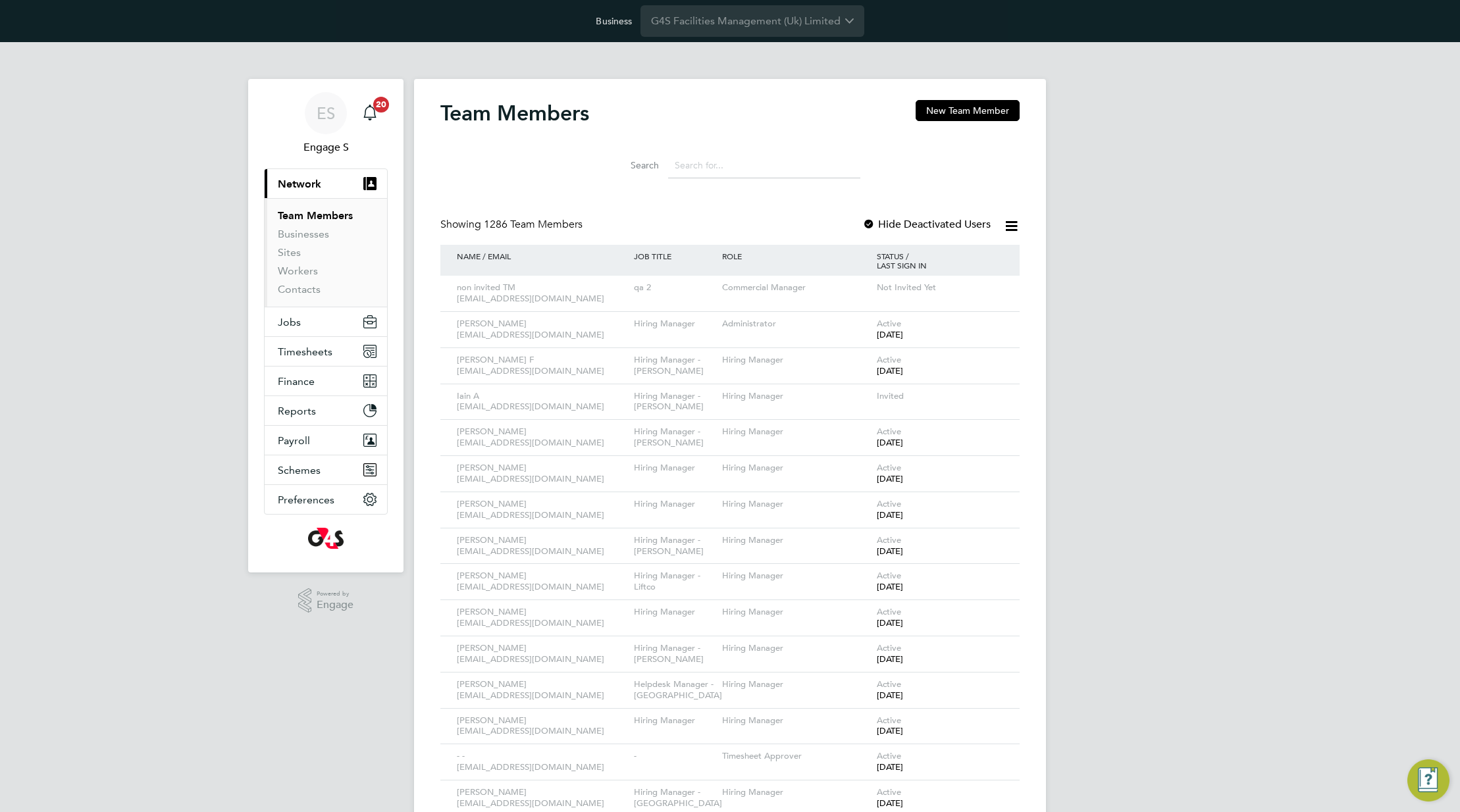
click at [986, 287] on icon at bounding box center [990, 288] width 13 height 16
click at [991, 288] on icon at bounding box center [990, 288] width 13 height 16
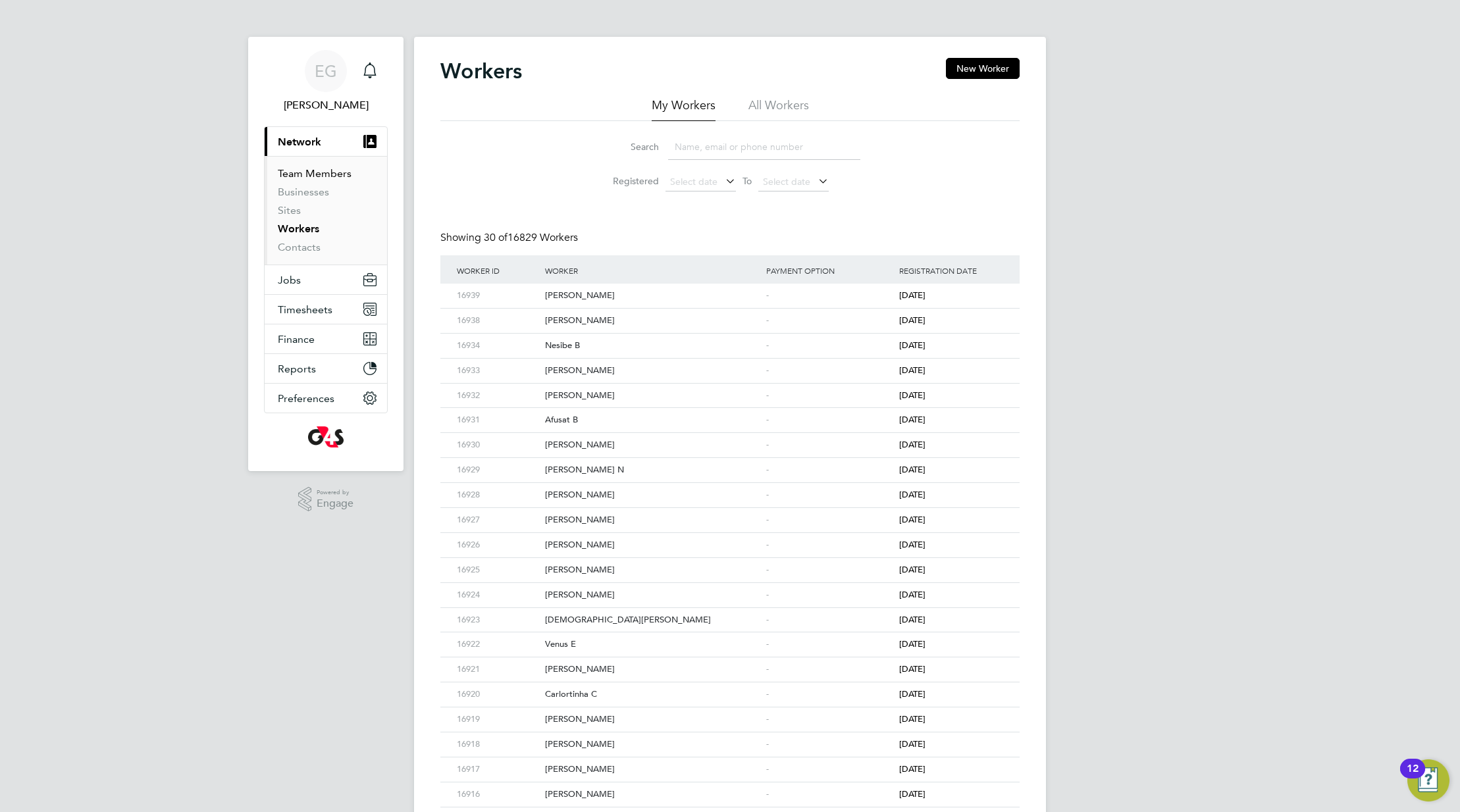
click at [317, 171] on link "Team Members" at bounding box center [315, 173] width 74 height 12
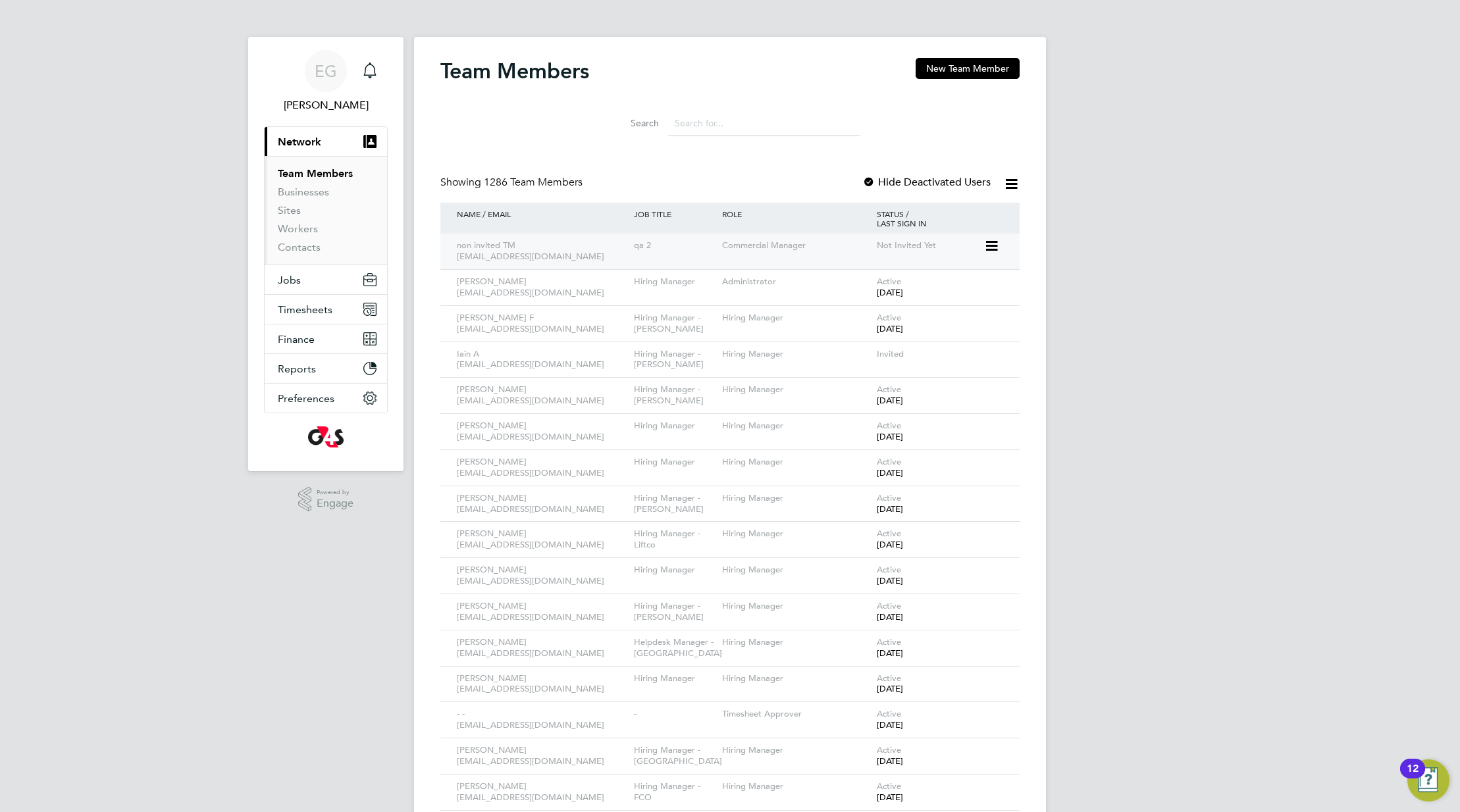
click at [991, 246] on icon at bounding box center [990, 246] width 13 height 16
click at [988, 243] on icon at bounding box center [990, 246] width 13 height 16
click at [984, 241] on icon at bounding box center [990, 246] width 13 height 16
click at [612, 125] on label "Search" at bounding box center [629, 123] width 59 height 12
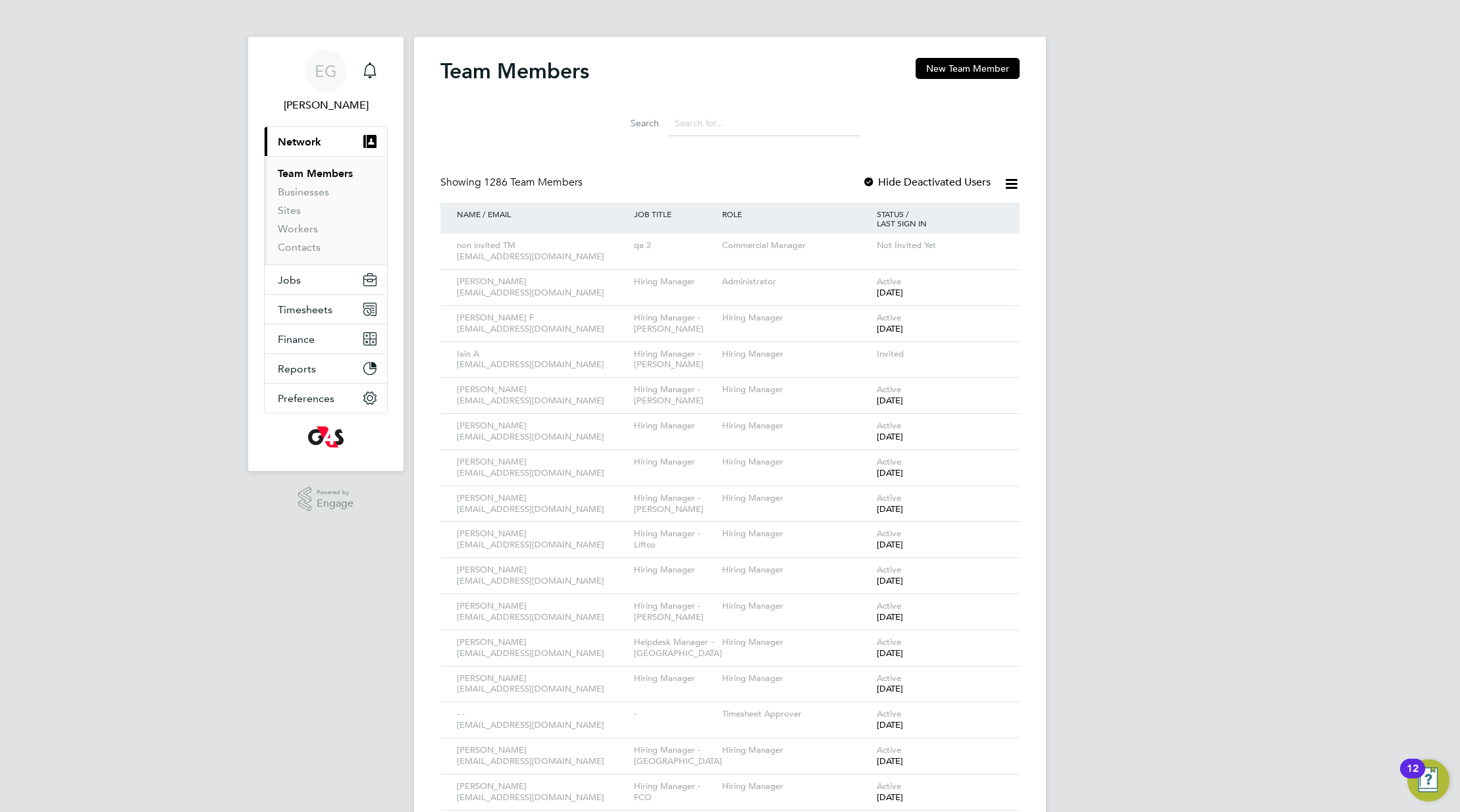
click at [612, 125] on label "Search" at bounding box center [629, 123] width 59 height 12
click at [989, 244] on icon at bounding box center [990, 246] width 13 height 16
click at [819, 179] on div "Showing 1286 Team Members Hide Deactivated Users" at bounding box center [730, 189] width 580 height 27
click at [329, 68] on span "EG" at bounding box center [326, 71] width 23 height 17
click at [771, 214] on div "ROLE" at bounding box center [796, 214] width 154 height 23
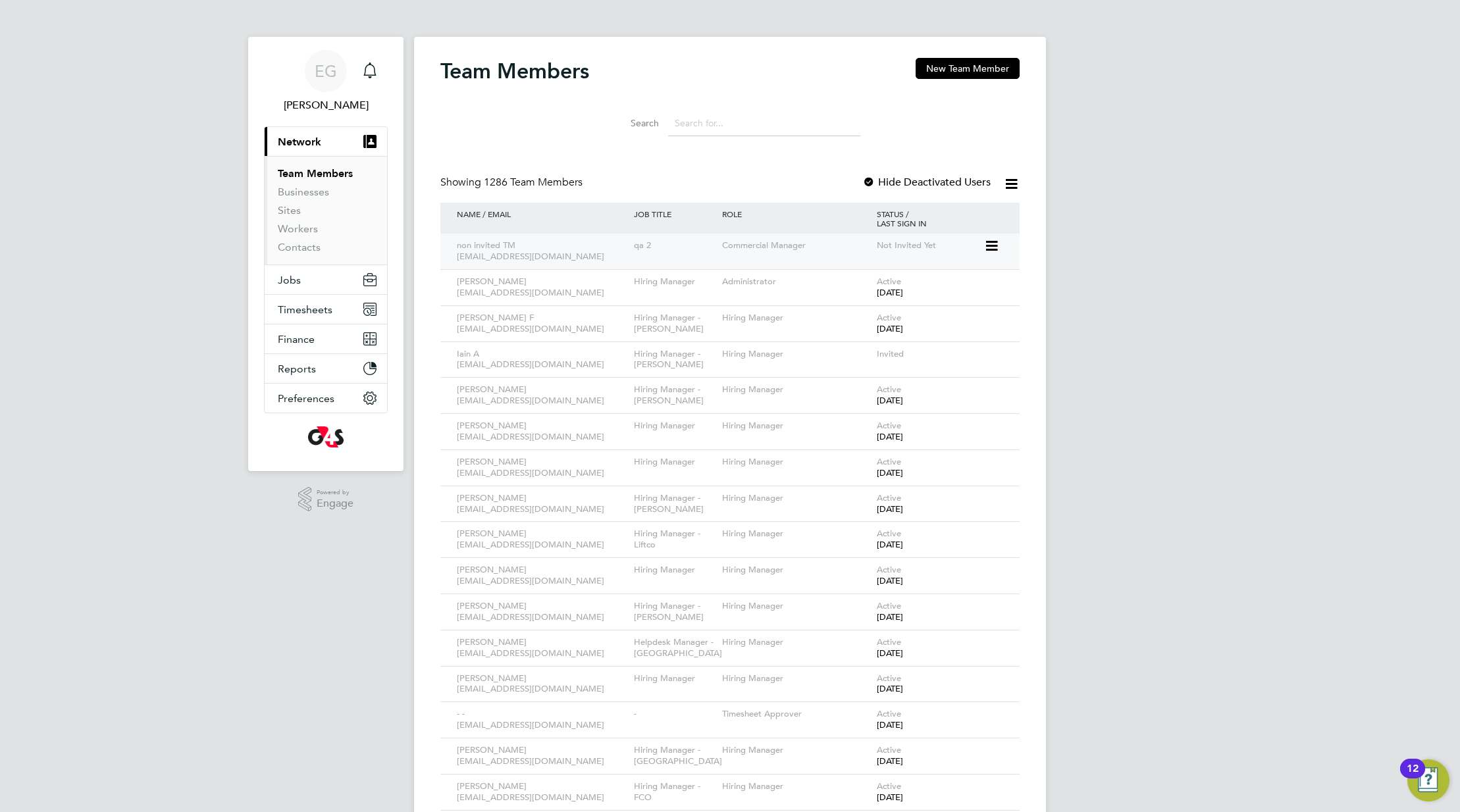
click at [991, 245] on icon at bounding box center [990, 246] width 13 height 16
click at [858, 109] on li "Search" at bounding box center [730, 123] width 294 height 39
click at [988, 247] on icon at bounding box center [990, 246] width 13 height 16
click at [996, 244] on icon at bounding box center [990, 246] width 13 height 16
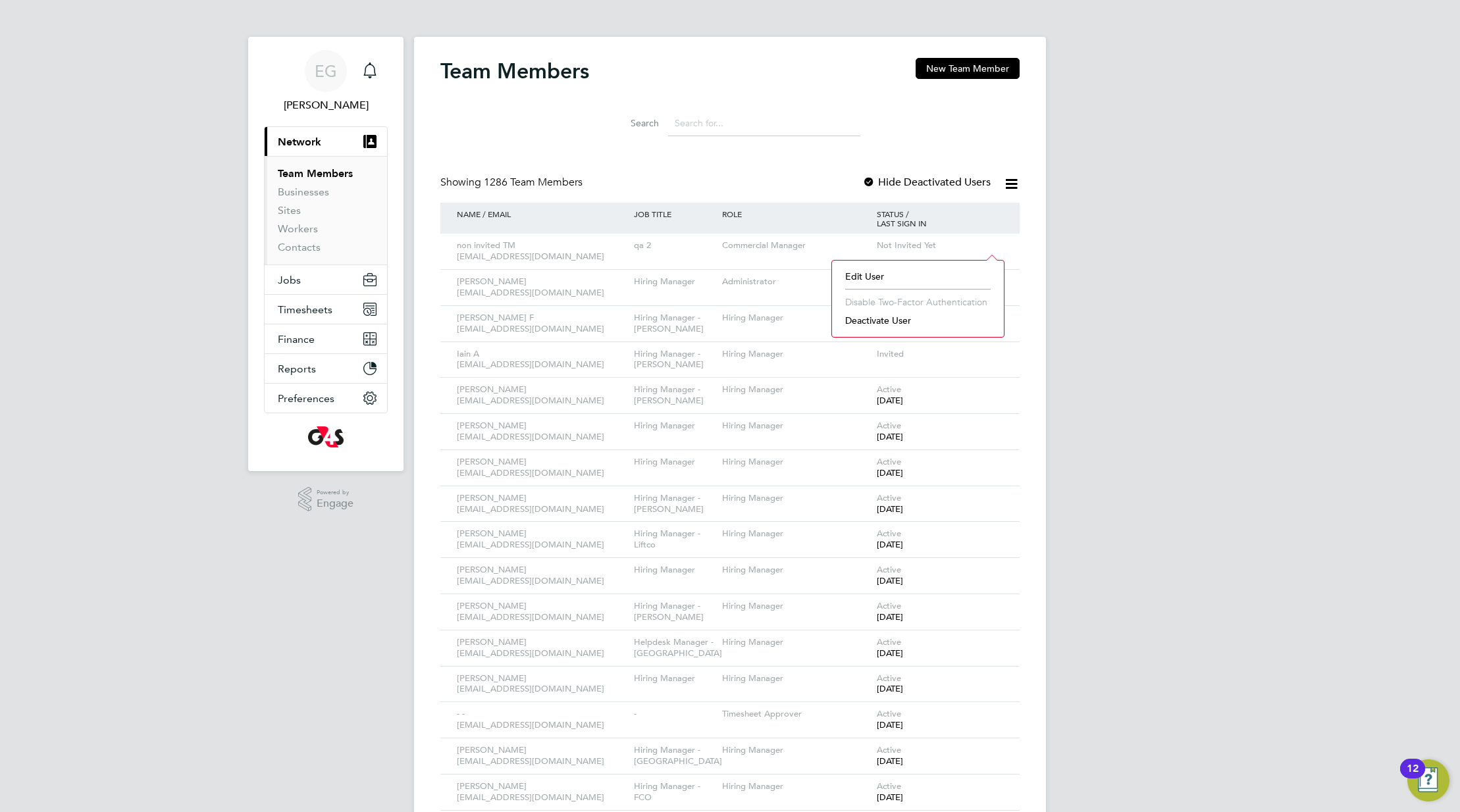
click at [741, 190] on div "Showing 1286 Team Members Hide Deactivated Users" at bounding box center [730, 189] width 580 height 27
click at [997, 247] on icon at bounding box center [990, 246] width 13 height 16
click at [771, 182] on div "Showing 1286 Team Members Hide Deactivated Users" at bounding box center [730, 189] width 580 height 27
click at [991, 251] on icon at bounding box center [990, 246] width 13 height 16
click at [993, 241] on icon at bounding box center [990, 246] width 13 height 16
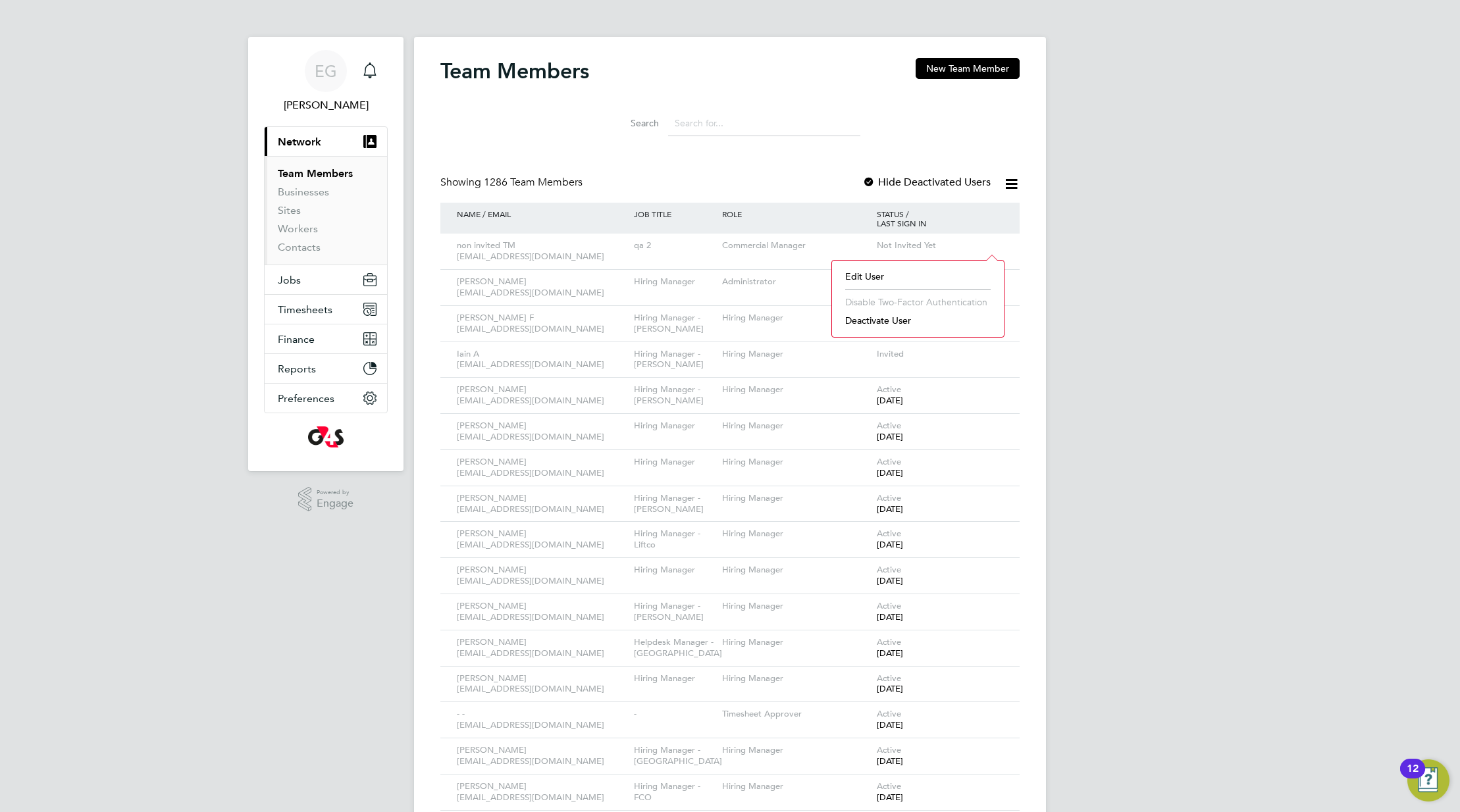
click at [792, 120] on input at bounding box center [764, 123] width 193 height 25
click at [988, 244] on icon at bounding box center [990, 246] width 13 height 16
click at [755, 198] on div "Showing 1286 Team Members Hide Deactivated Users" at bounding box center [730, 189] width 580 height 27
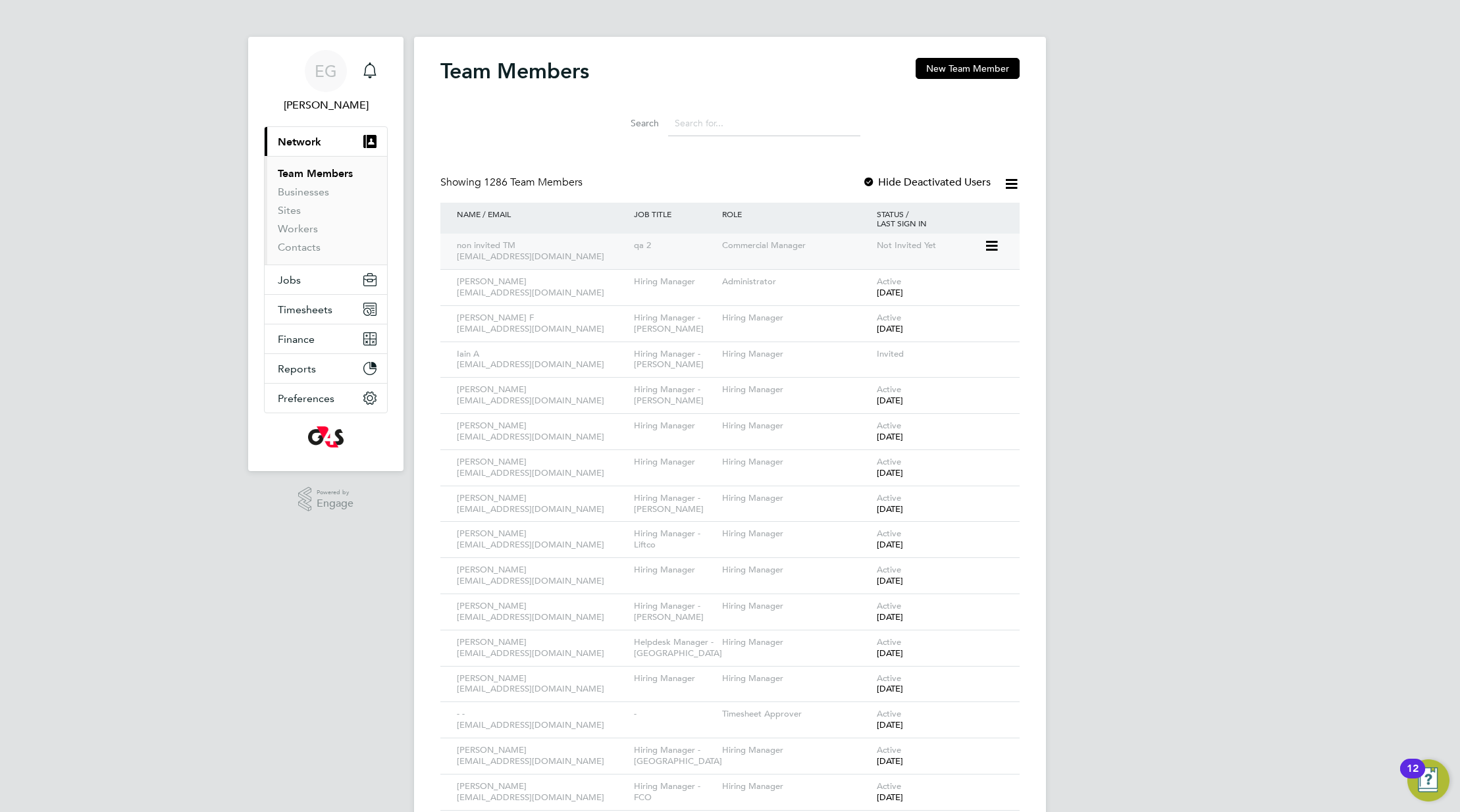
click at [994, 244] on icon at bounding box center [990, 246] width 13 height 16
click at [992, 242] on icon at bounding box center [990, 246] width 13 height 16
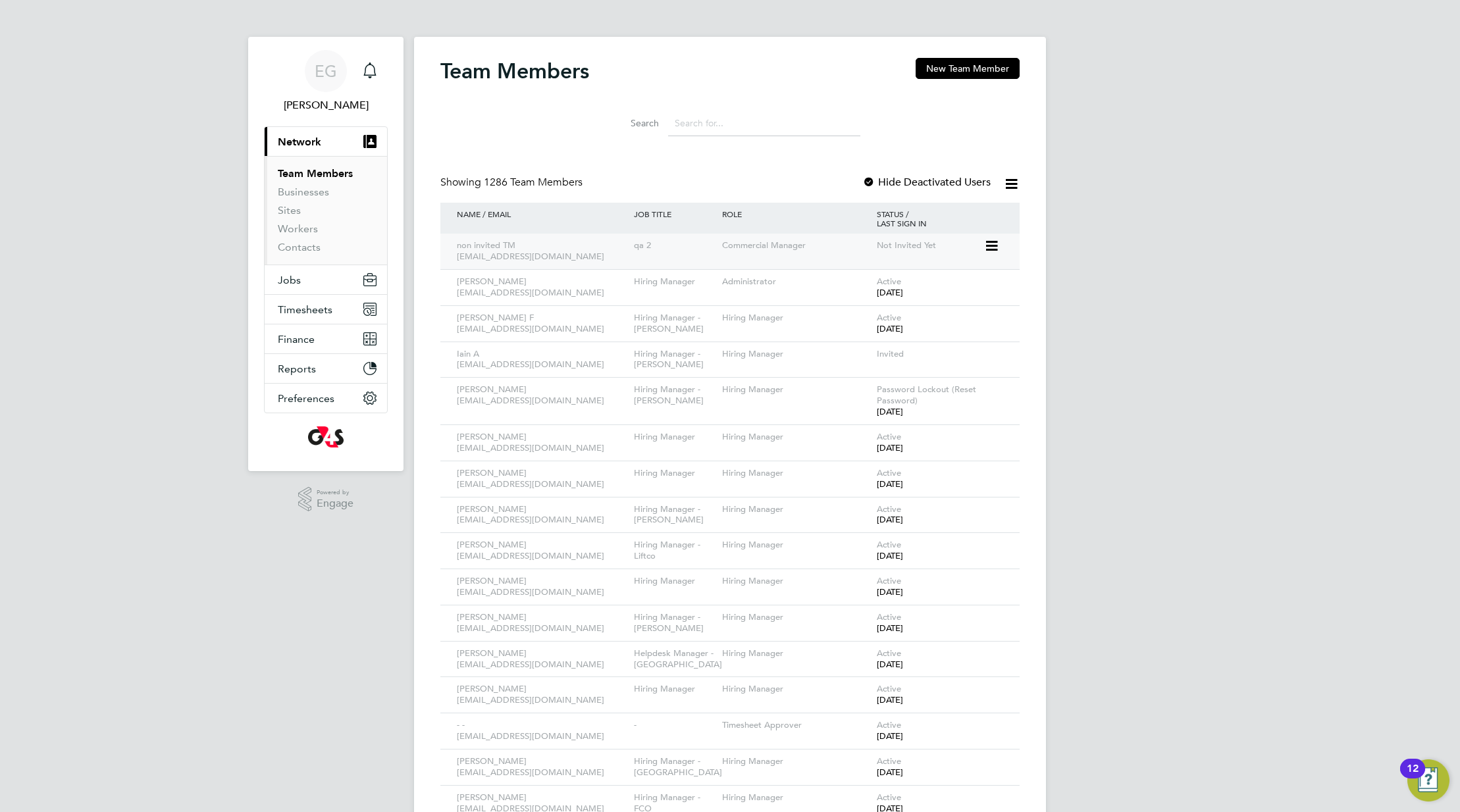
click at [993, 246] on icon at bounding box center [990, 246] width 13 height 16
click at [964, 423] on div "Password Lockout (Reset Password) 2 years ago" at bounding box center [928, 402] width 111 height 47
click at [996, 391] on icon at bounding box center [990, 390] width 13 height 16
click at [993, 246] on icon at bounding box center [990, 246] width 13 height 16
click at [755, 192] on div "Showing 1286 Team Members Hide Deactivated Users" at bounding box center [730, 189] width 580 height 27
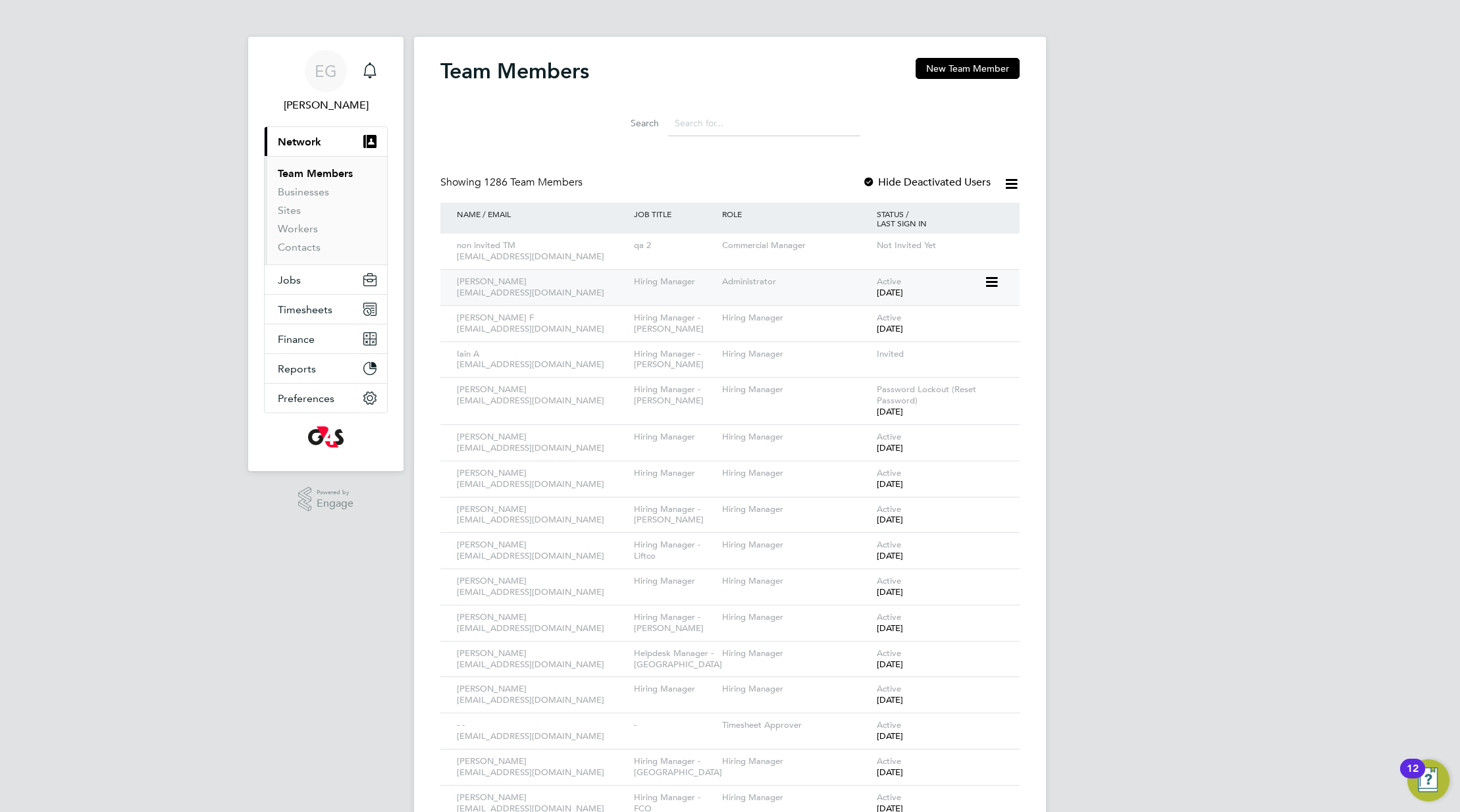
click at [992, 281] on icon at bounding box center [990, 282] width 13 height 16
click at [995, 244] on div "non invited TM qa2er@gmail.com qa 2 Commercial Manager Not Invited Yet" at bounding box center [730, 251] width 580 height 36
click at [988, 242] on div "non invited TM qa2er@gmail.com qa 2 Commercial Manager Not Invited Yet" at bounding box center [730, 251] width 580 height 36
click at [900, 264] on div "non invited TM qa2er@gmail.com qa 2 Commercial Manager Not Invited Yet" at bounding box center [730, 251] width 580 height 36
click at [706, 255] on div "qa 2" at bounding box center [675, 246] width 88 height 24
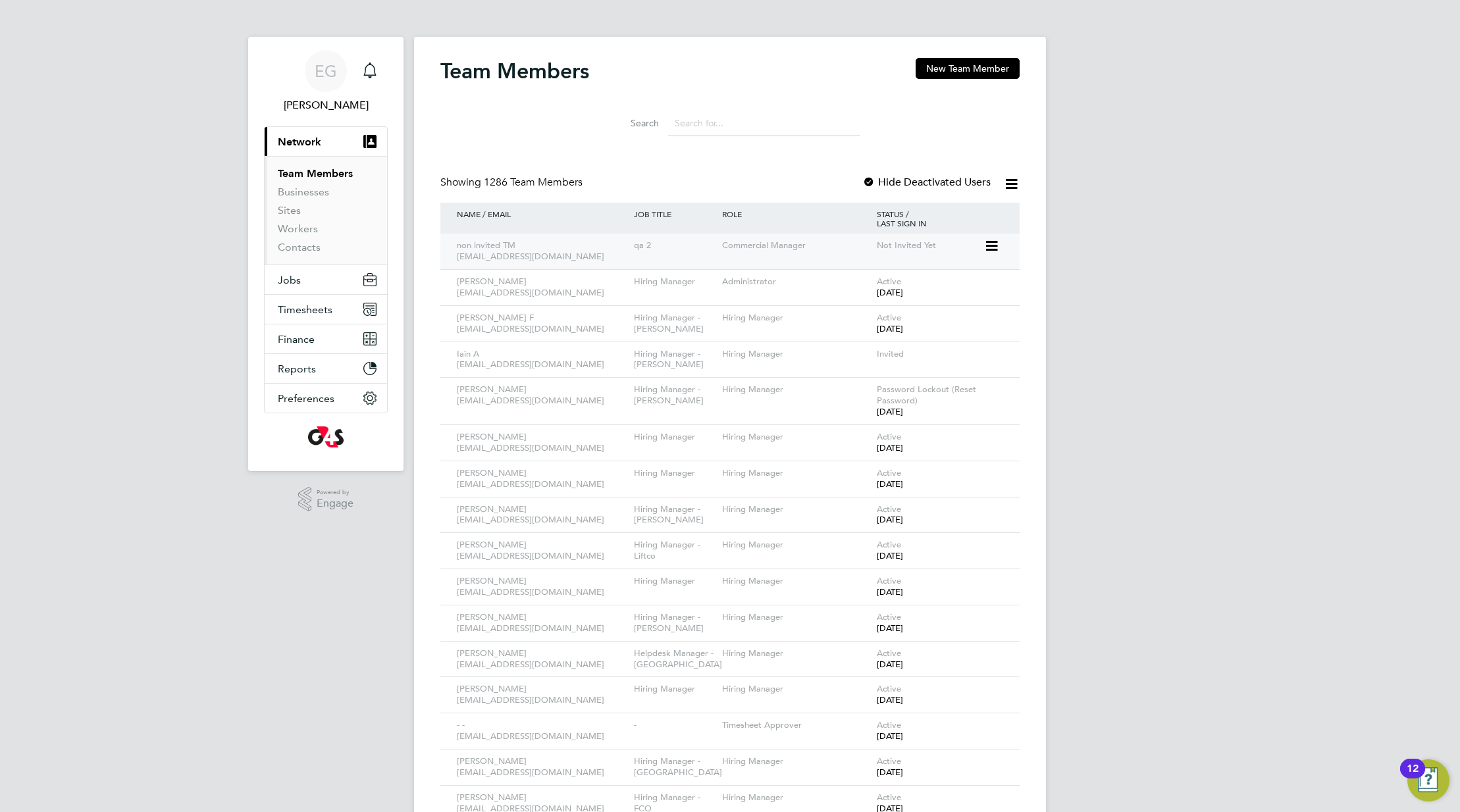
click at [994, 243] on icon at bounding box center [990, 246] width 13 height 16
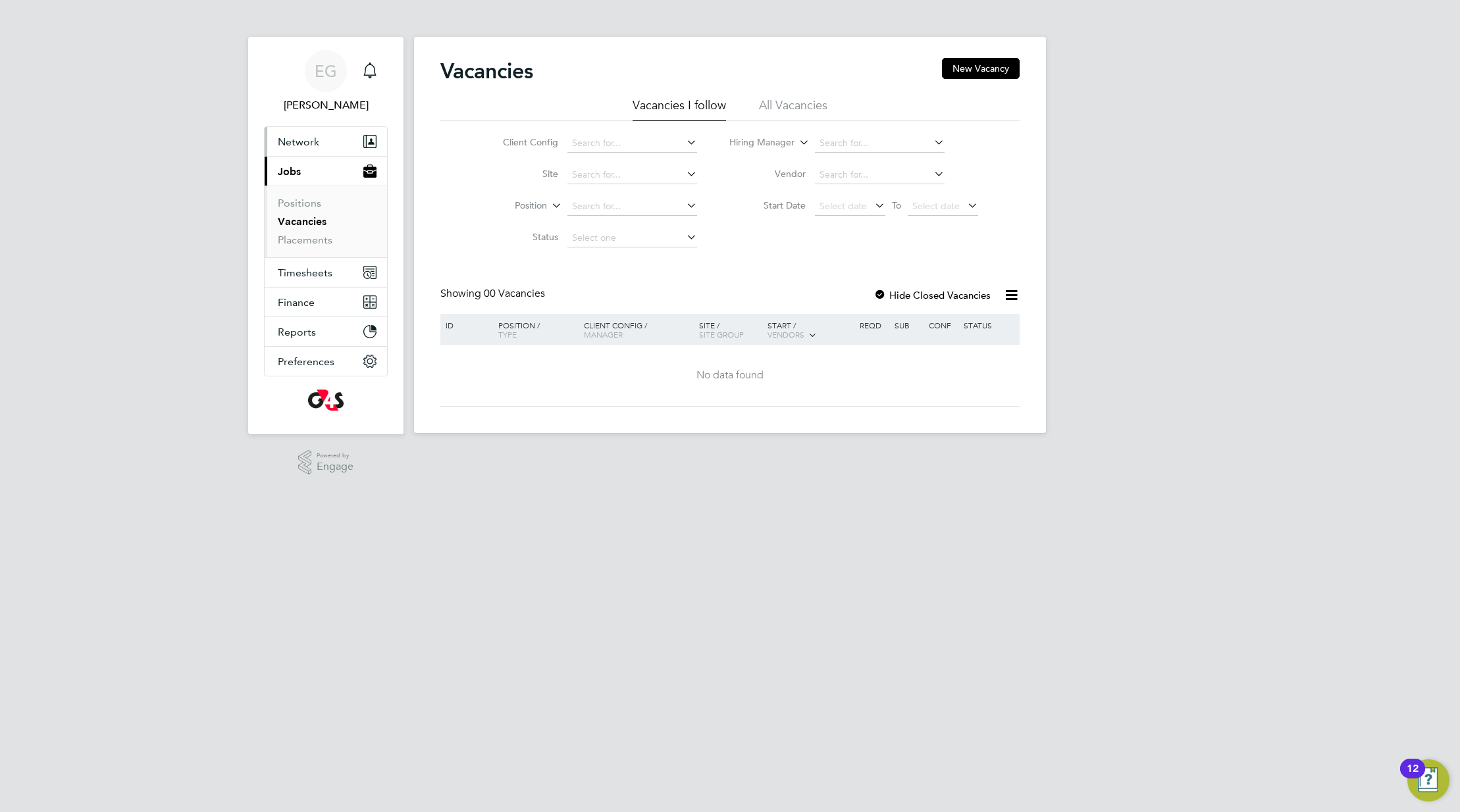
click at [301, 143] on span "Network" at bounding box center [299, 142] width 42 height 12
click at [321, 135] on button "Network" at bounding box center [326, 141] width 122 height 29
click at [307, 169] on link "Businesses" at bounding box center [303, 173] width 51 height 12
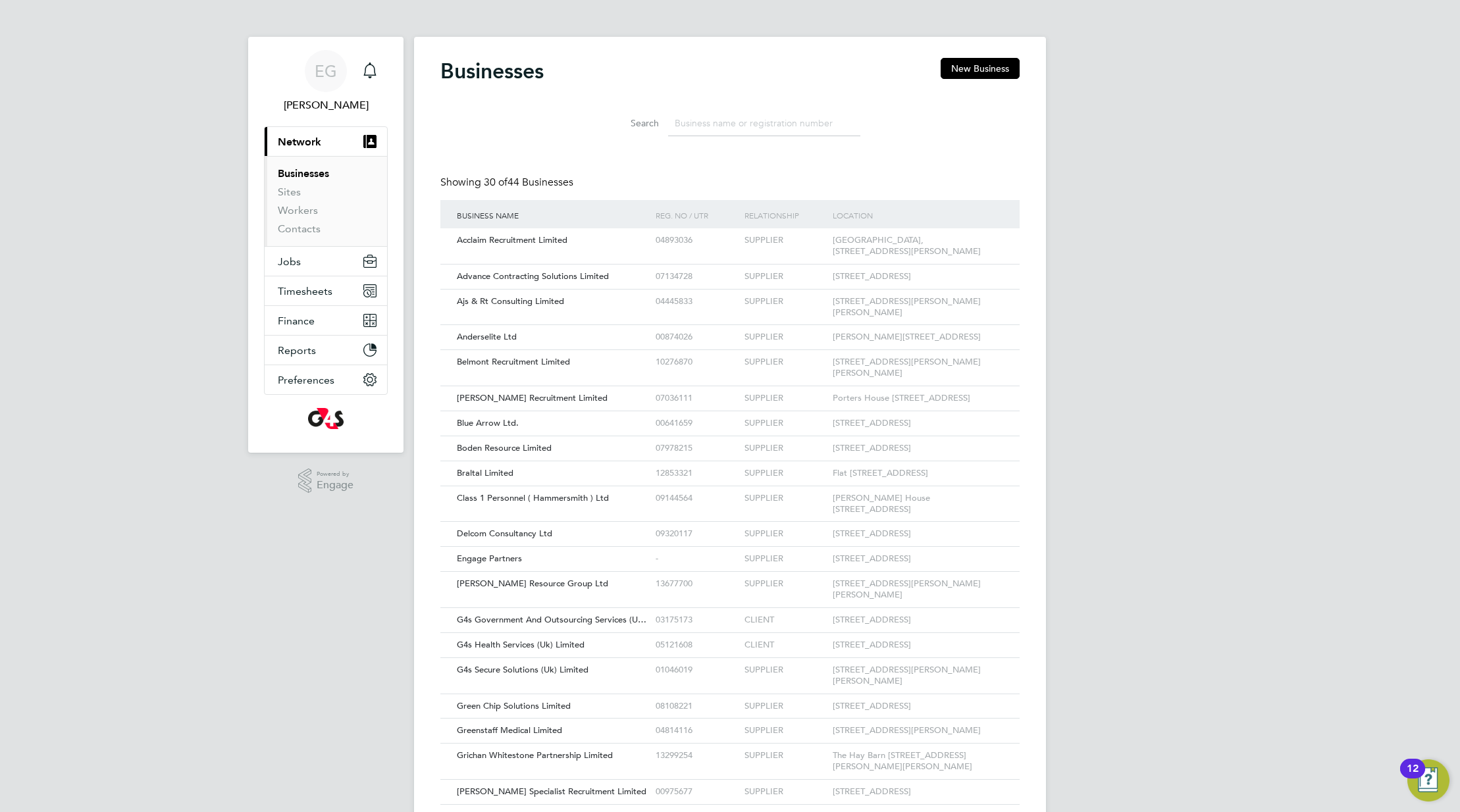
click at [621, 81] on div "Businesses New Business" at bounding box center [730, 77] width 580 height 39
click at [649, 170] on div "Businesses New Business Search Showing 30 of 44 Businesses Business Name [PERSO…" at bounding box center [730, 579] width 580 height 1045
click at [185, 516] on div "EG Ellie G Notifications Applications: Current page: Network Businesses Sites W…" at bounding box center [730, 581] width 1460 height 1163
click at [698, 101] on div "Search" at bounding box center [730, 120] width 580 height 45
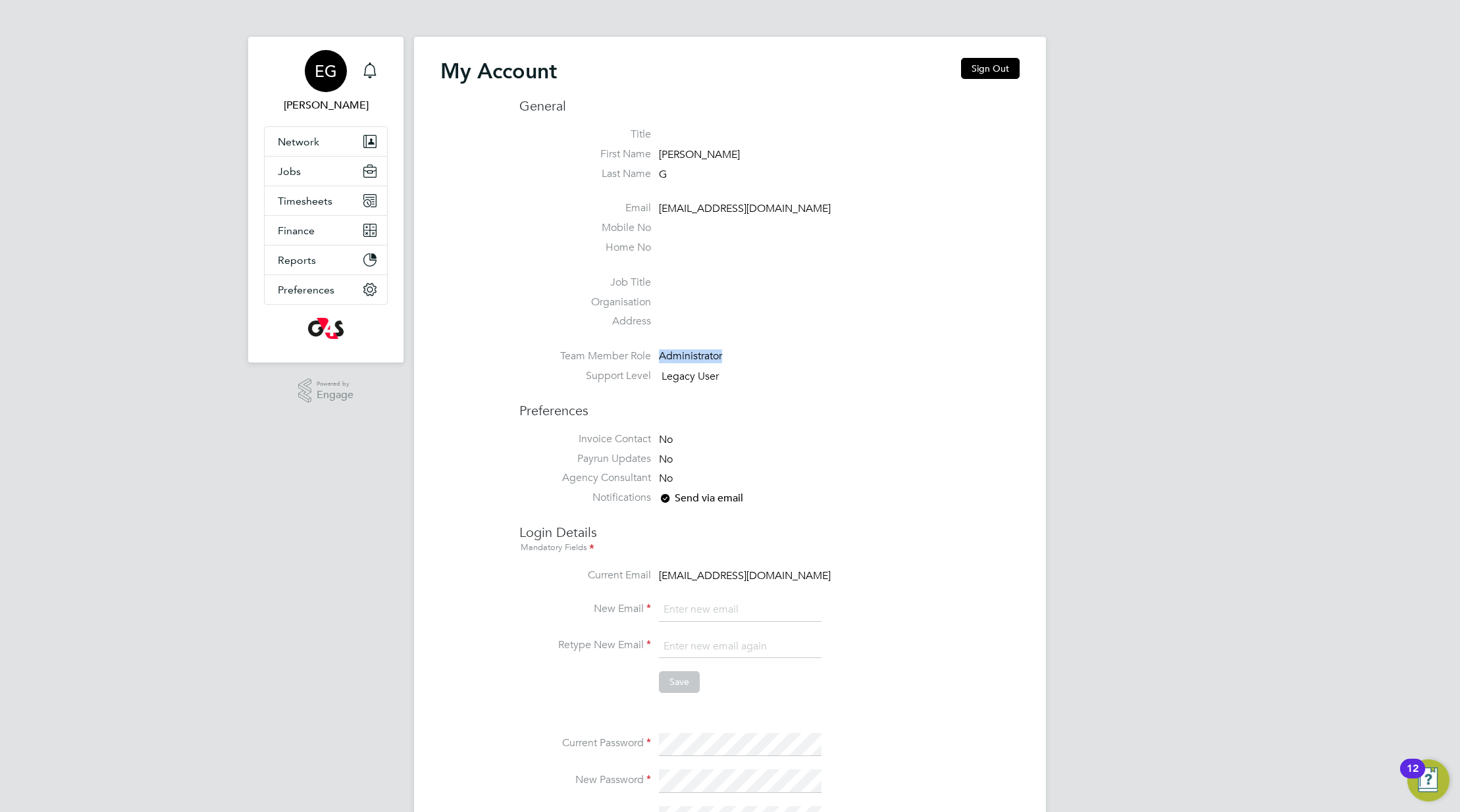
drag, startPoint x: 763, startPoint y: 362, endPoint x: 615, endPoint y: 356, distance: 148.1
click at [614, 359] on li "Team Member Role Administrator" at bounding box center [770, 359] width 500 height 20
click at [601, 132] on label "Title" at bounding box center [585, 135] width 132 height 14
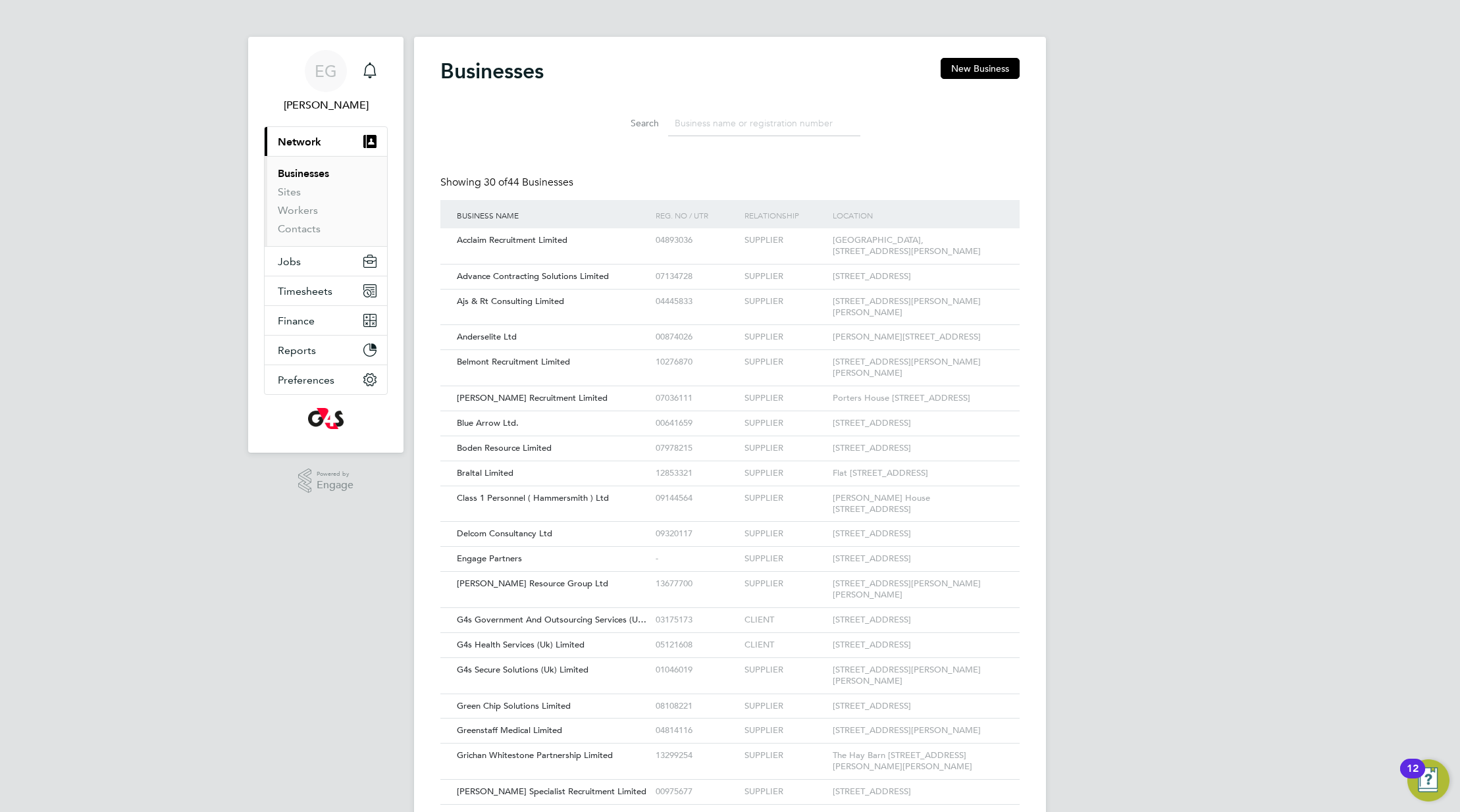
click at [723, 132] on input at bounding box center [764, 123] width 193 height 25
click at [327, 139] on button "Current page: Network" at bounding box center [326, 141] width 122 height 29
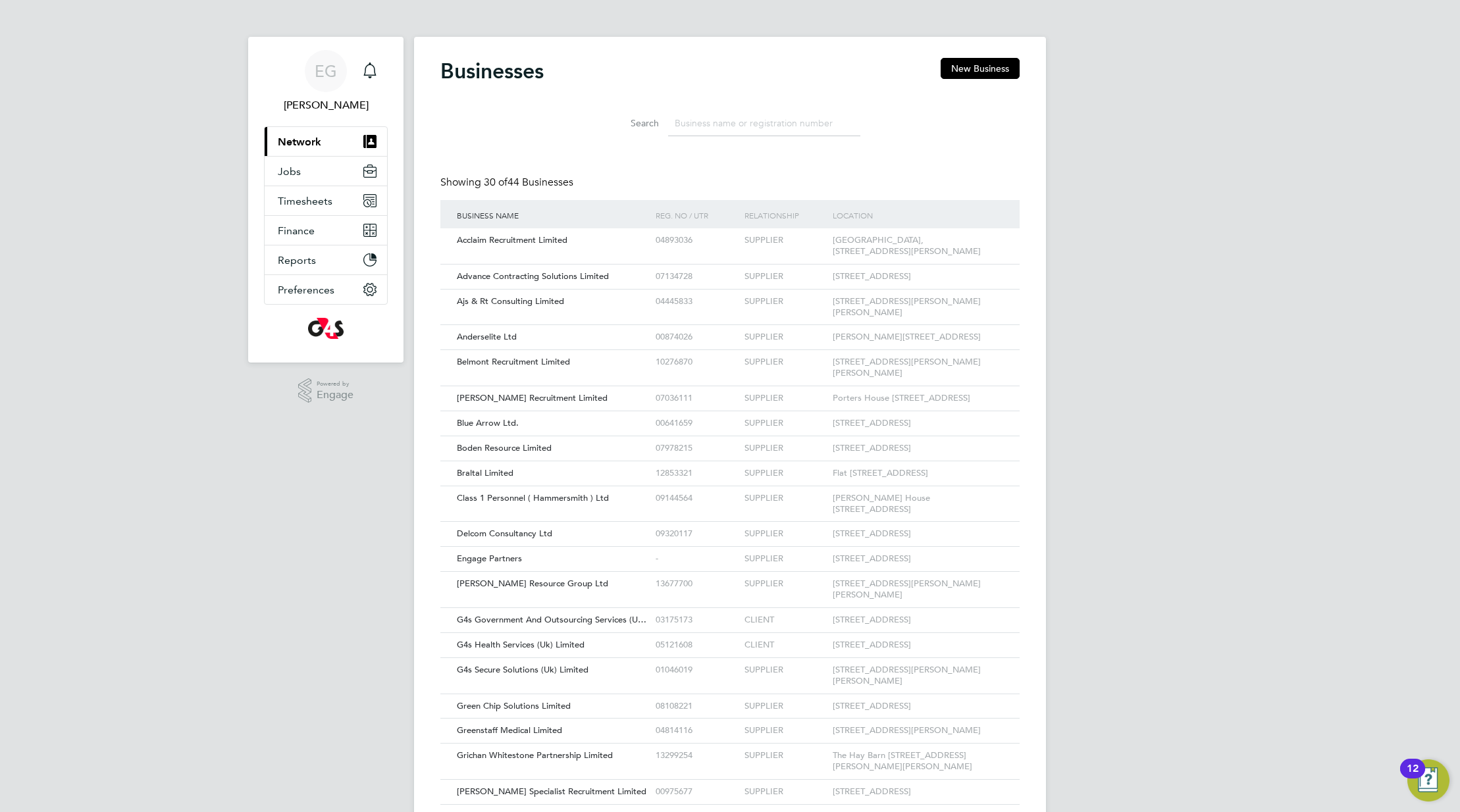
click at [309, 141] on span "Network" at bounding box center [300, 142] width 44 height 12
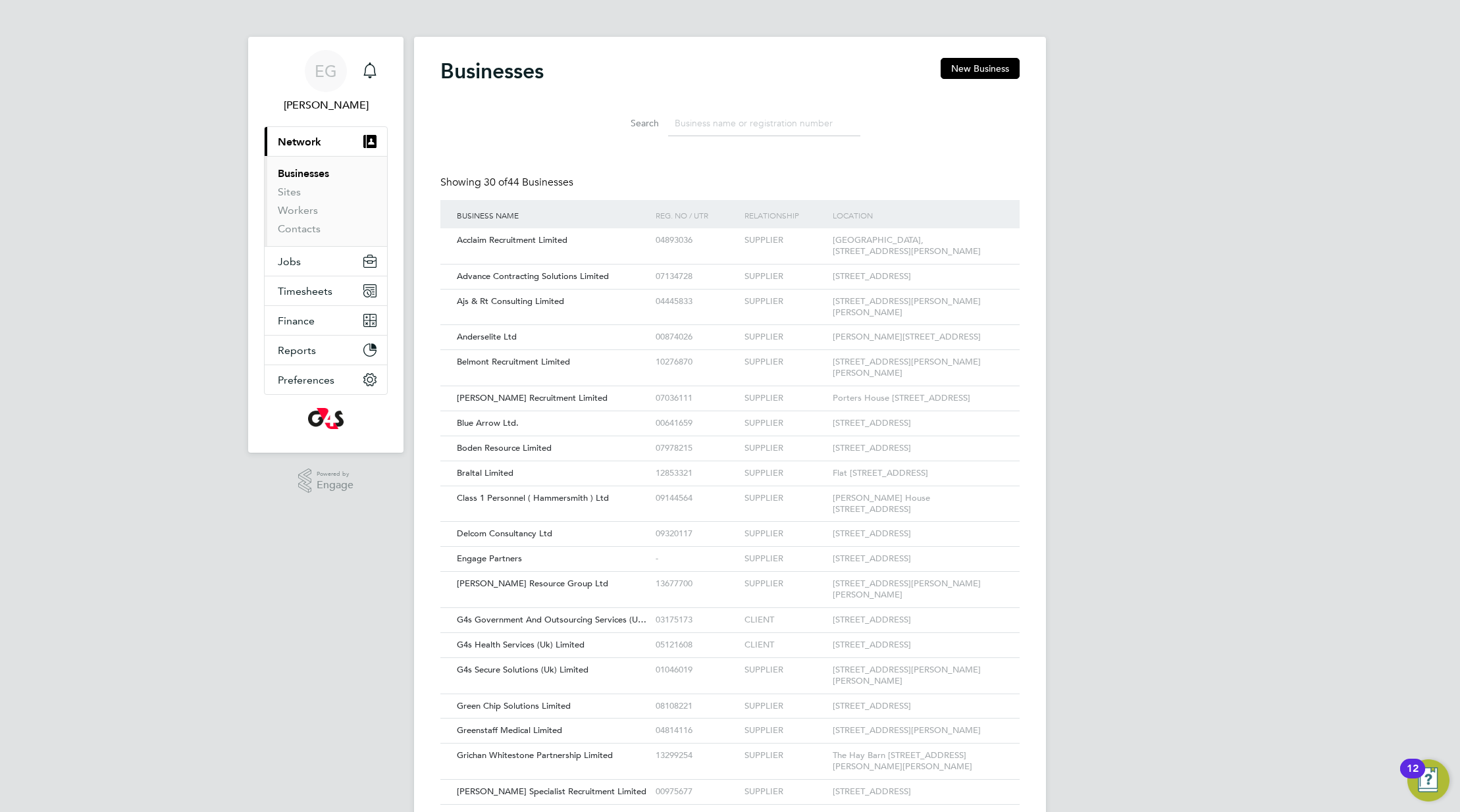
click at [286, 179] on link "Businesses" at bounding box center [303, 173] width 51 height 12
click at [281, 195] on link "Sites" at bounding box center [289, 192] width 23 height 12
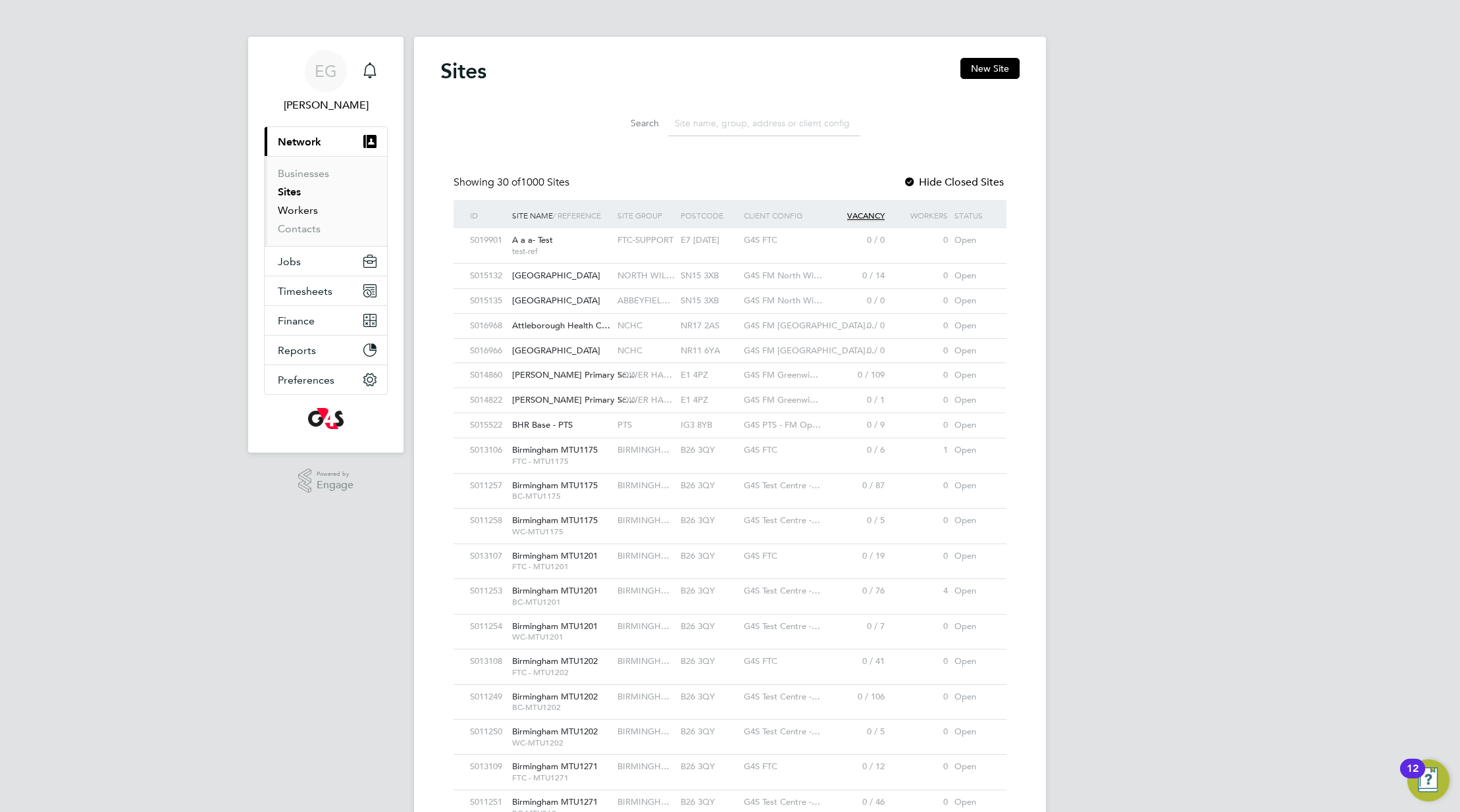
click at [284, 208] on link "Workers" at bounding box center [298, 210] width 40 height 12
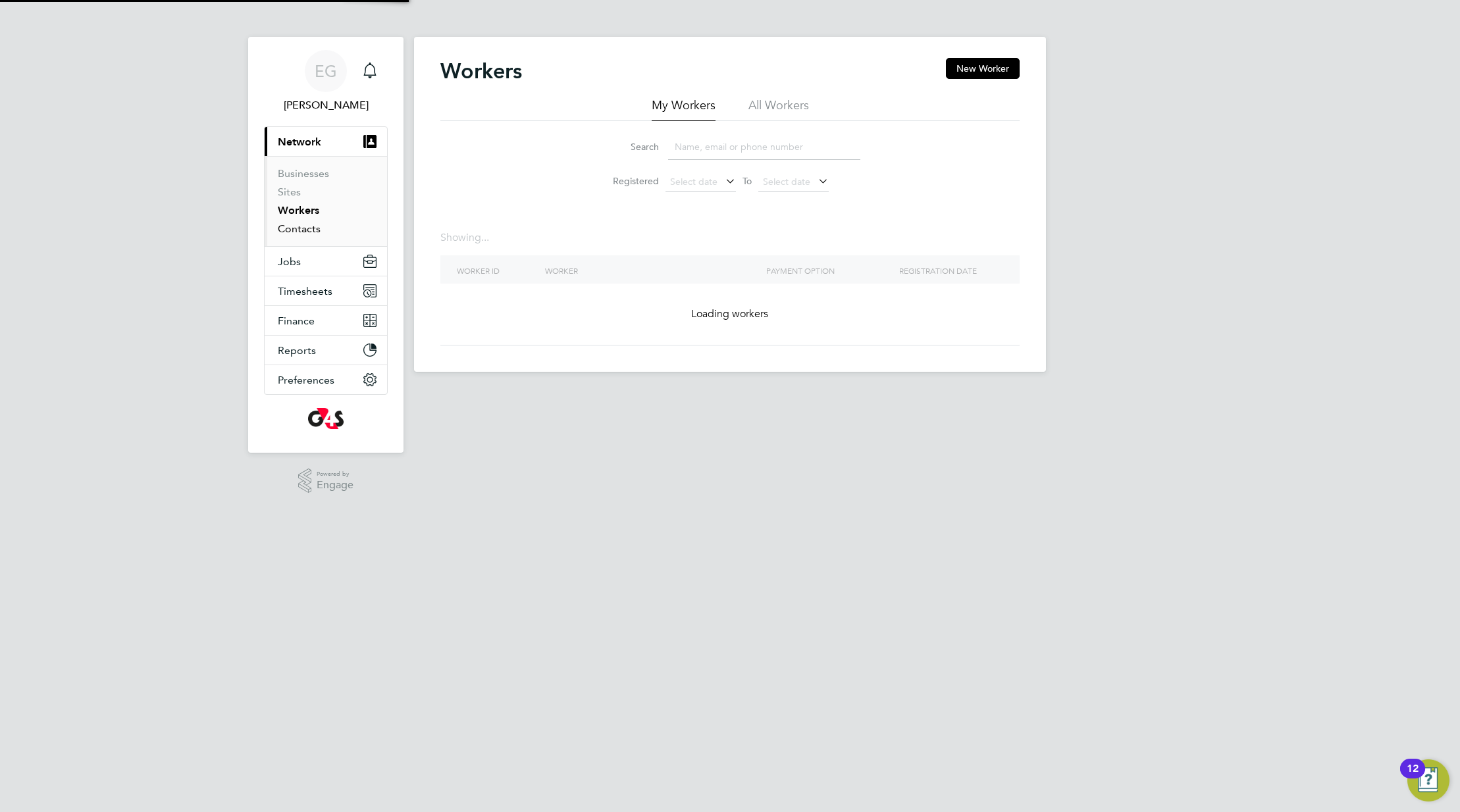
click at [293, 229] on link "Contacts" at bounding box center [299, 228] width 43 height 12
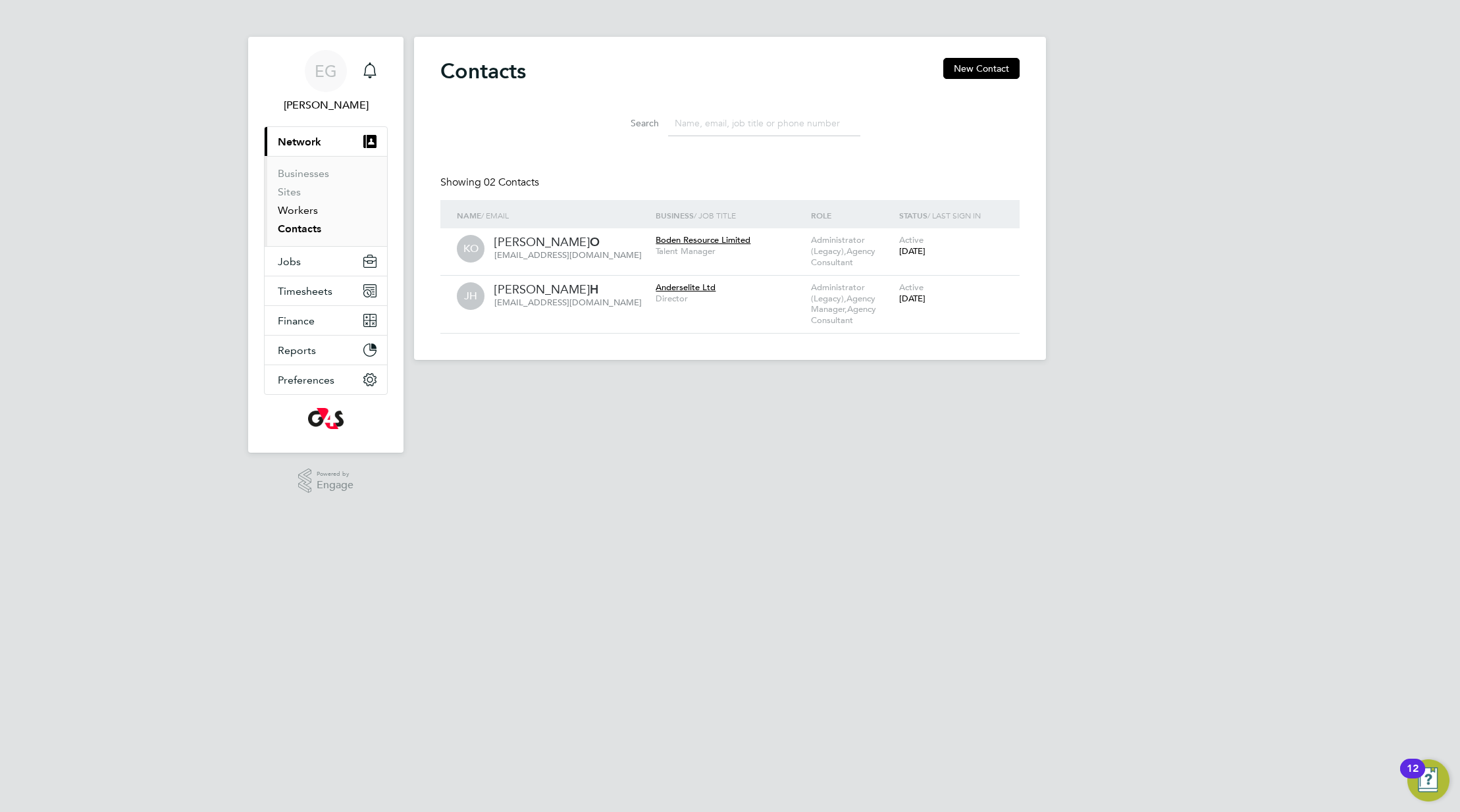
click at [295, 207] on link "Workers" at bounding box center [298, 210] width 40 height 12
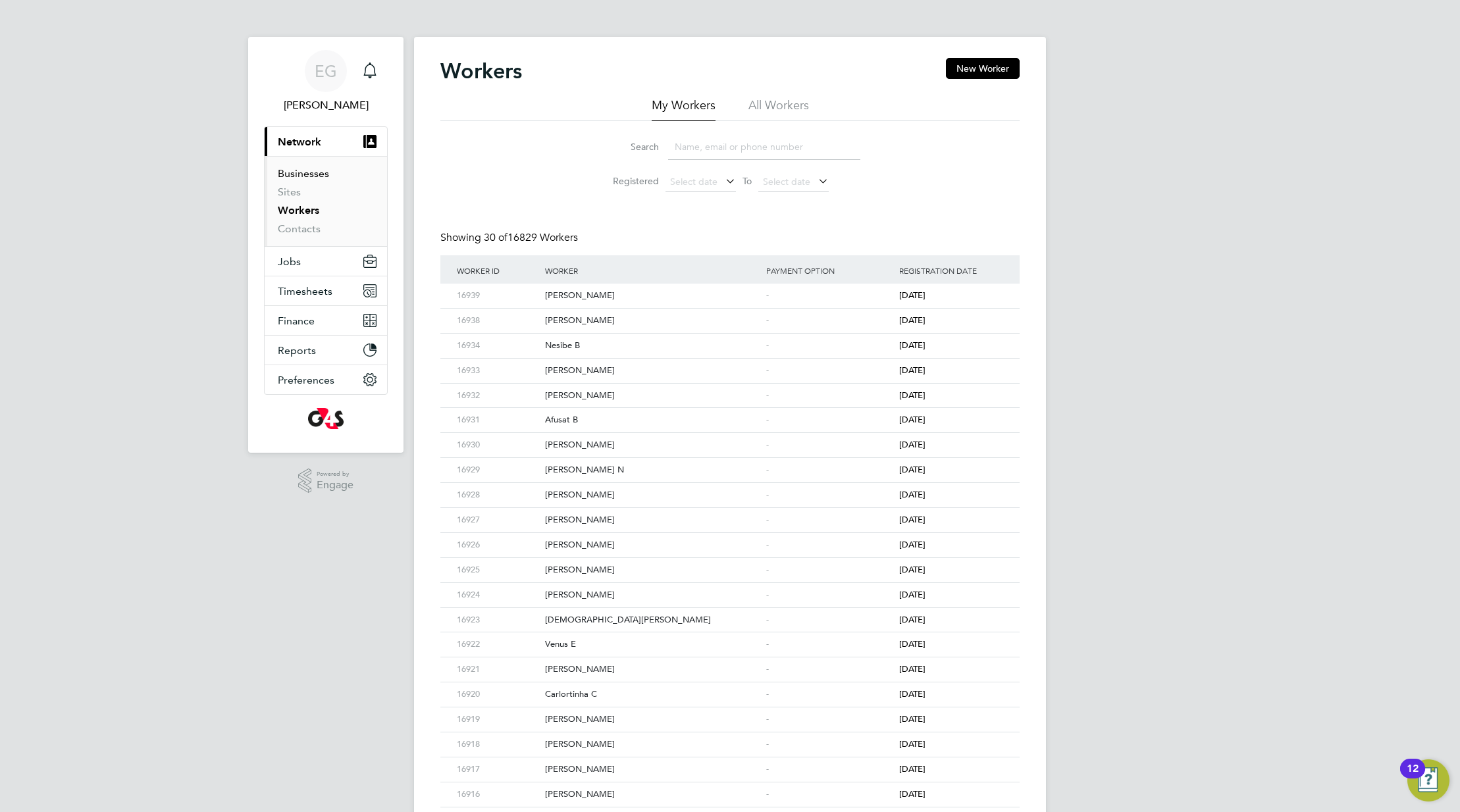
click at [293, 171] on link "Businesses" at bounding box center [303, 173] width 51 height 12
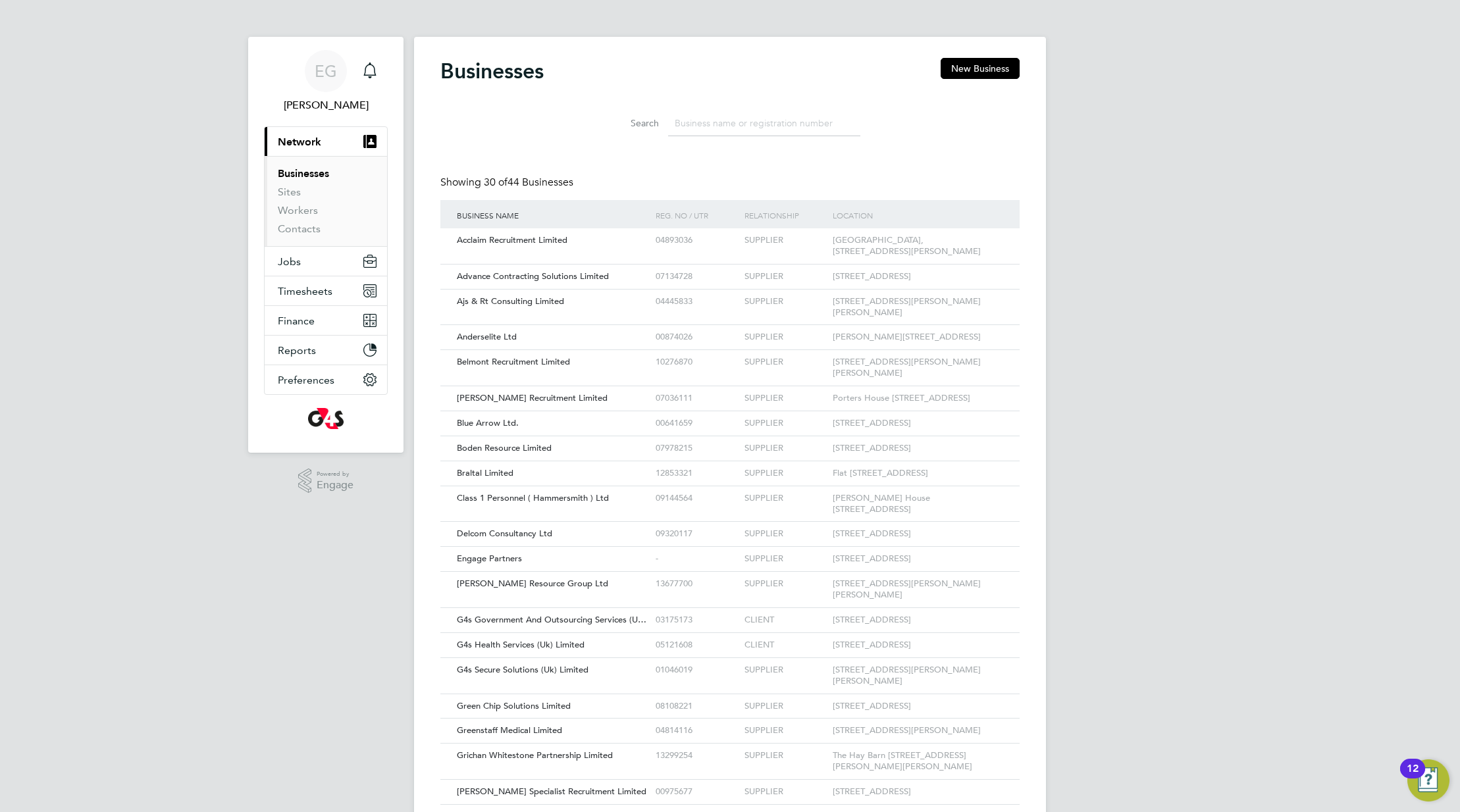
click at [471, 105] on div "Search" at bounding box center [730, 120] width 580 height 45
click at [461, 98] on div "Search" at bounding box center [730, 120] width 580 height 45
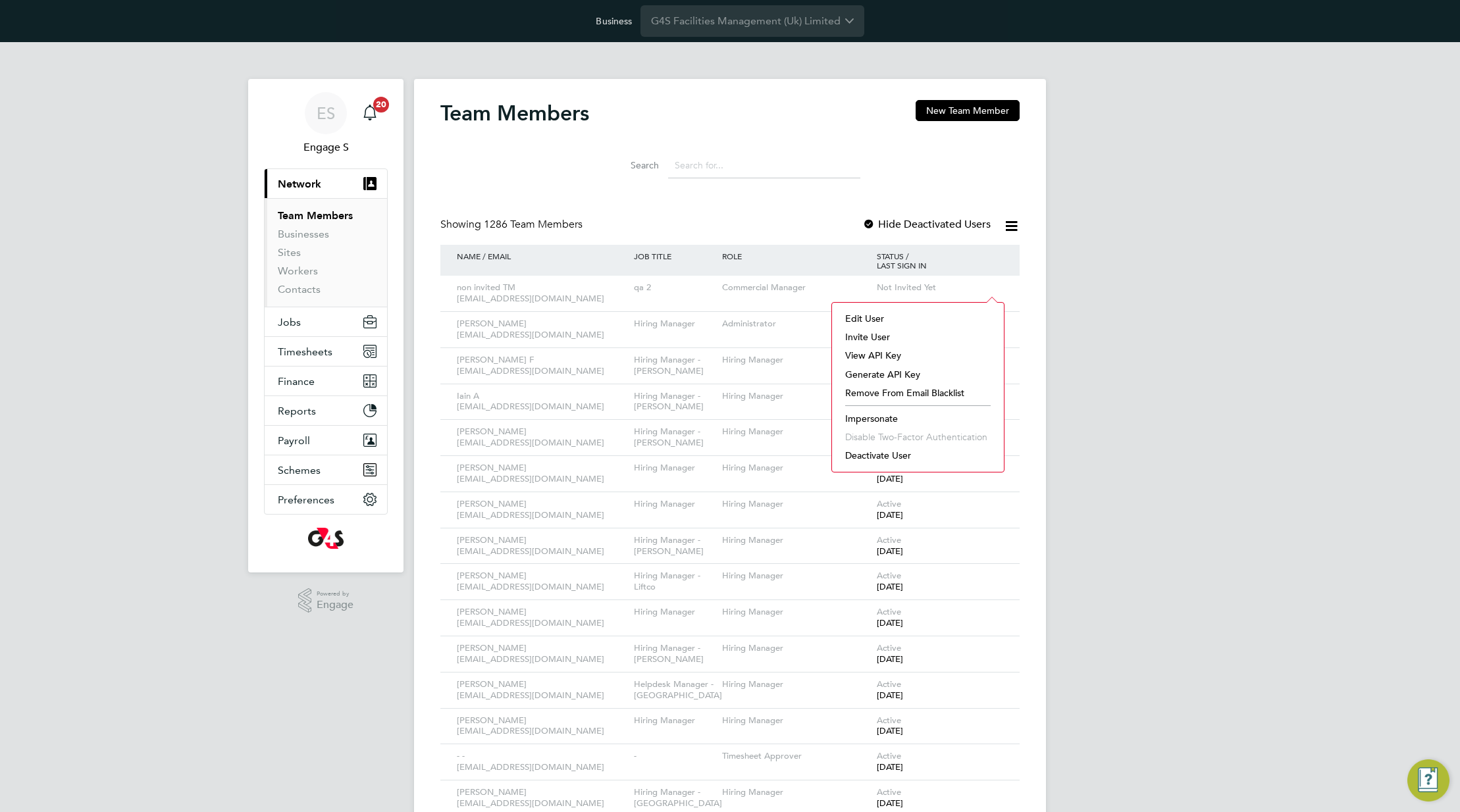
click at [776, 226] on div "Showing 1286 Team Members Hide Deactivated Users" at bounding box center [730, 231] width 580 height 27
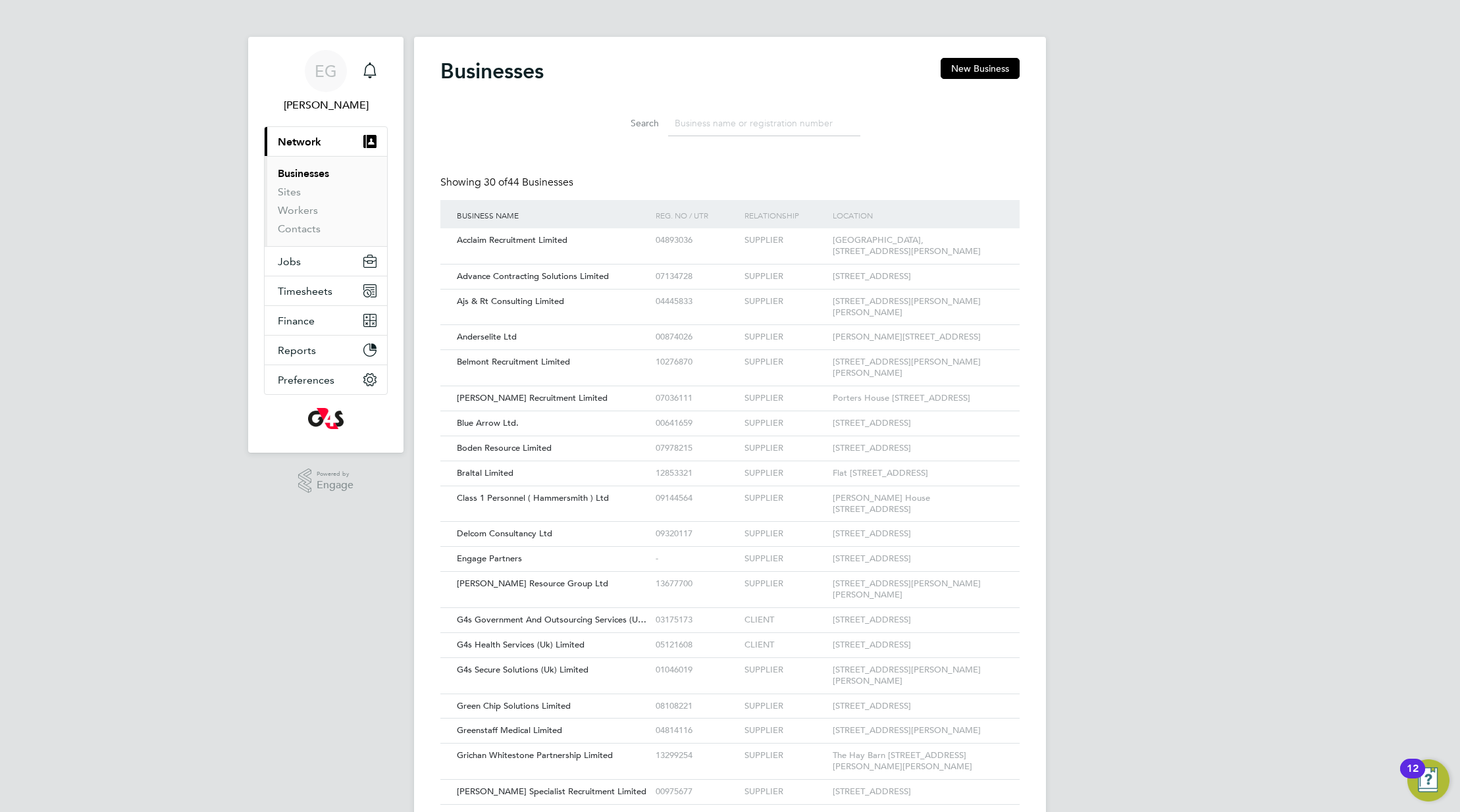
click at [493, 115] on div "Search" at bounding box center [730, 120] width 580 height 45
click at [712, 124] on input at bounding box center [764, 123] width 193 height 25
click at [289, 264] on span "Jobs" at bounding box center [289, 261] width 23 height 12
click at [295, 277] on span "Timesheets" at bounding box center [305, 273] width 55 height 12
click at [322, 141] on button "Current page: Network" at bounding box center [326, 141] width 122 height 29
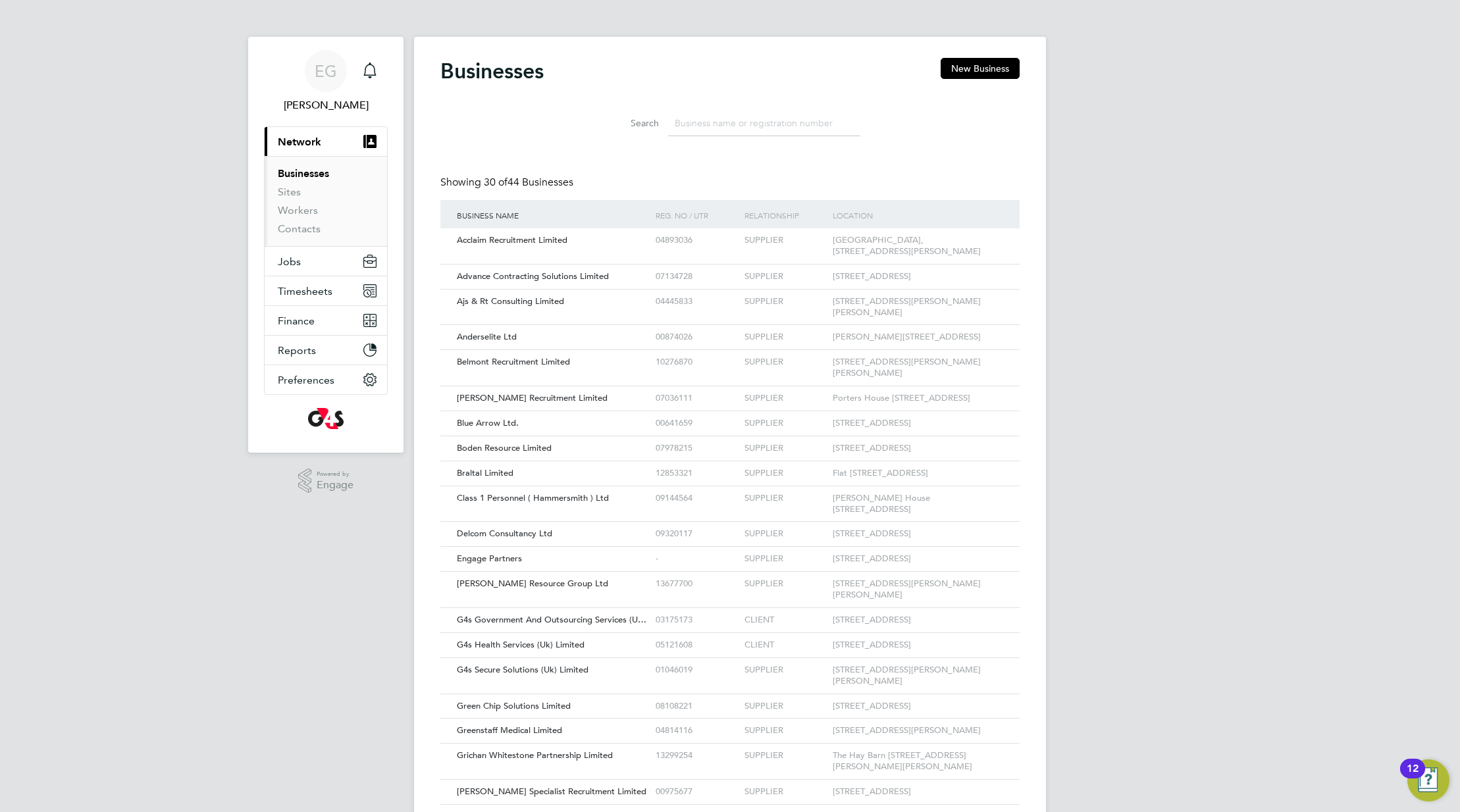
click at [614, 1] on app-barbie "Businesses New Business Search Showing 30 of 44 Businesses Business Name Reg. N…" at bounding box center [730, 571] width 632 height 1141
click at [574, 120] on div "Search" at bounding box center [730, 120] width 580 height 45
click at [339, 172] on link "Team Members" at bounding box center [315, 173] width 74 height 12
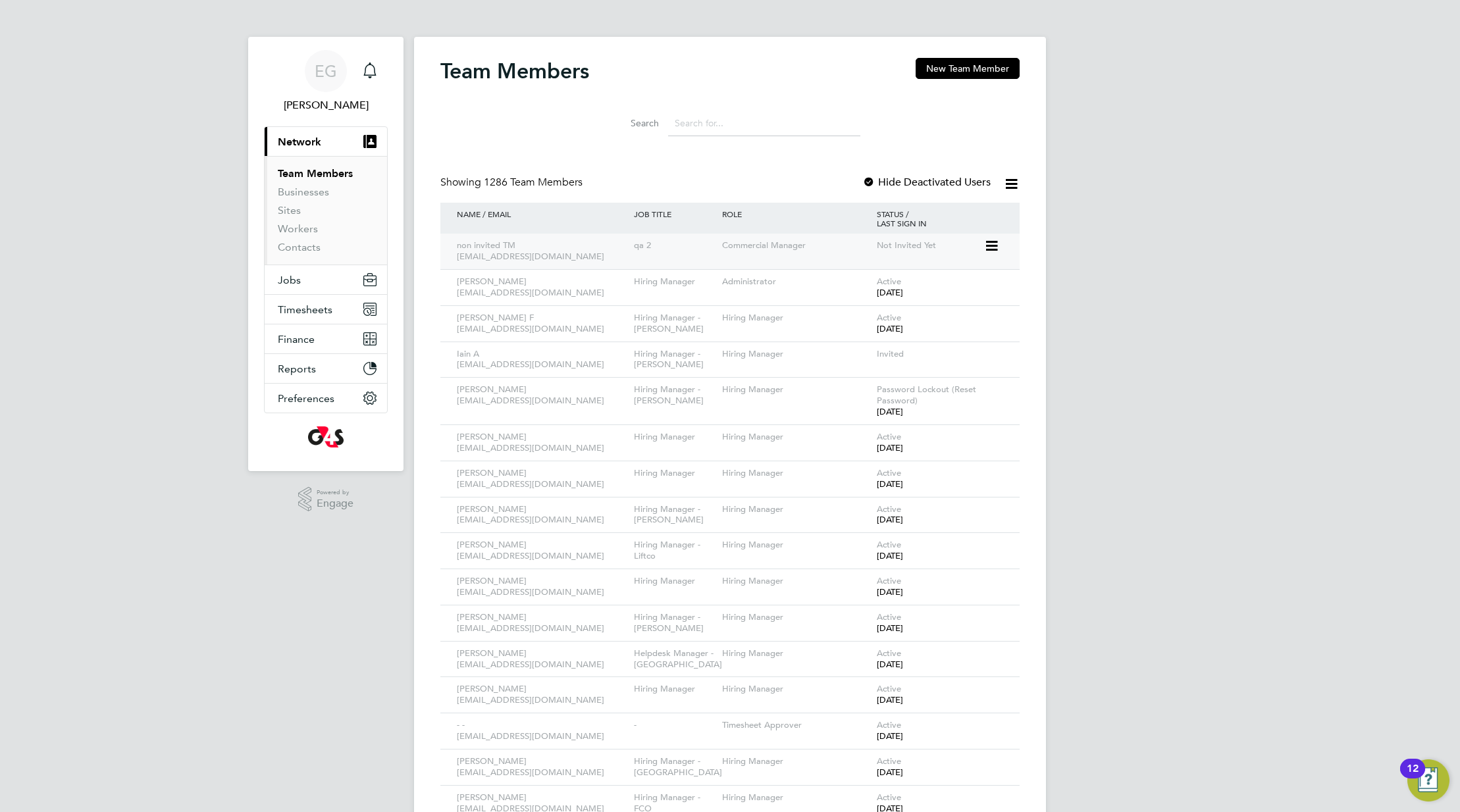
click at [991, 246] on icon at bounding box center [990, 246] width 13 height 16
